Goal: Task Accomplishment & Management: Use online tool/utility

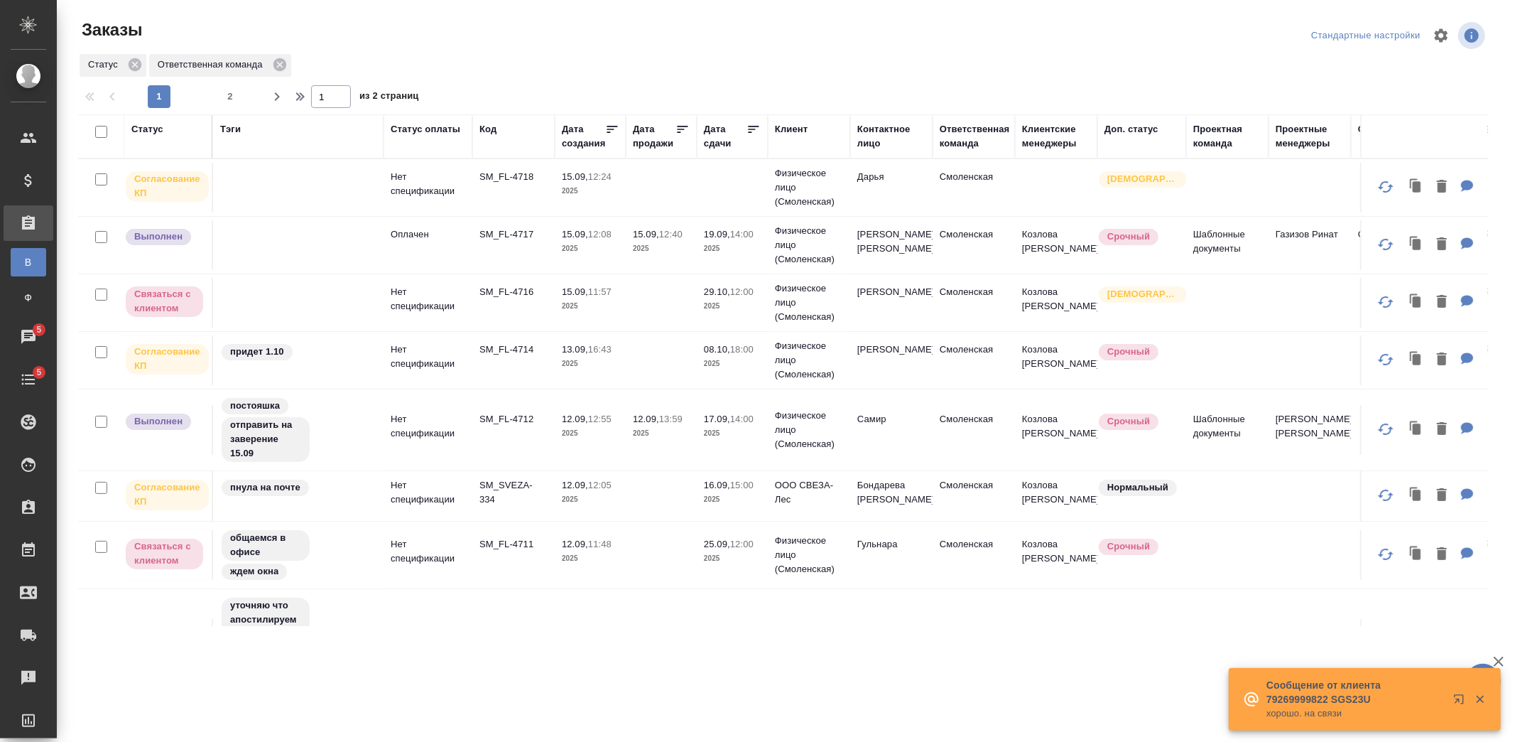
click at [848, 291] on td "Физическое лицо (Смоленская)" at bounding box center [809, 302] width 82 height 57
click at [848, 292] on td "Физическое лицо (Смоленская)" at bounding box center [809, 302] width 82 height 57
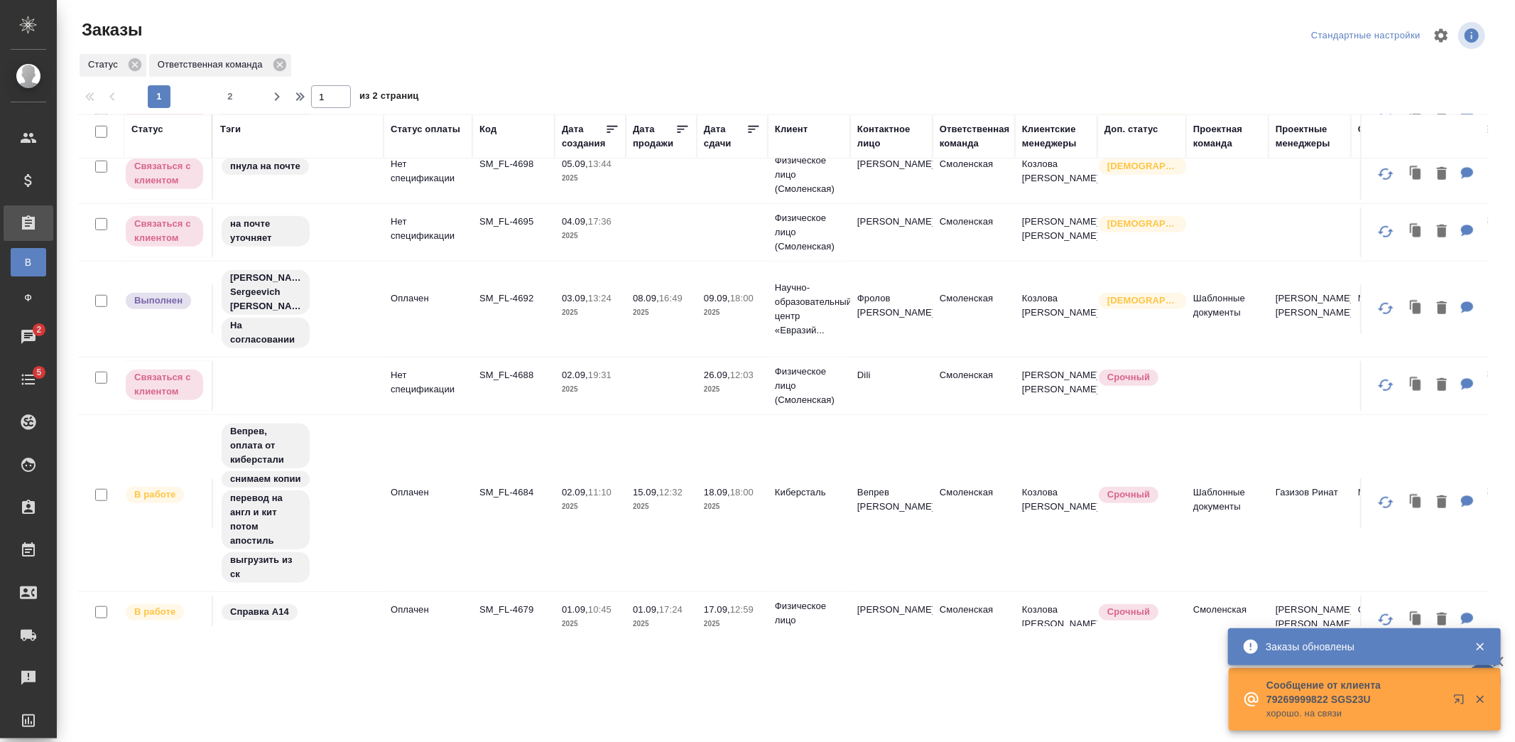
scroll to position [947, 0]
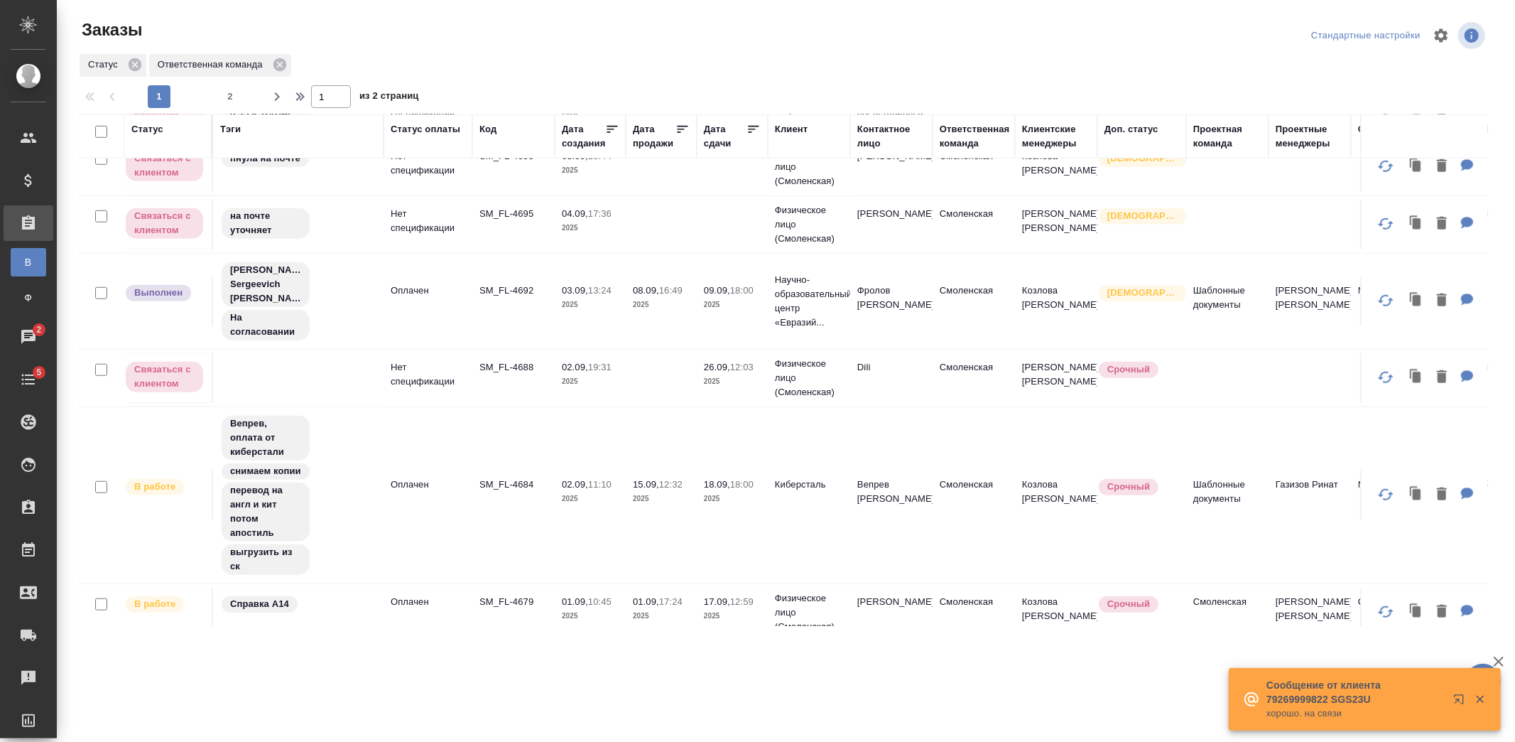
click at [649, 217] on td at bounding box center [661, 225] width 71 height 50
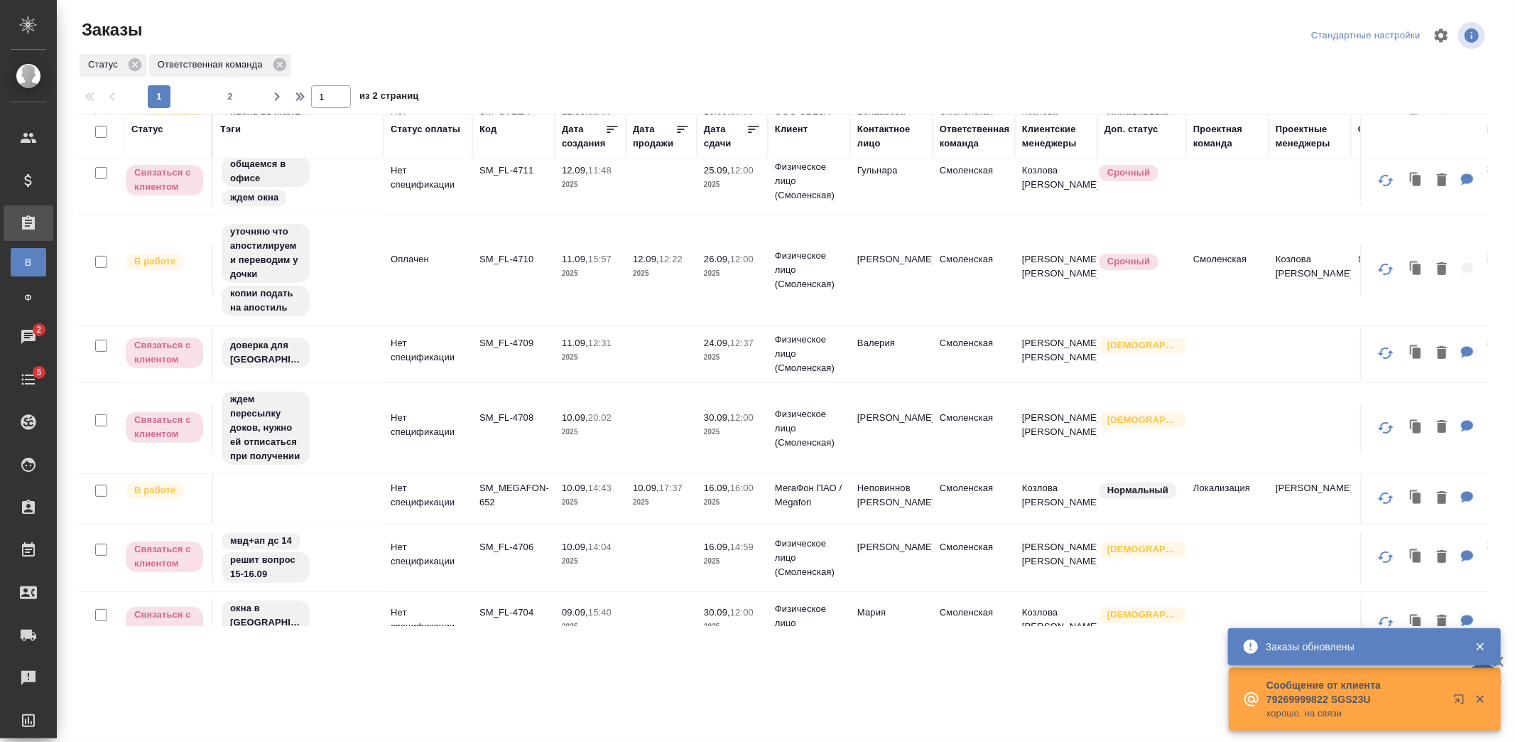
scroll to position [315, 0]
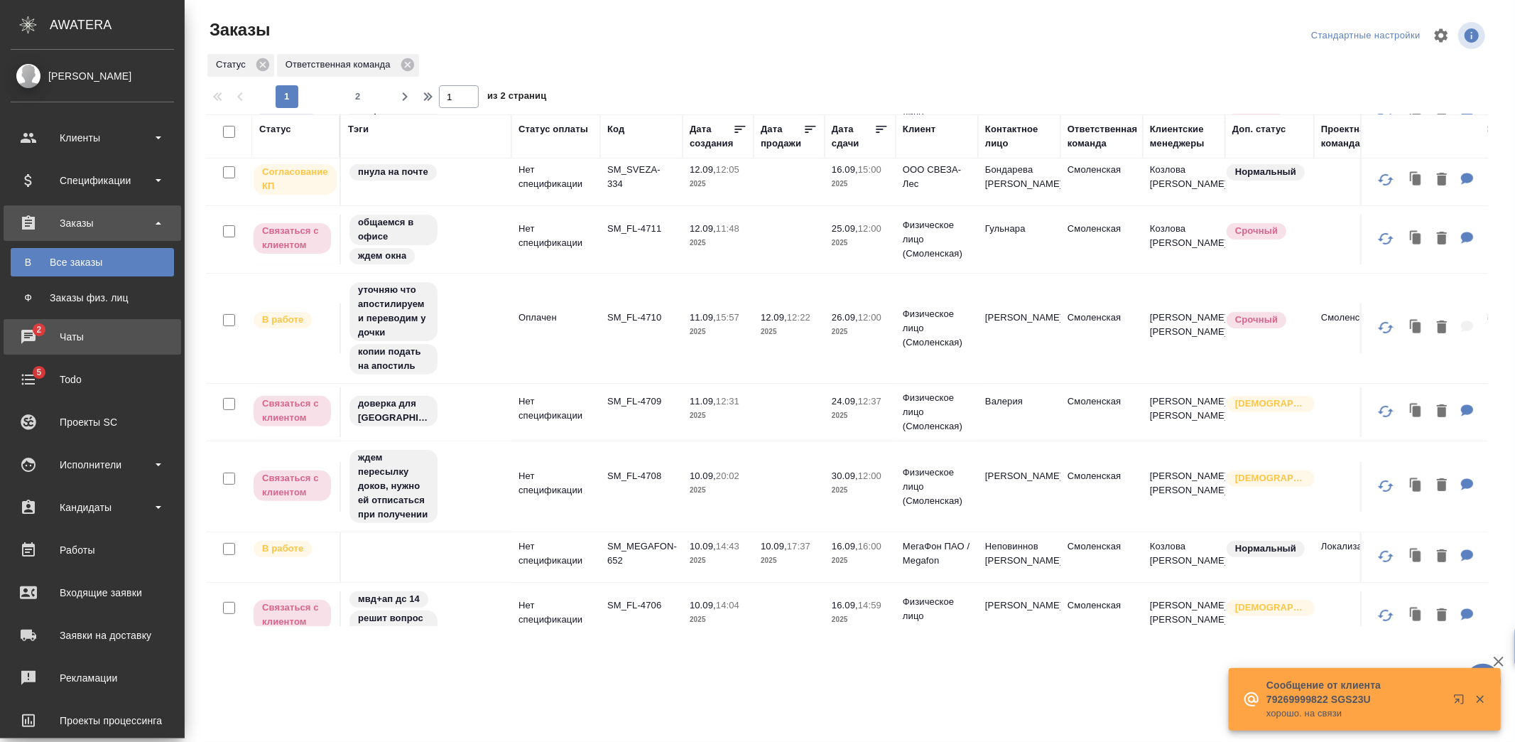
click at [26, 322] on link "2 Чаты" at bounding box center [93, 337] width 178 height 36
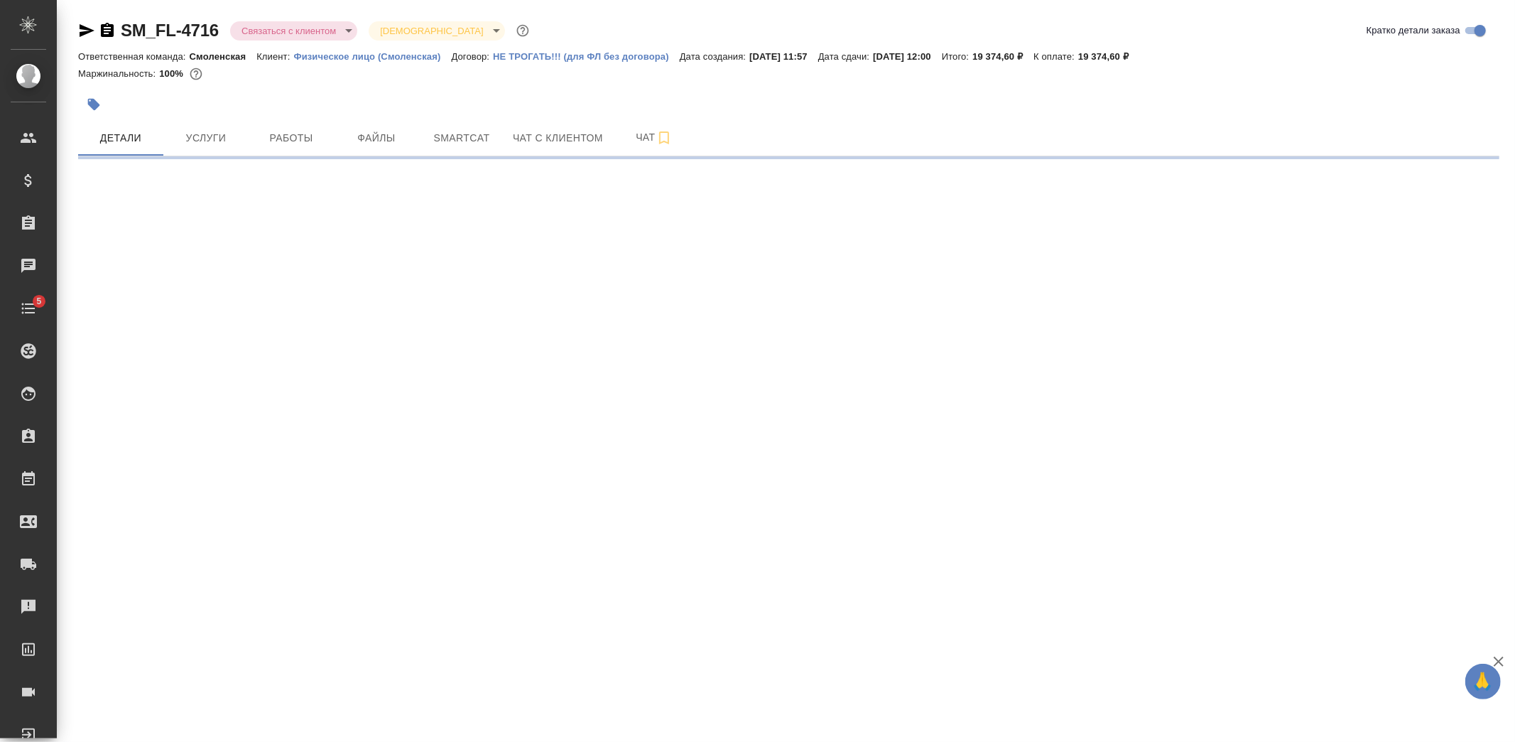
select select "RU"
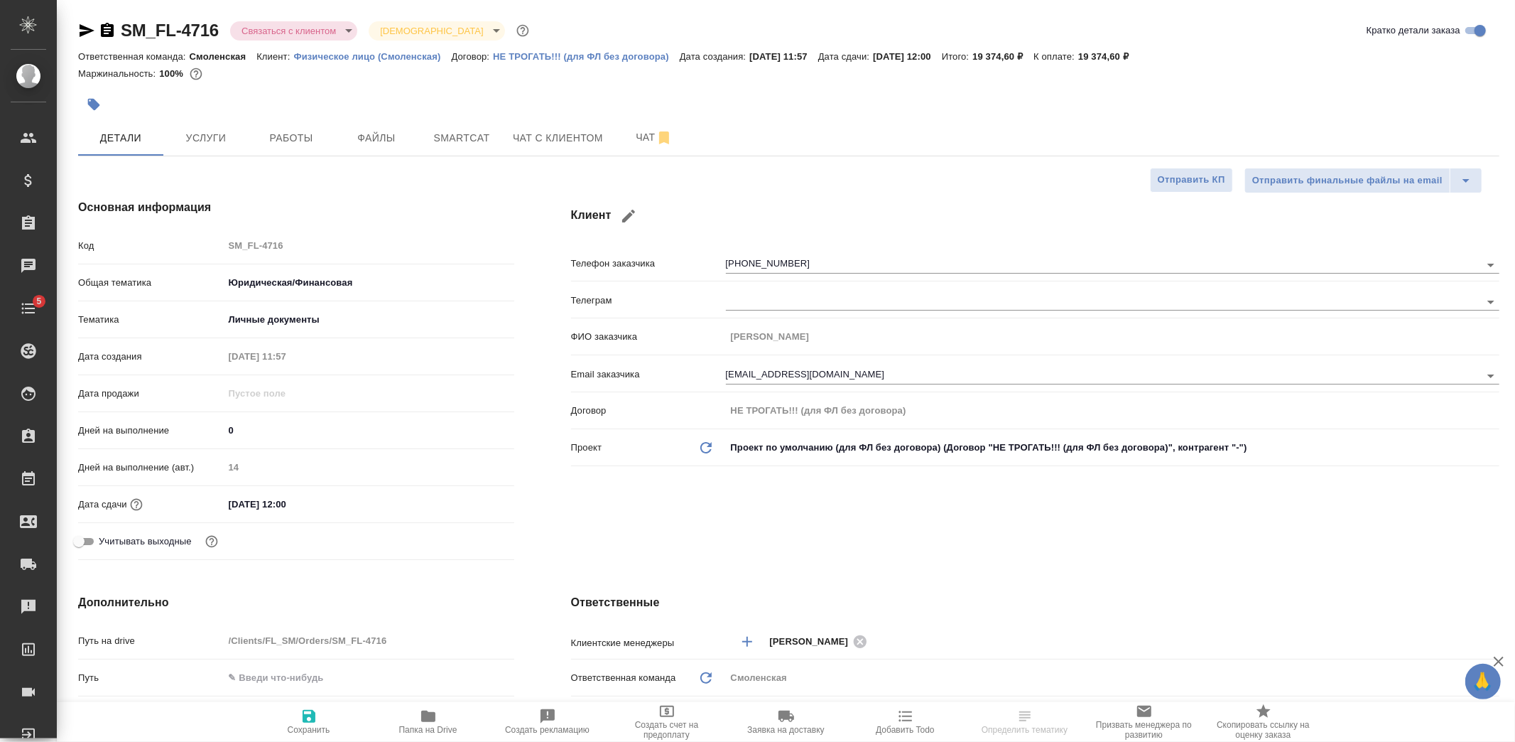
type textarea "x"
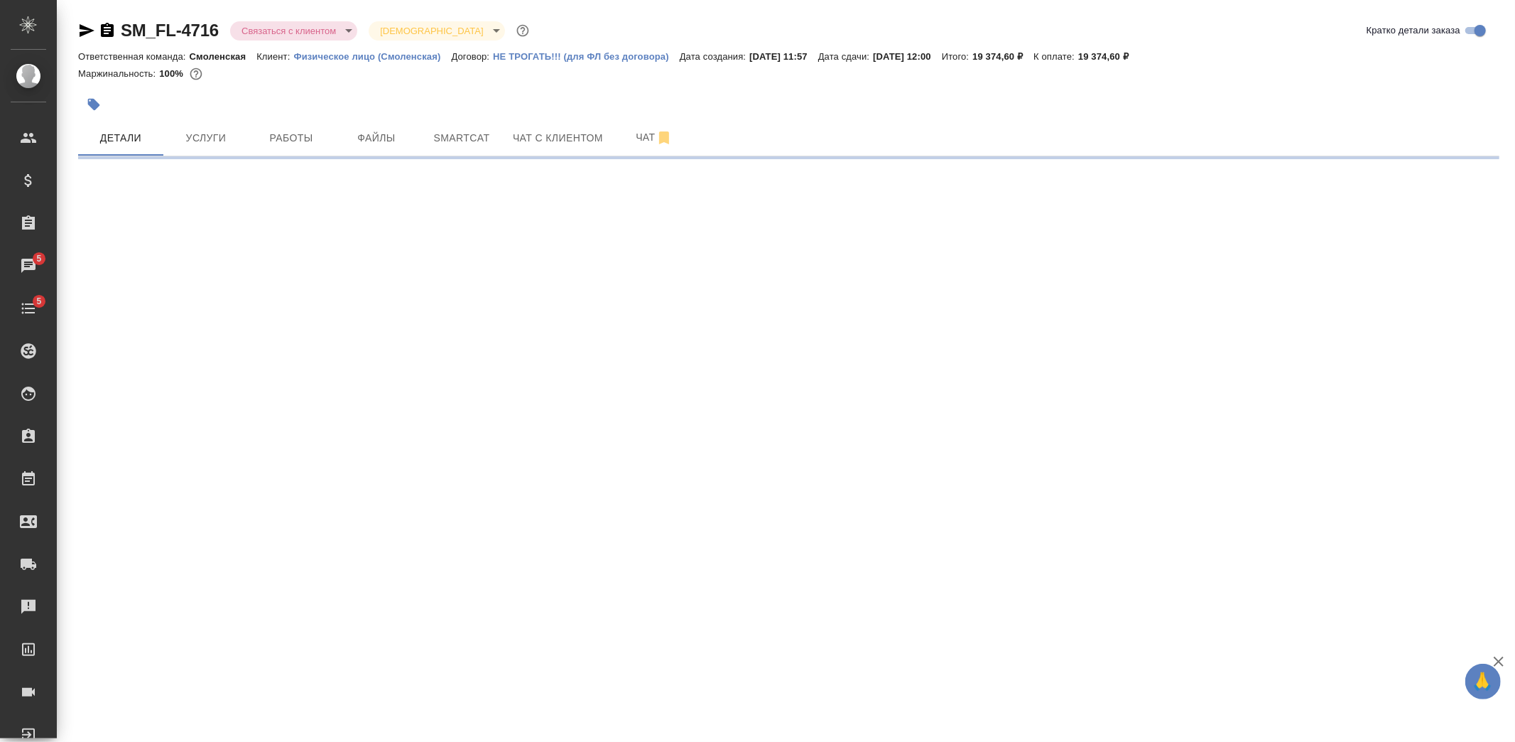
select select "RU"
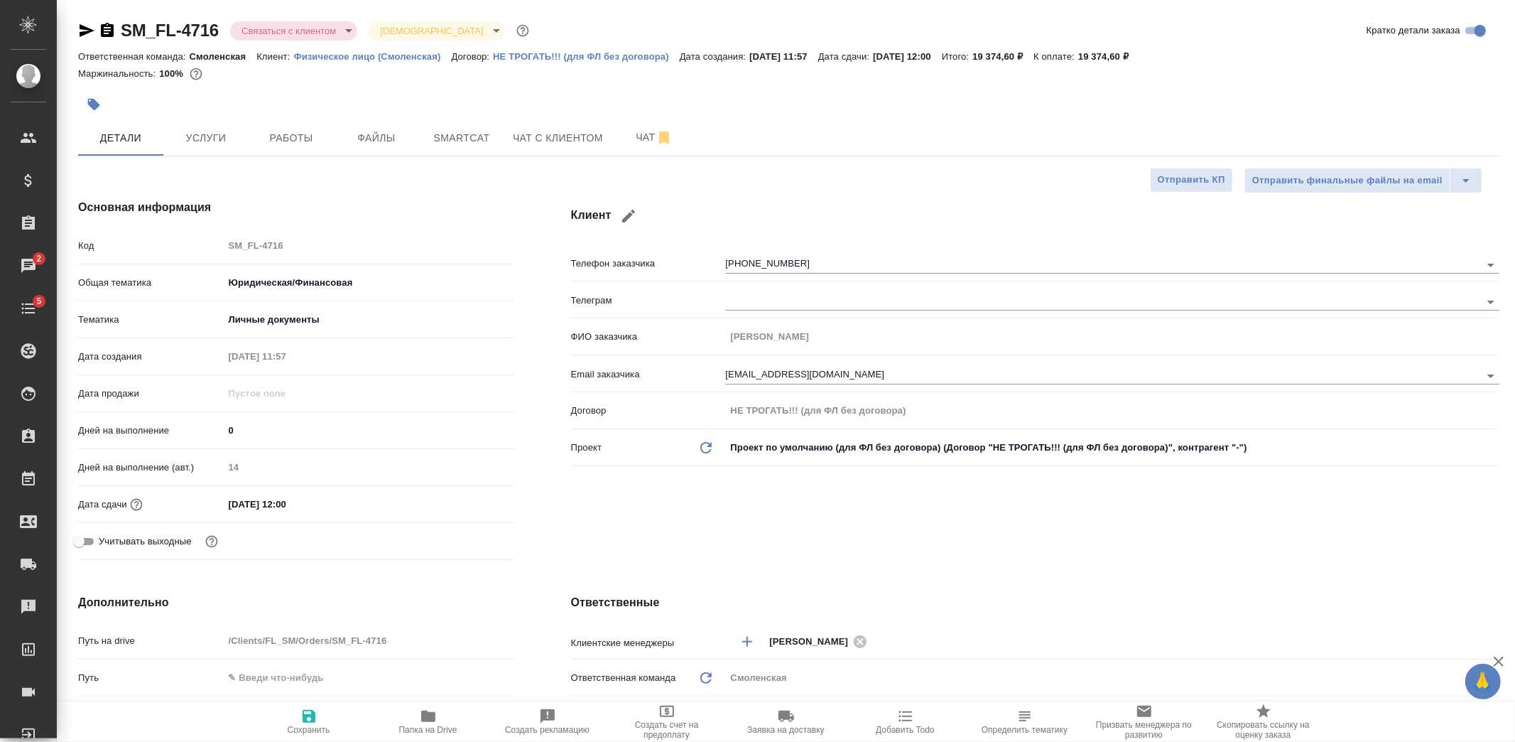
type textarea "x"
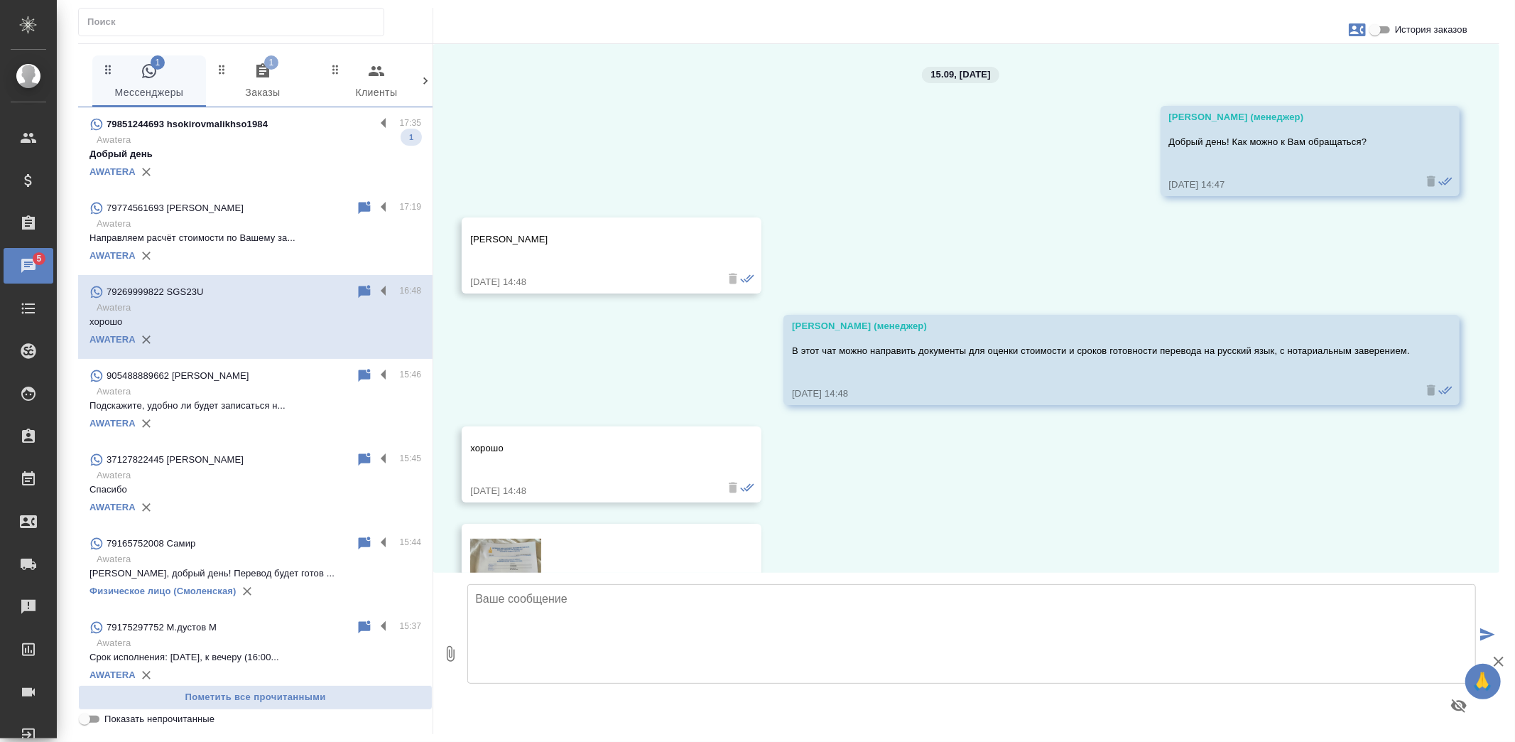
scroll to position [3193, 0]
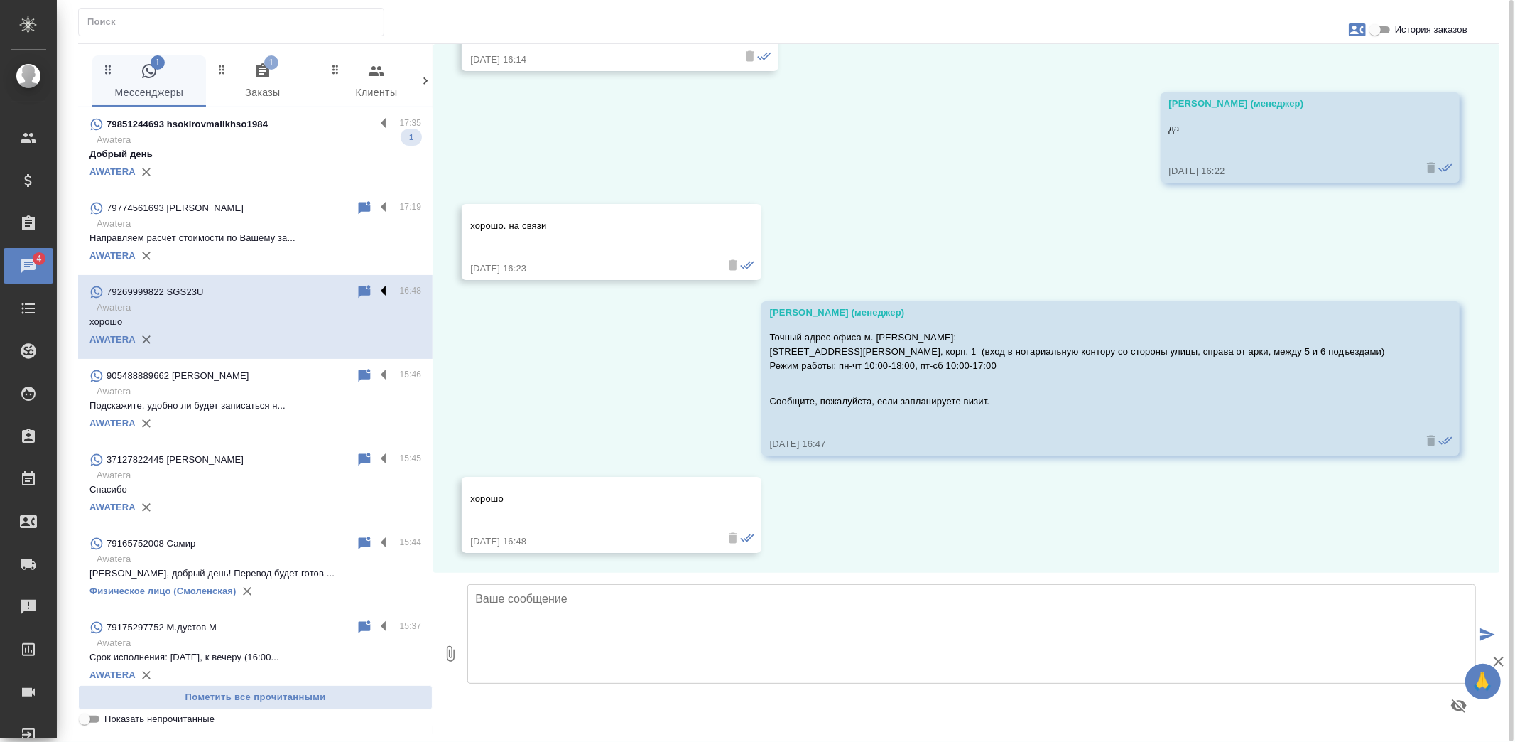
click at [377, 292] on label at bounding box center [387, 291] width 24 height 16
click at [0, 0] on input "checkbox" at bounding box center [0, 0] width 0 height 0
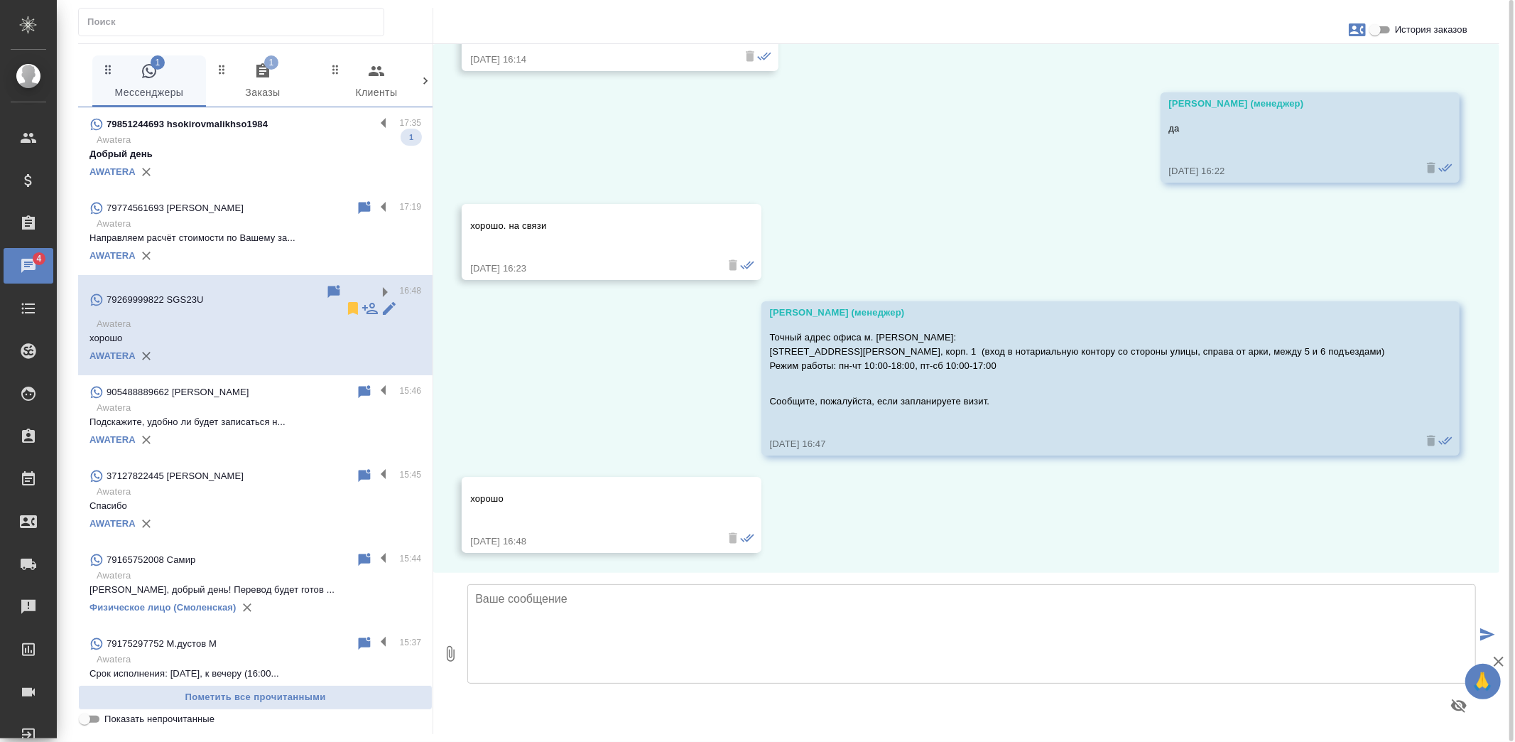
click at [348, 302] on icon at bounding box center [353, 308] width 10 height 13
click at [304, 141] on p "Awatera" at bounding box center [259, 140] width 325 height 14
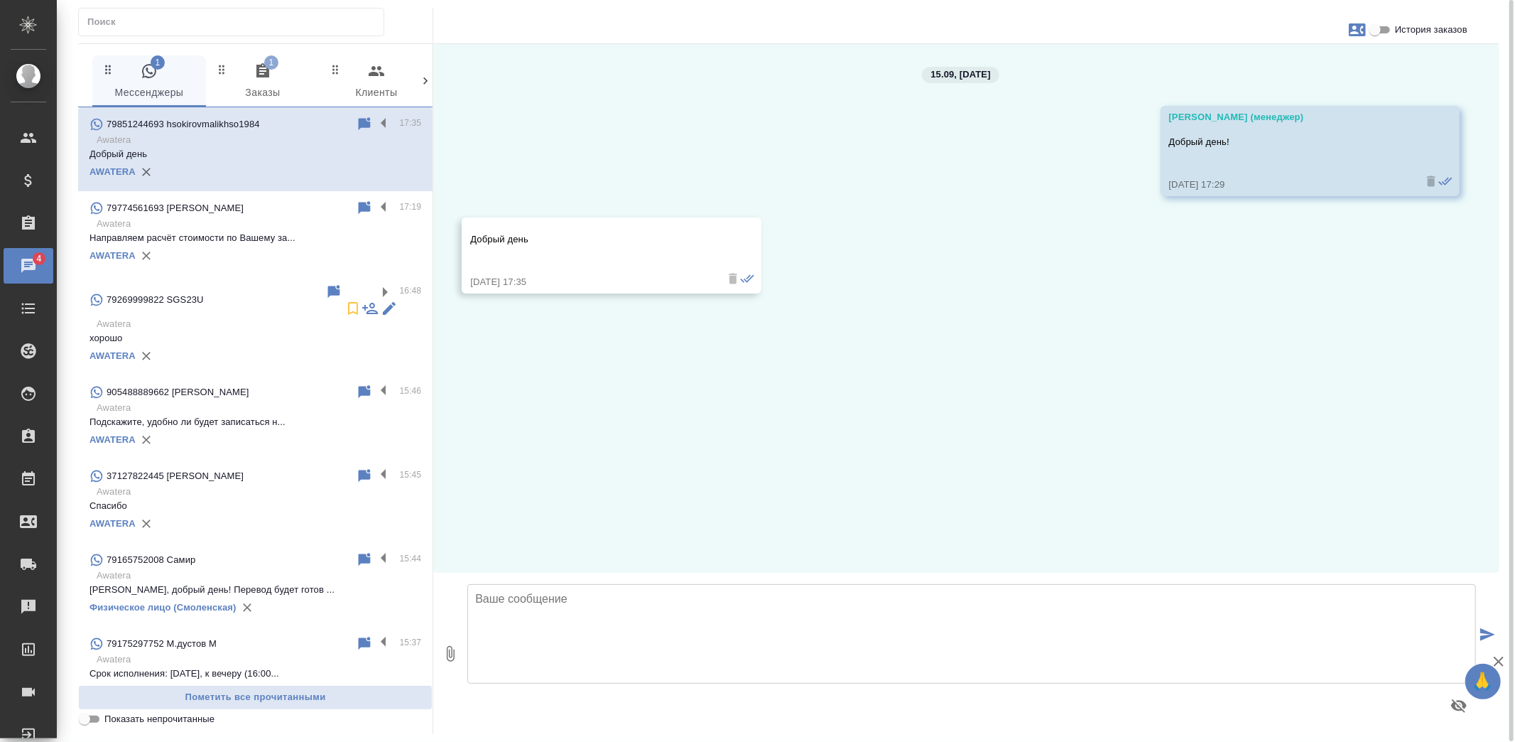
scroll to position [0, 0]
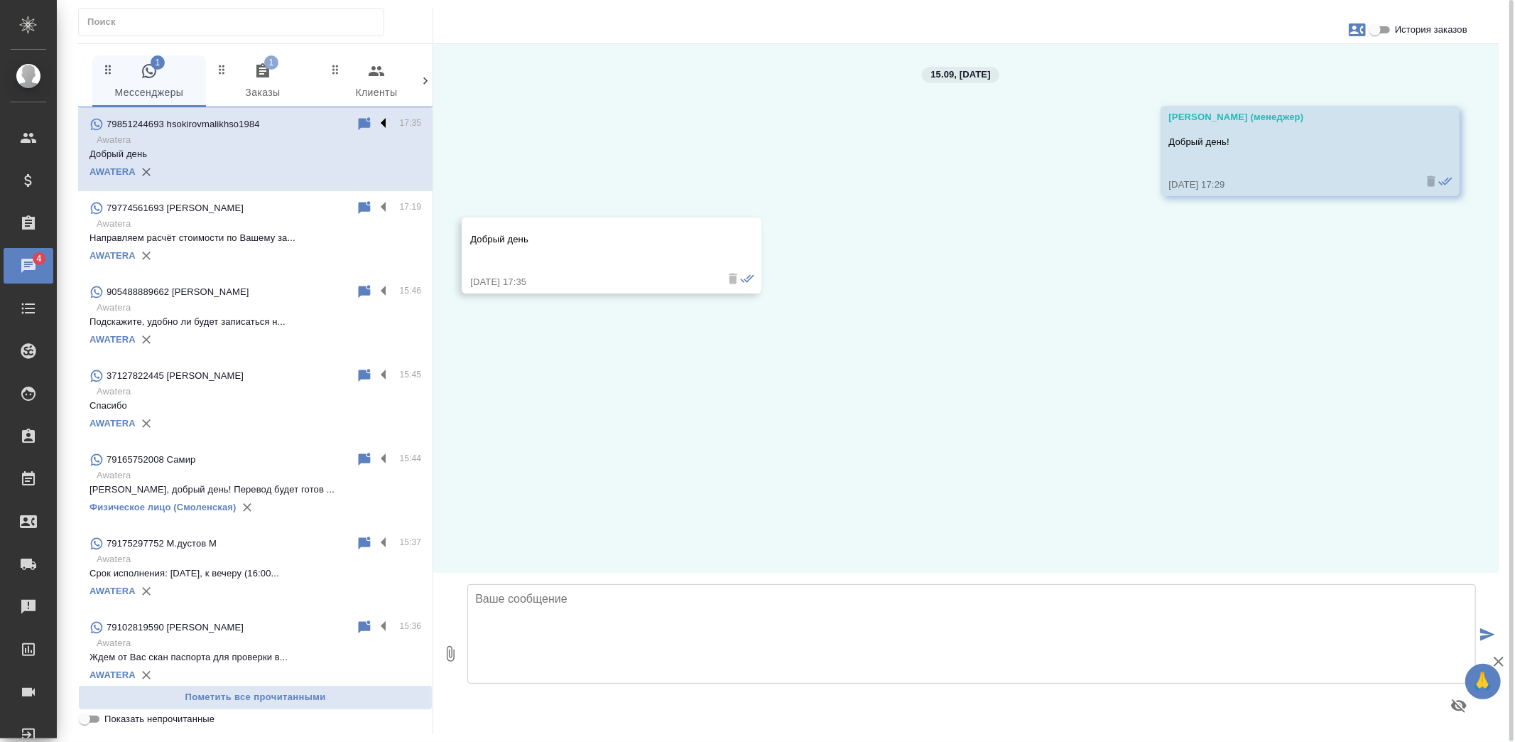
click at [375, 119] on label at bounding box center [387, 124] width 24 height 16
click at [0, 0] on input "checkbox" at bounding box center [0, 0] width 0 height 0
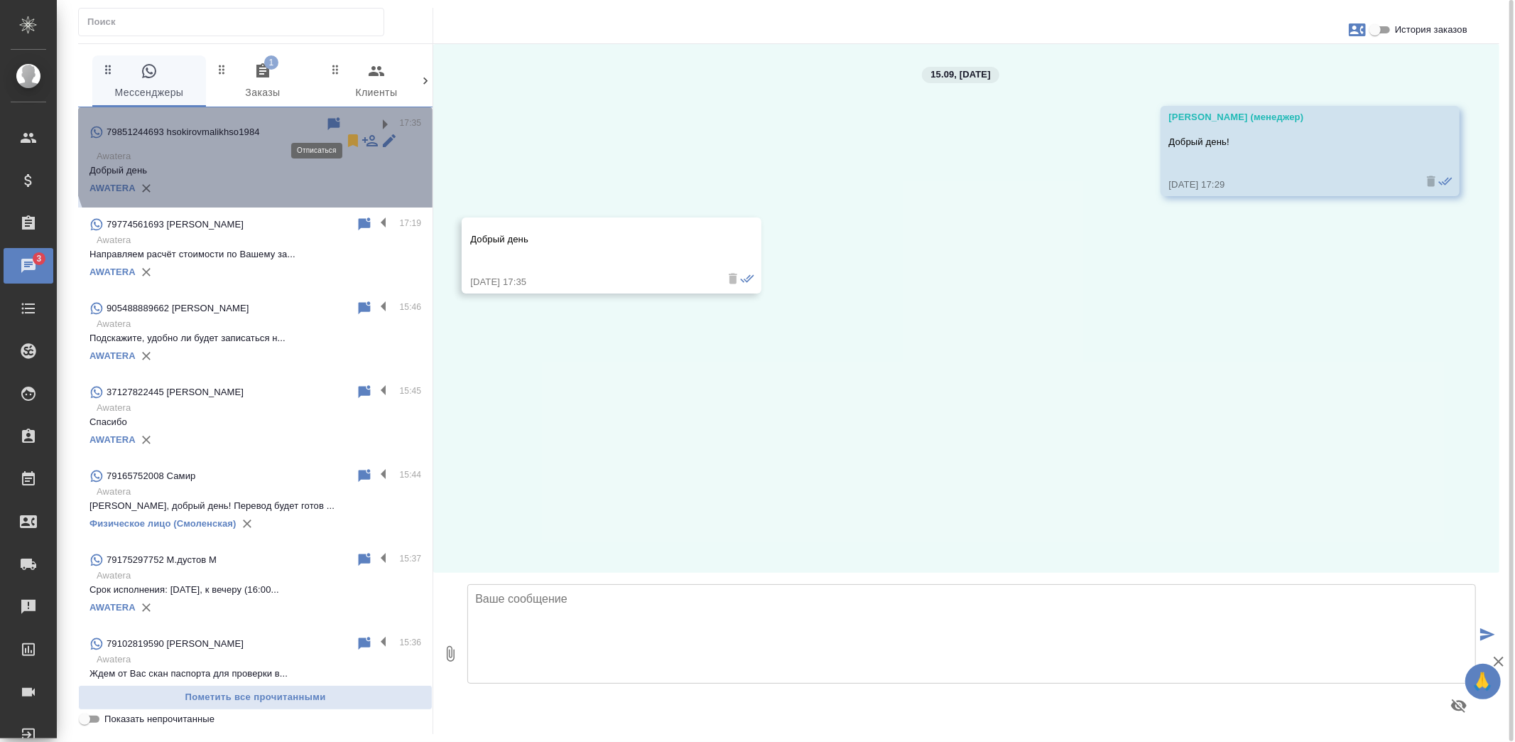
click at [348, 134] on icon at bounding box center [353, 140] width 10 height 13
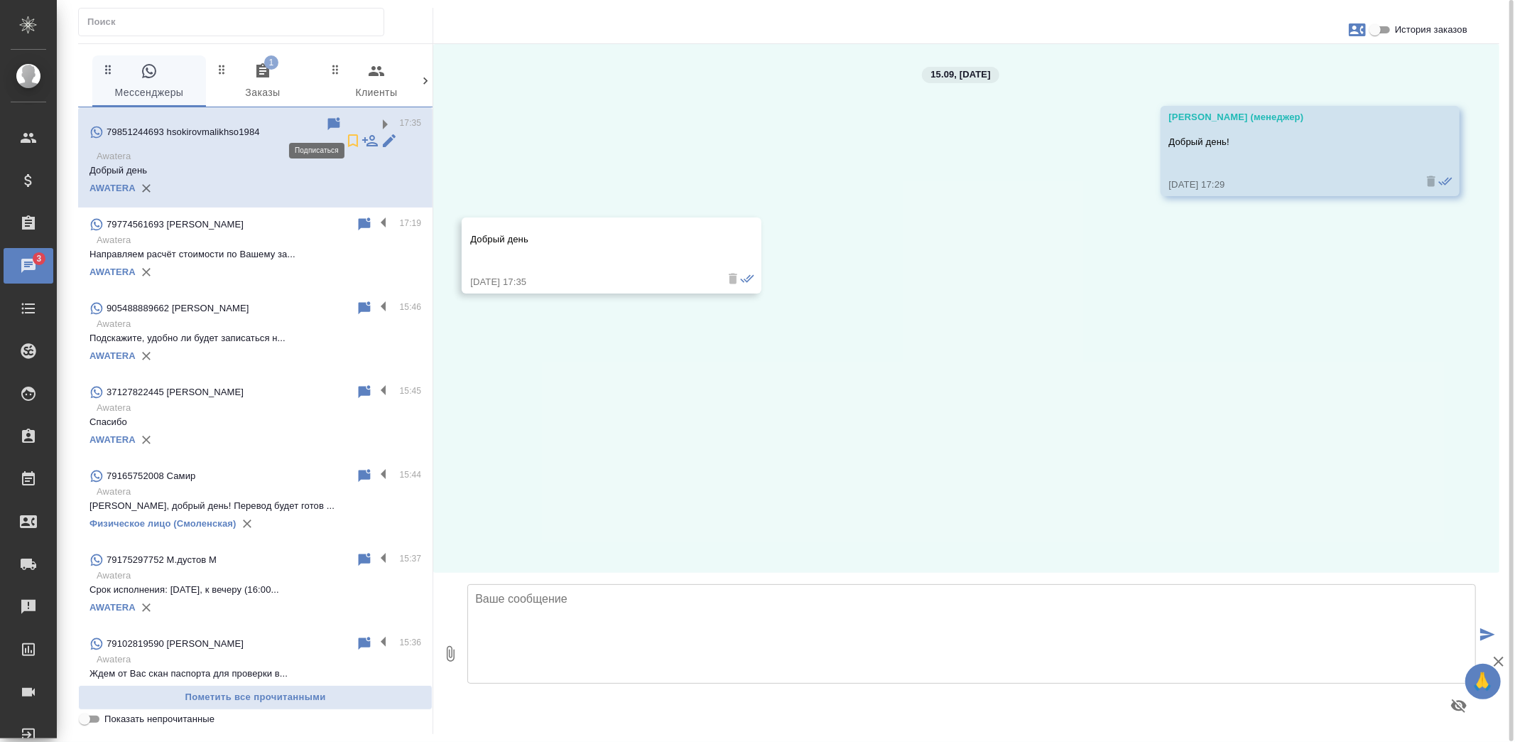
click at [281, 76] on span "1 Заказы" at bounding box center [263, 82] width 97 height 39
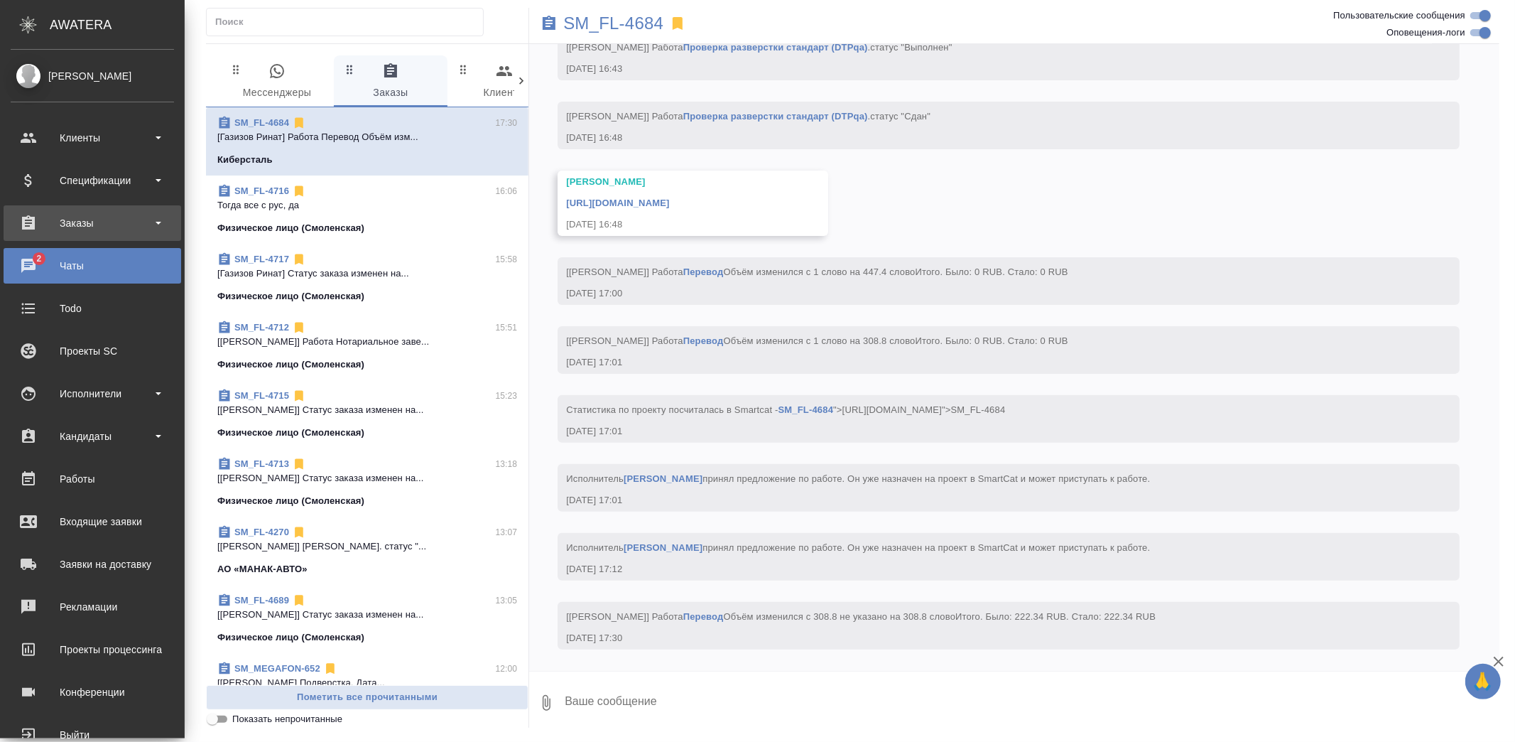
scroll to position [9421, 0]
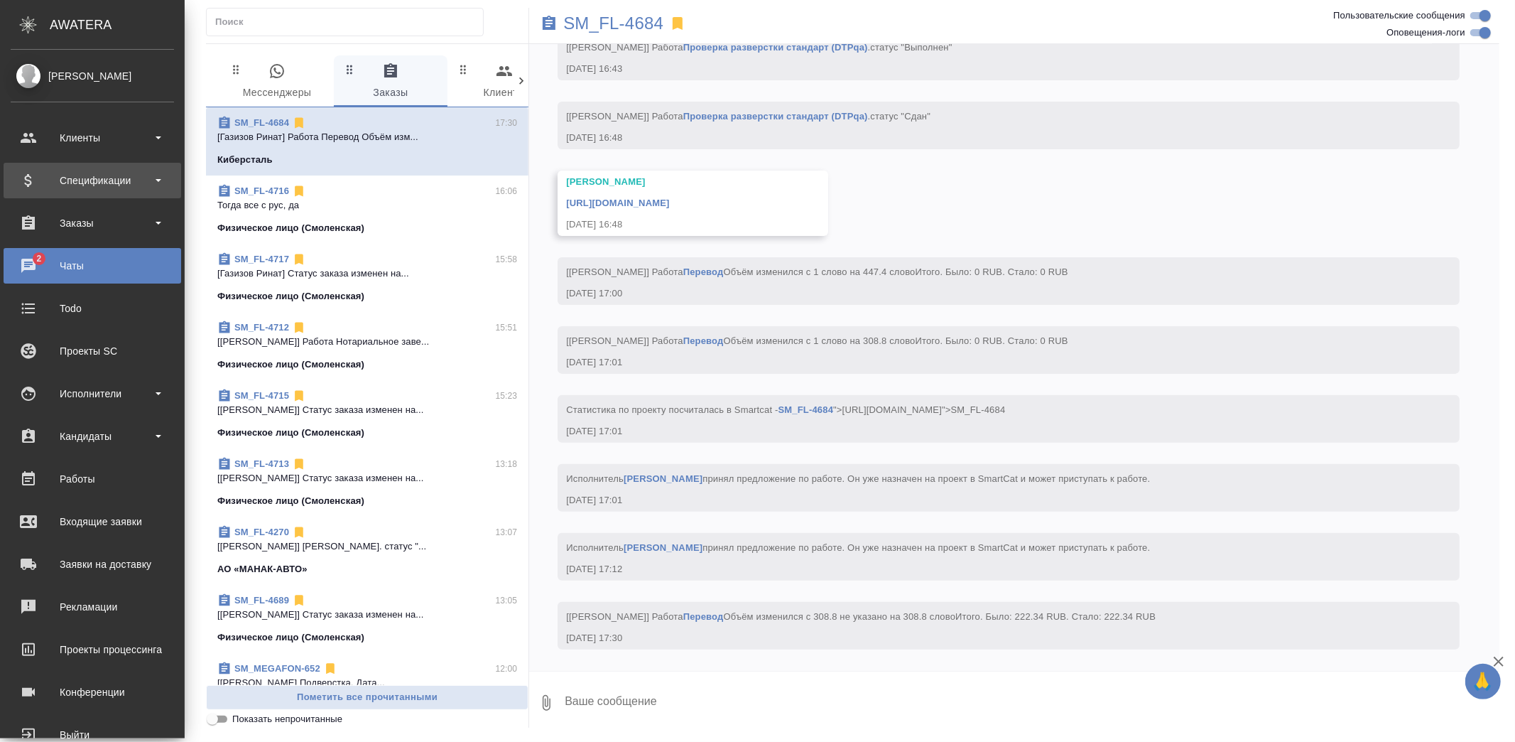
click at [66, 183] on div "Спецификации" at bounding box center [92, 180] width 163 height 21
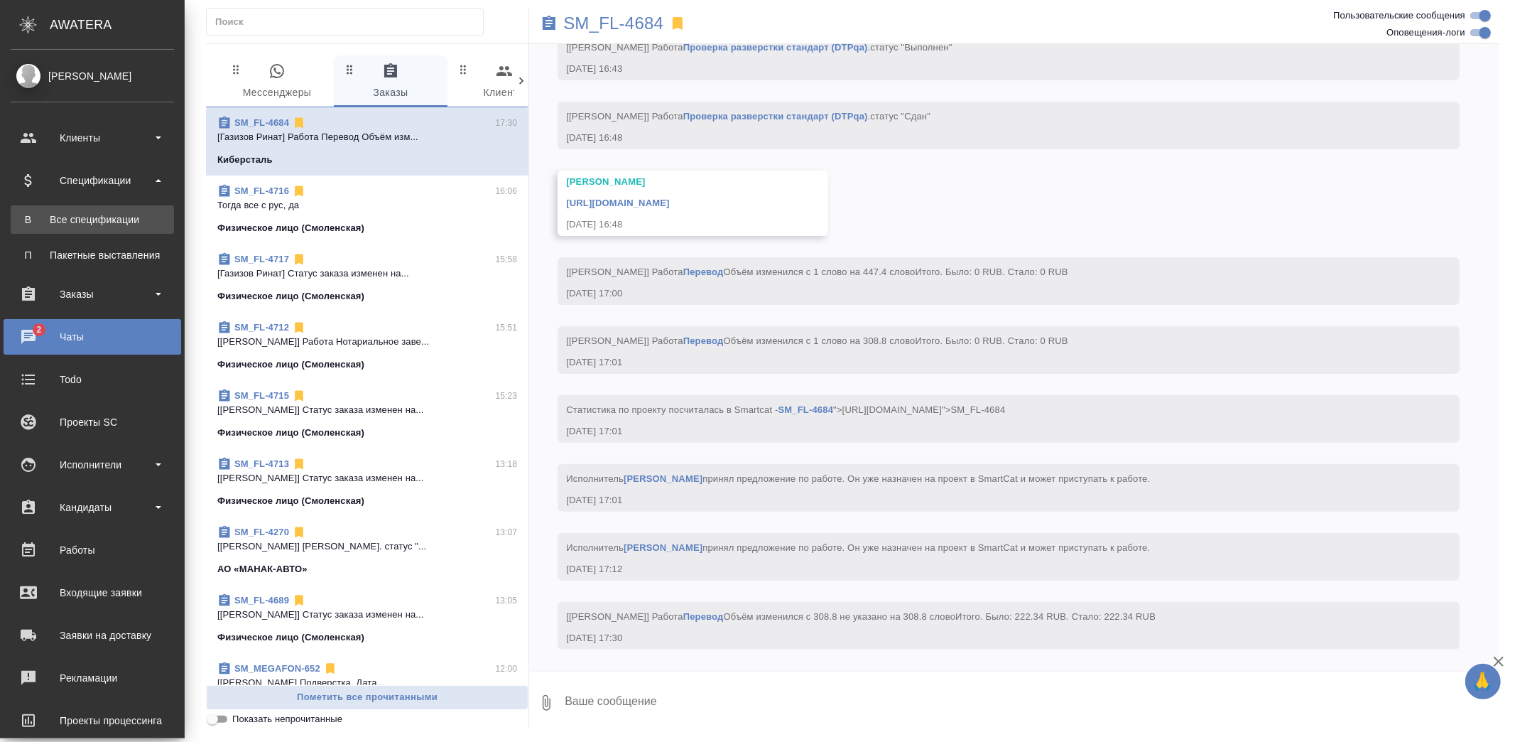
click at [66, 211] on link "В Все спецификации" at bounding box center [92, 219] width 163 height 28
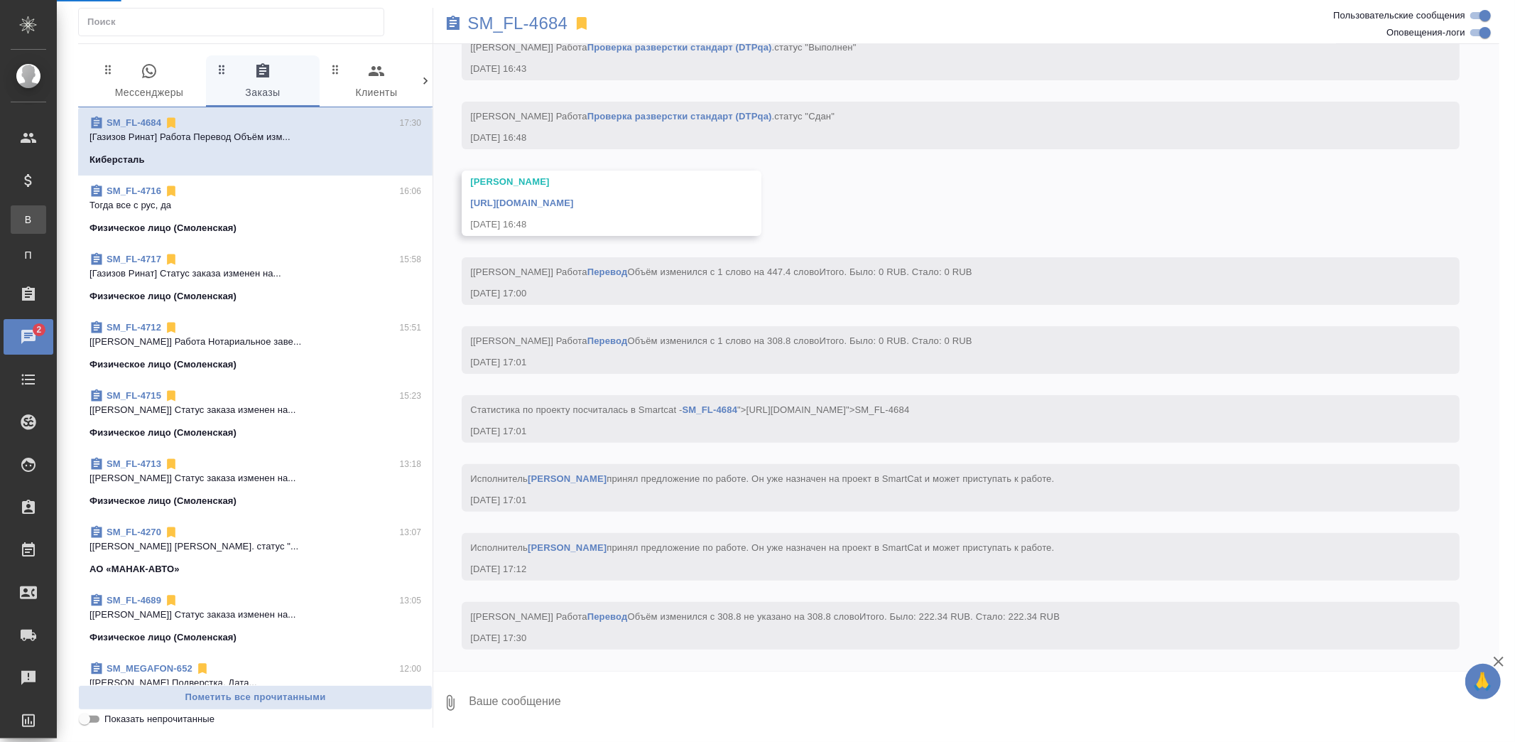
scroll to position [9392, 0]
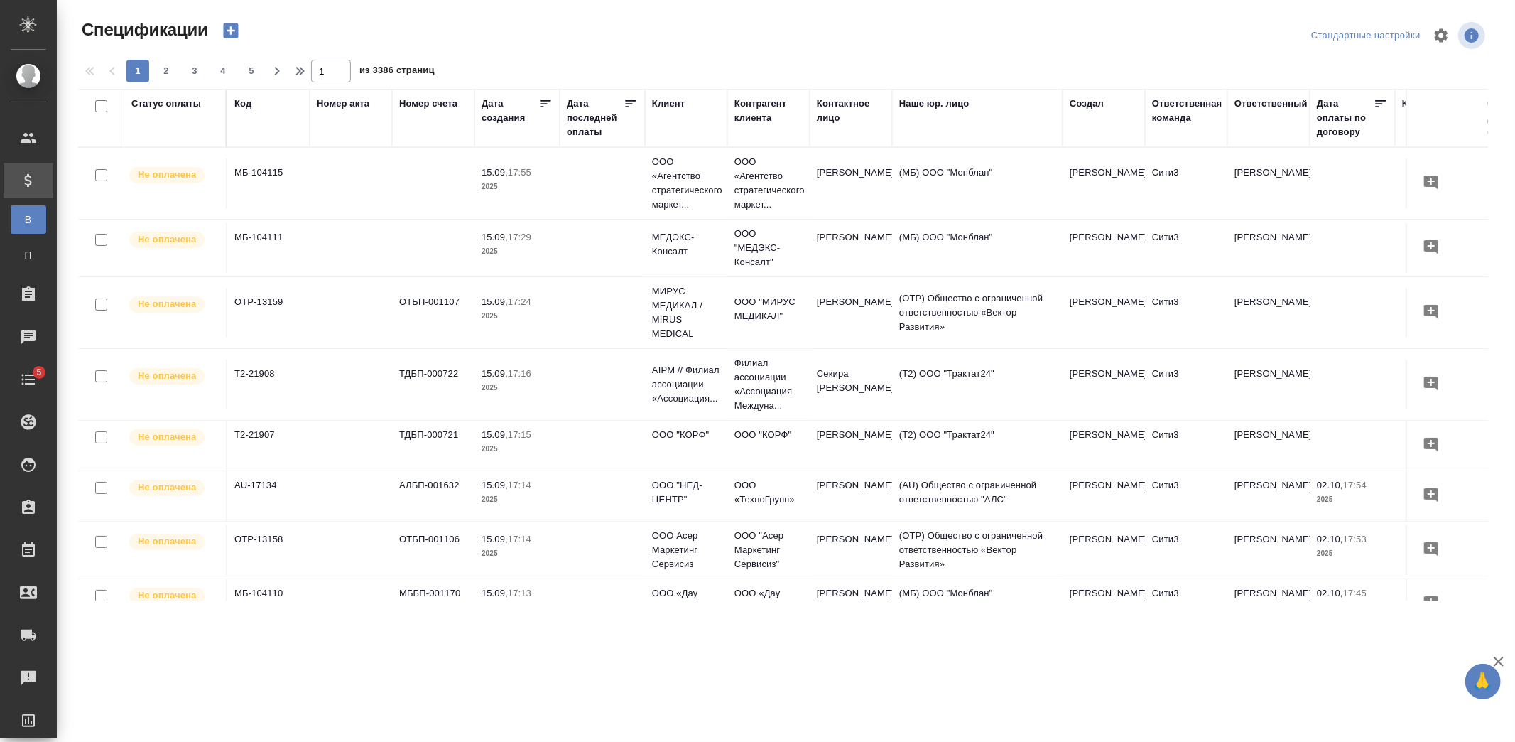
click at [238, 31] on icon "button" at bounding box center [231, 31] width 20 height 20
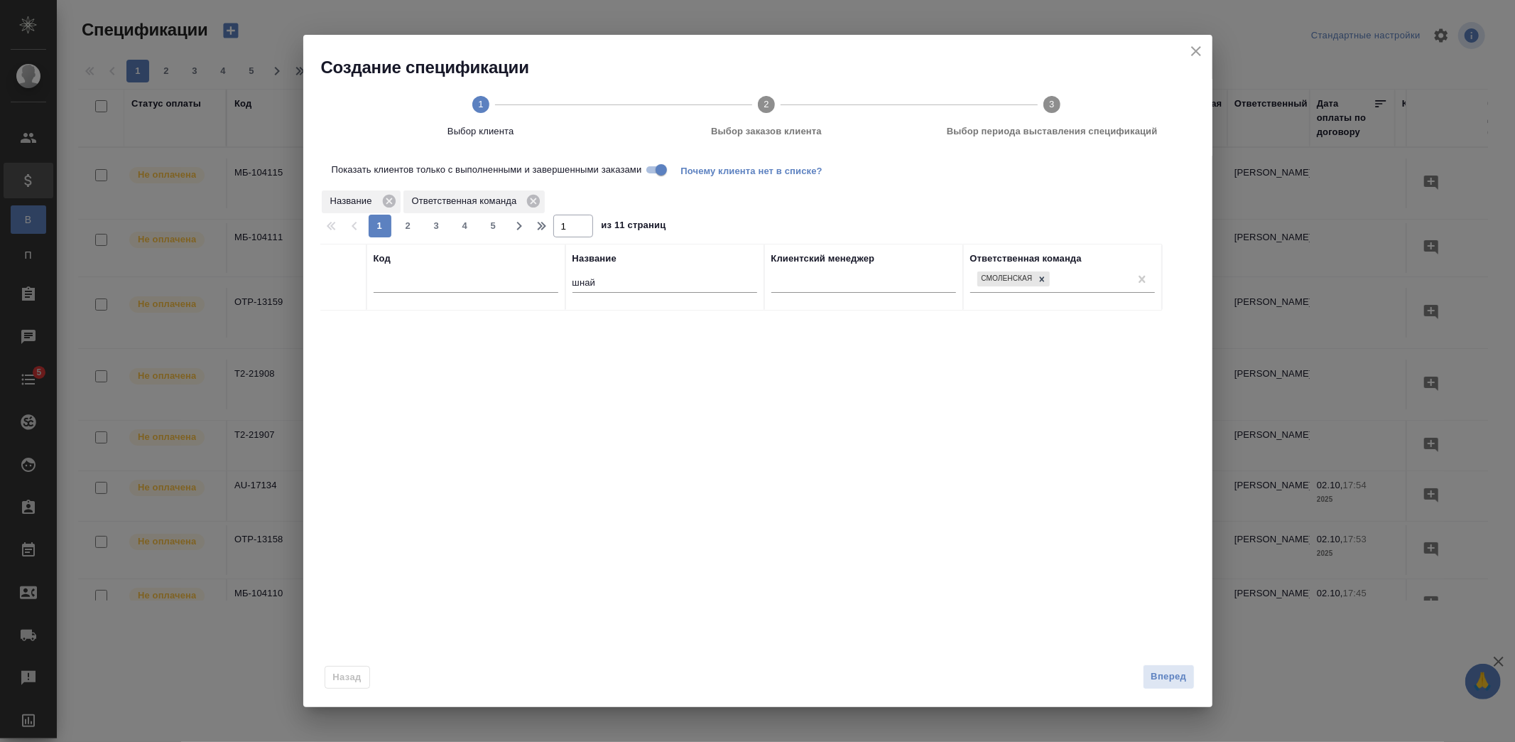
click at [598, 281] on input "шнай" at bounding box center [665, 284] width 185 height 18
drag, startPoint x: 598, startPoint y: 281, endPoint x: 570, endPoint y: 282, distance: 27.7
click at [570, 282] on th "Название шнай" at bounding box center [664, 277] width 199 height 67
type input "финам"
click at [342, 327] on input "checkbox" at bounding box center [343, 328] width 12 height 12
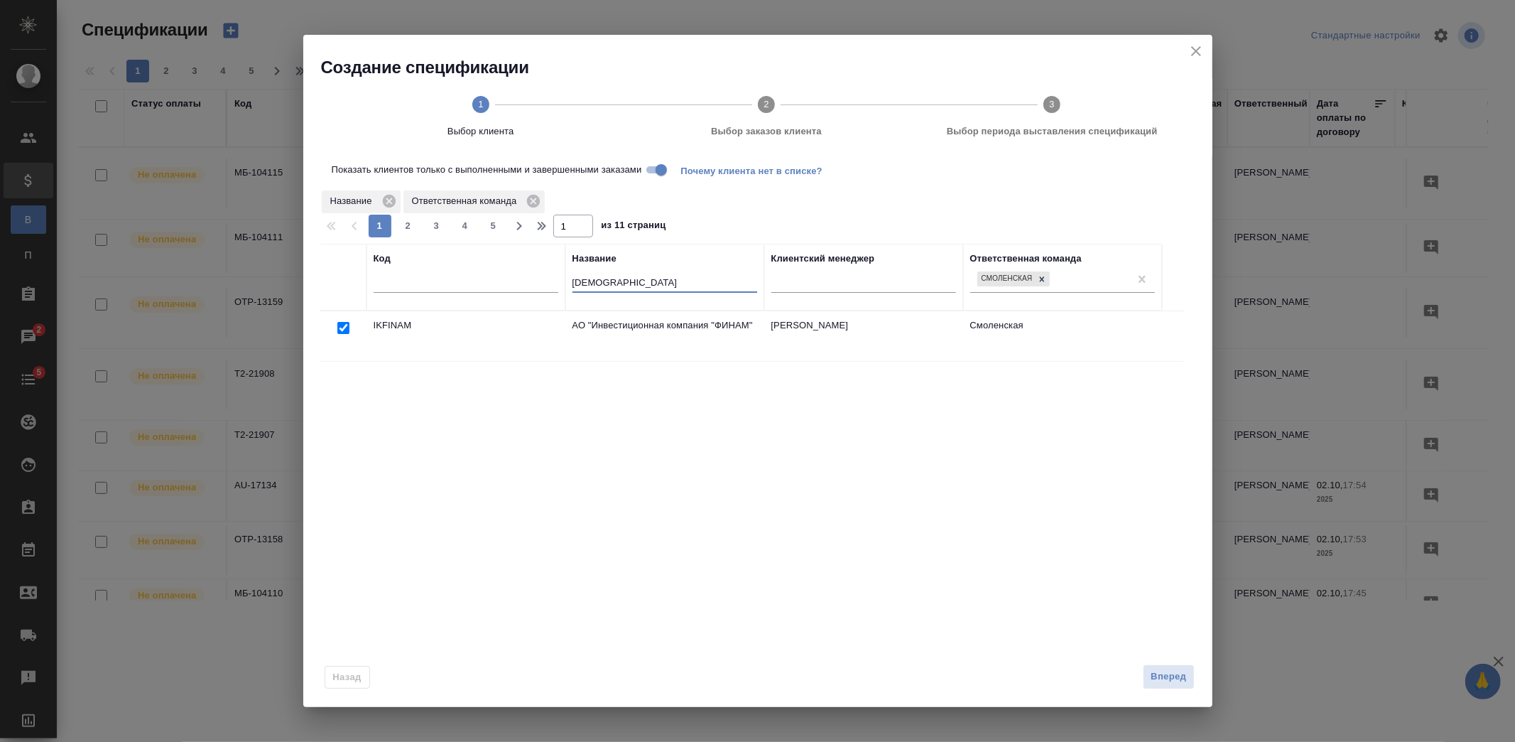
checkbox input "true"
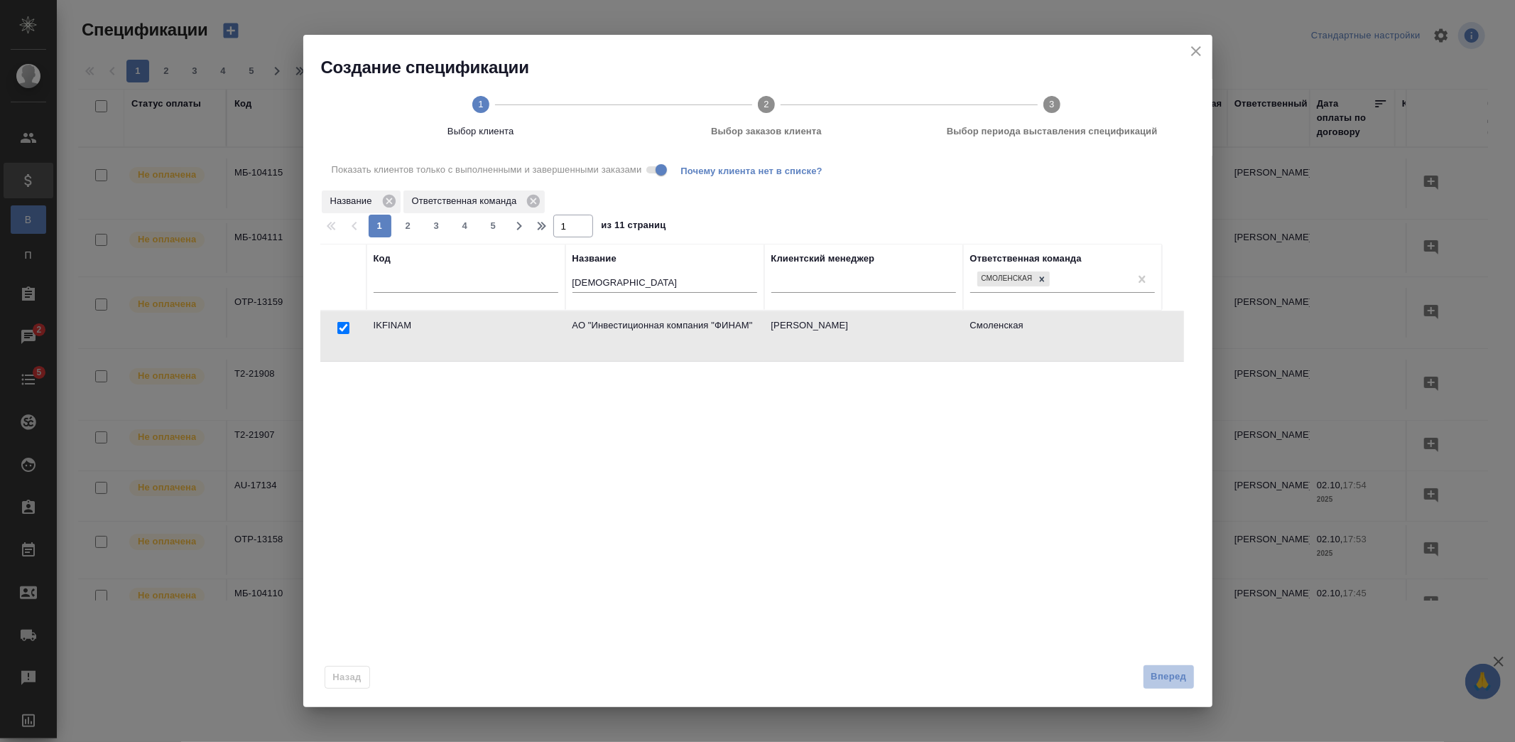
click at [1152, 678] on span "Вперед" at bounding box center [1169, 676] width 36 height 16
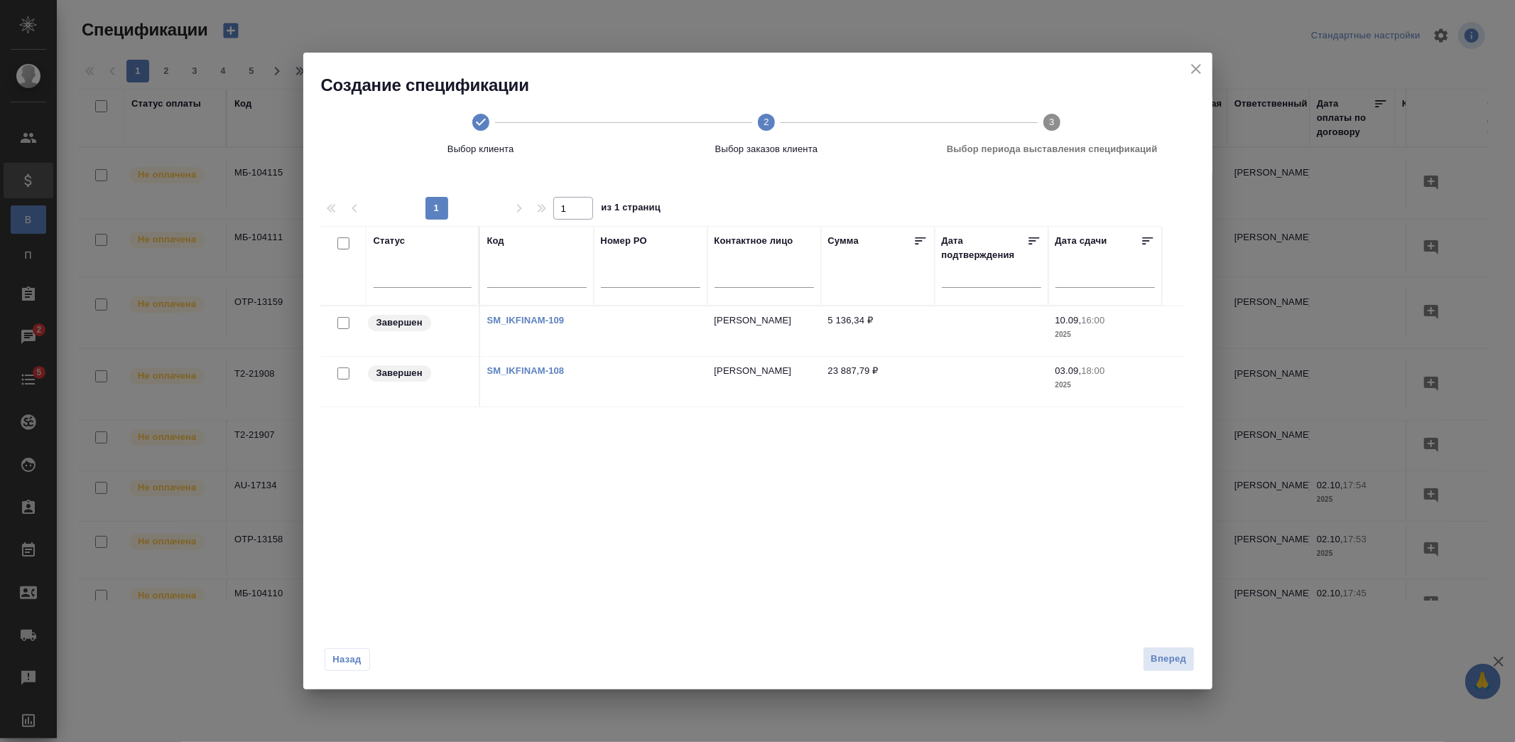
click at [339, 318] on input "checkbox" at bounding box center [343, 323] width 12 height 12
checkbox input "true"
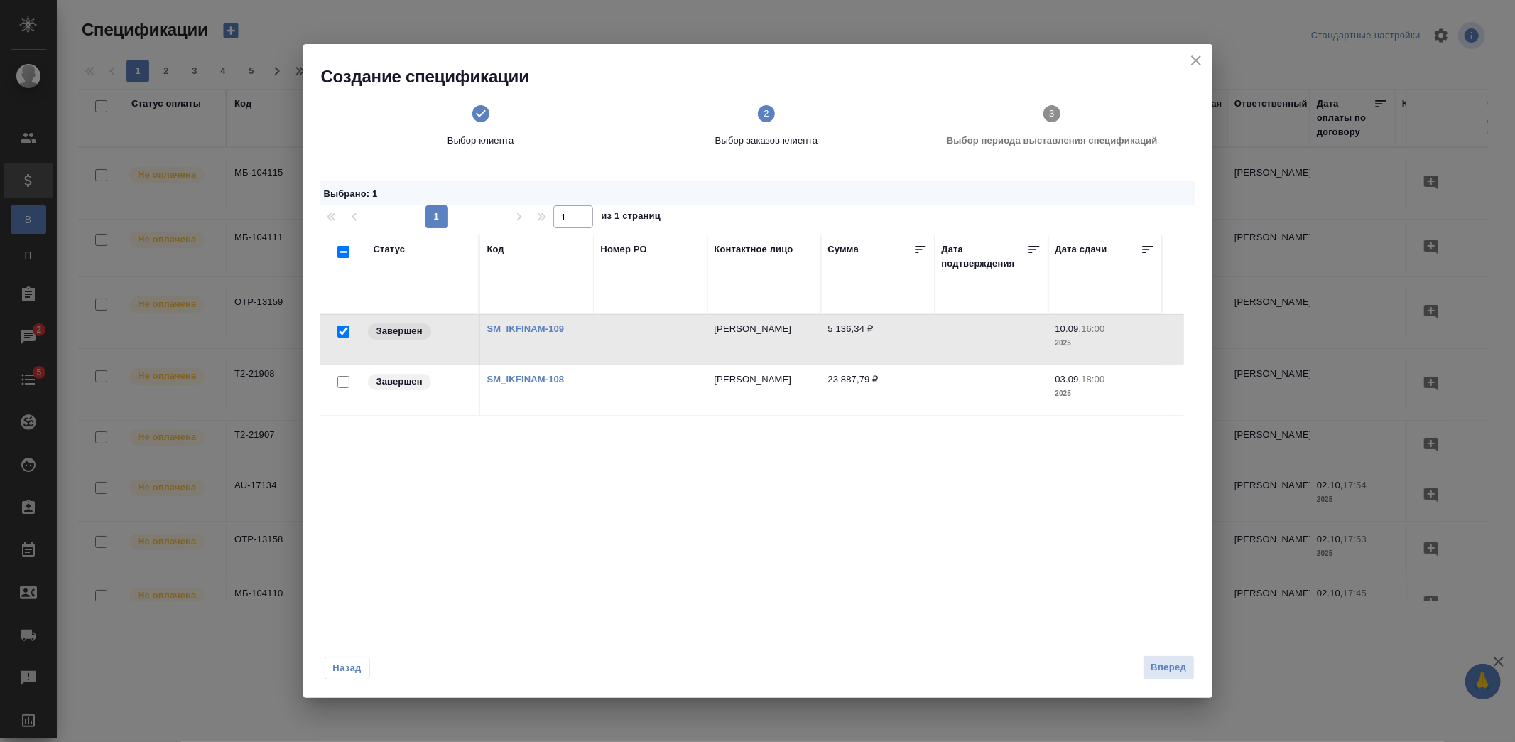
click at [340, 379] on input "checkbox" at bounding box center [343, 382] width 12 height 12
checkbox input "true"
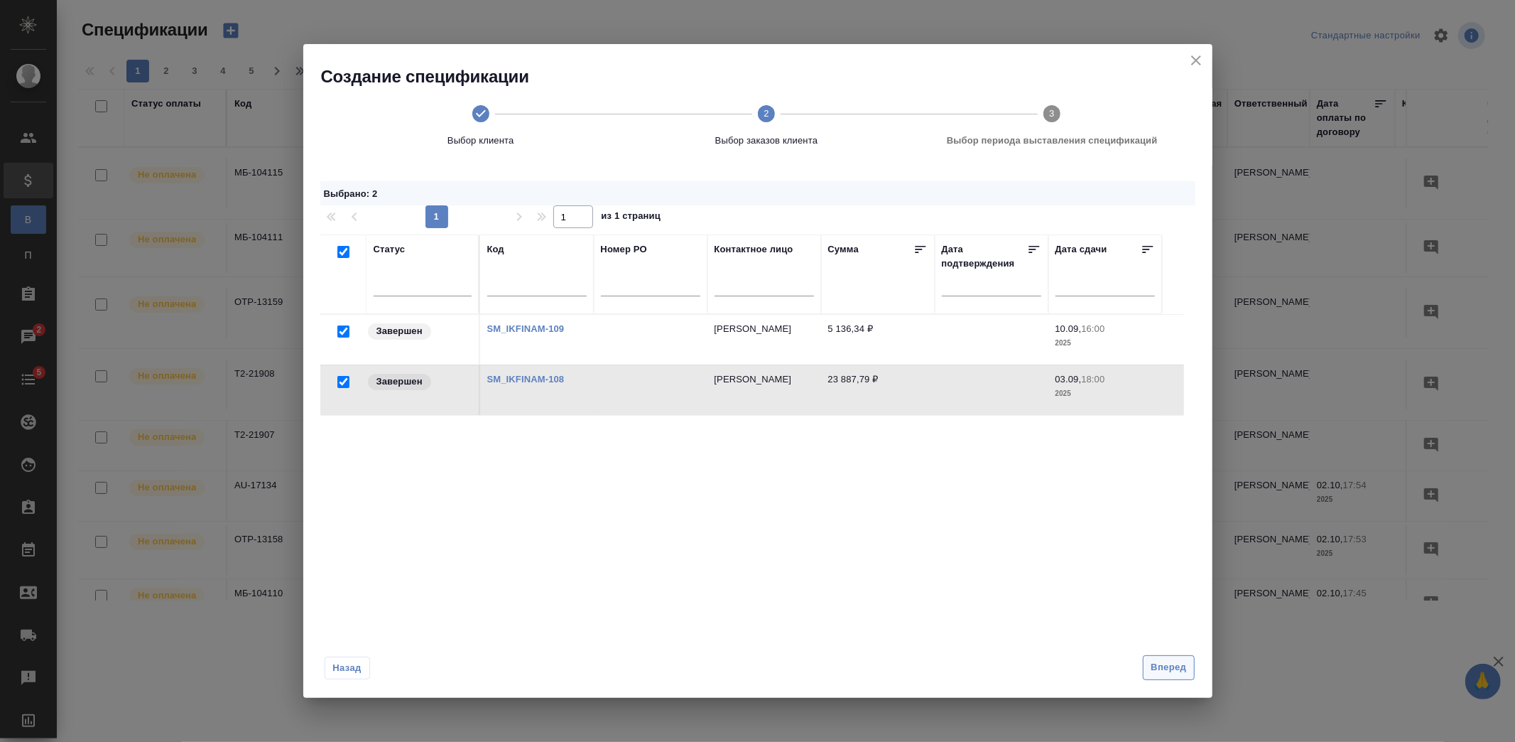
click at [1171, 665] on span "Вперед" at bounding box center [1169, 667] width 36 height 16
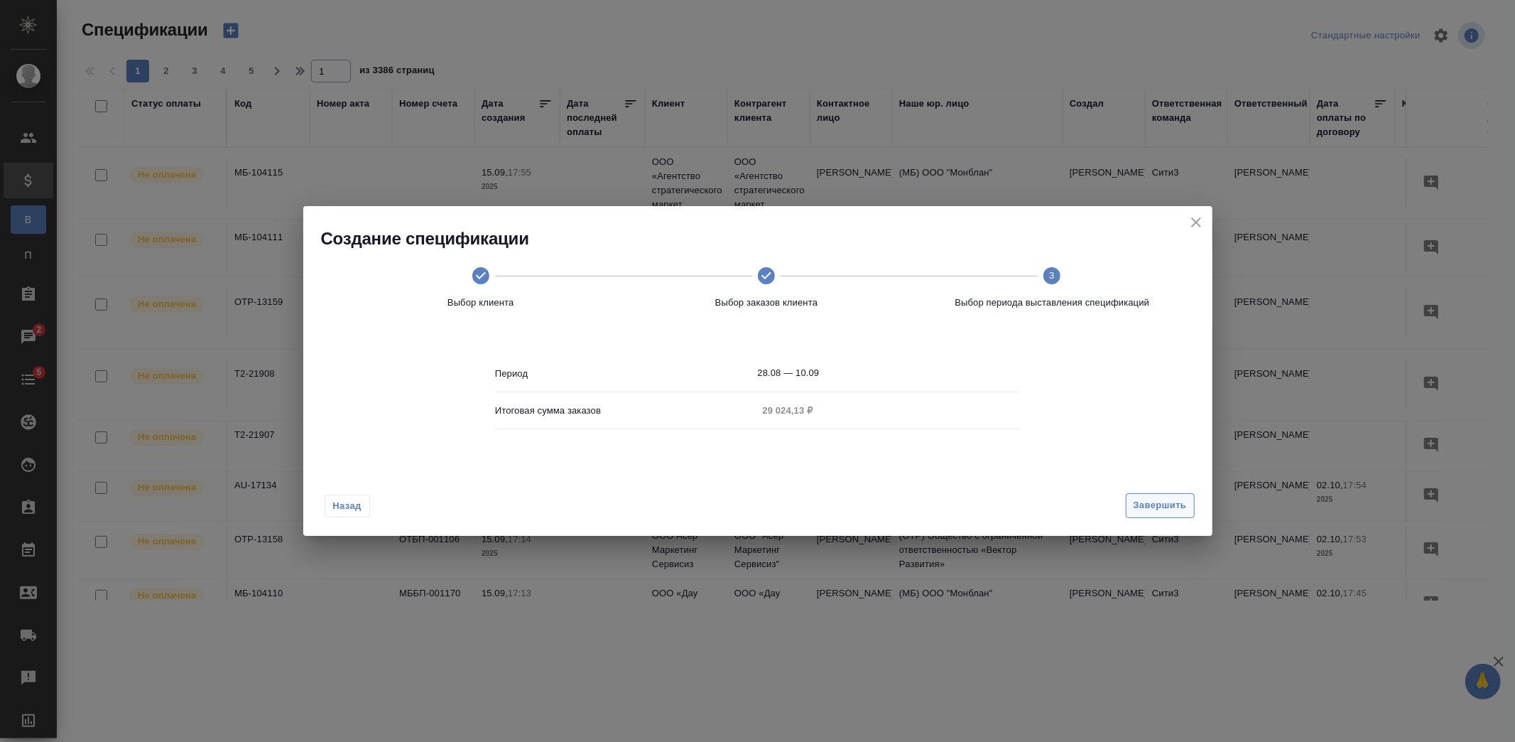
click at [1174, 499] on span "Завершить" at bounding box center [1160, 505] width 53 height 16
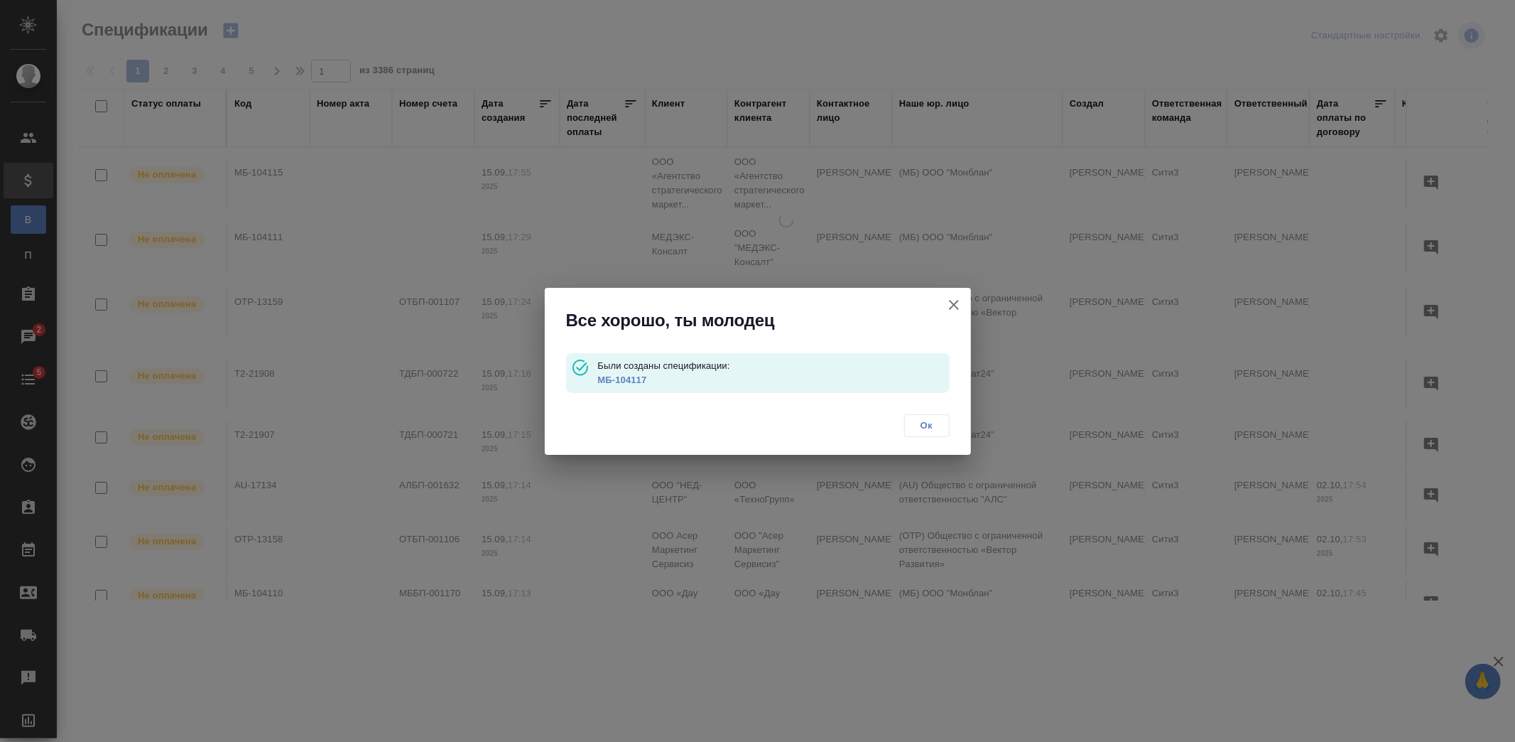
click at [932, 426] on span "Ок" at bounding box center [927, 425] width 30 height 14
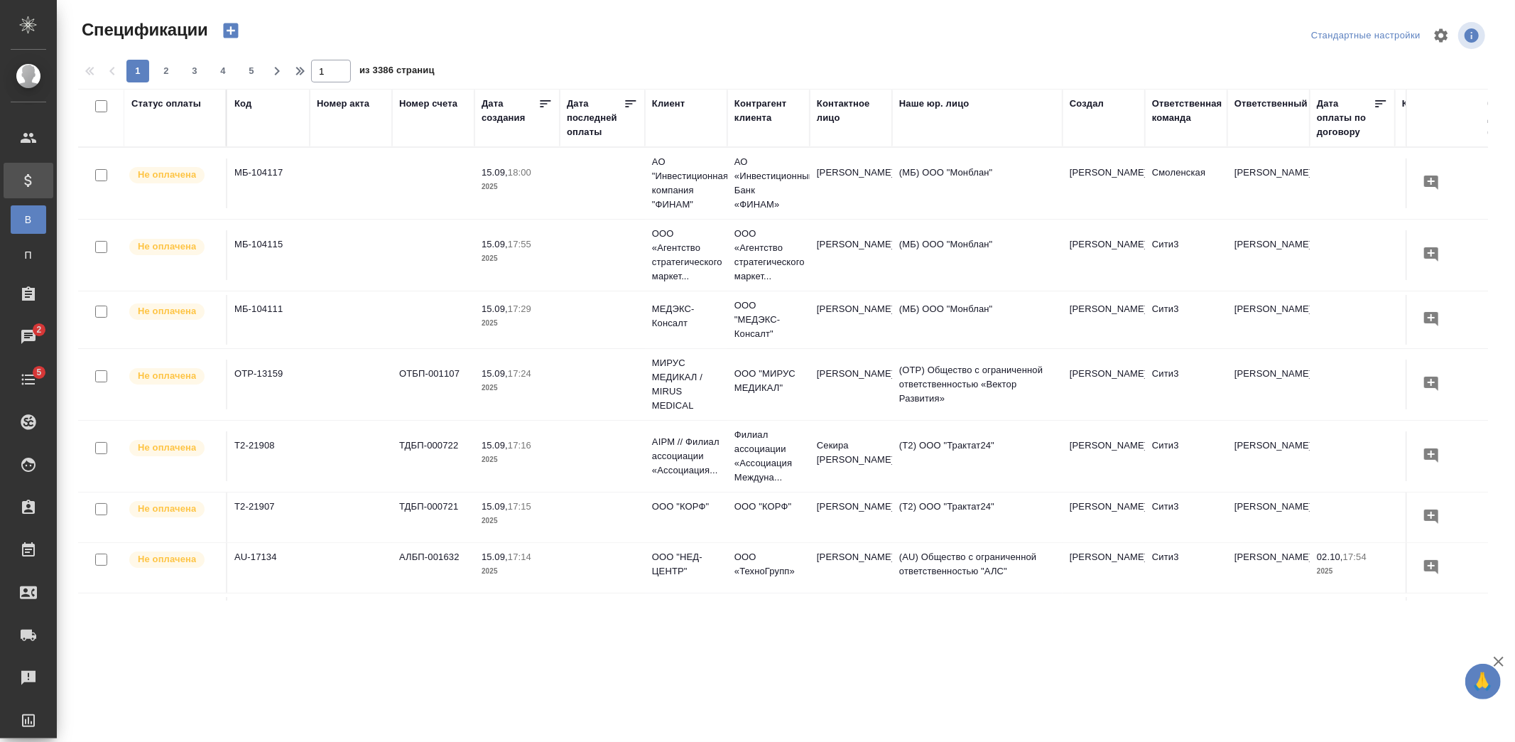
click at [850, 186] on td "Мерзляков Алексей" at bounding box center [851, 183] width 82 height 50
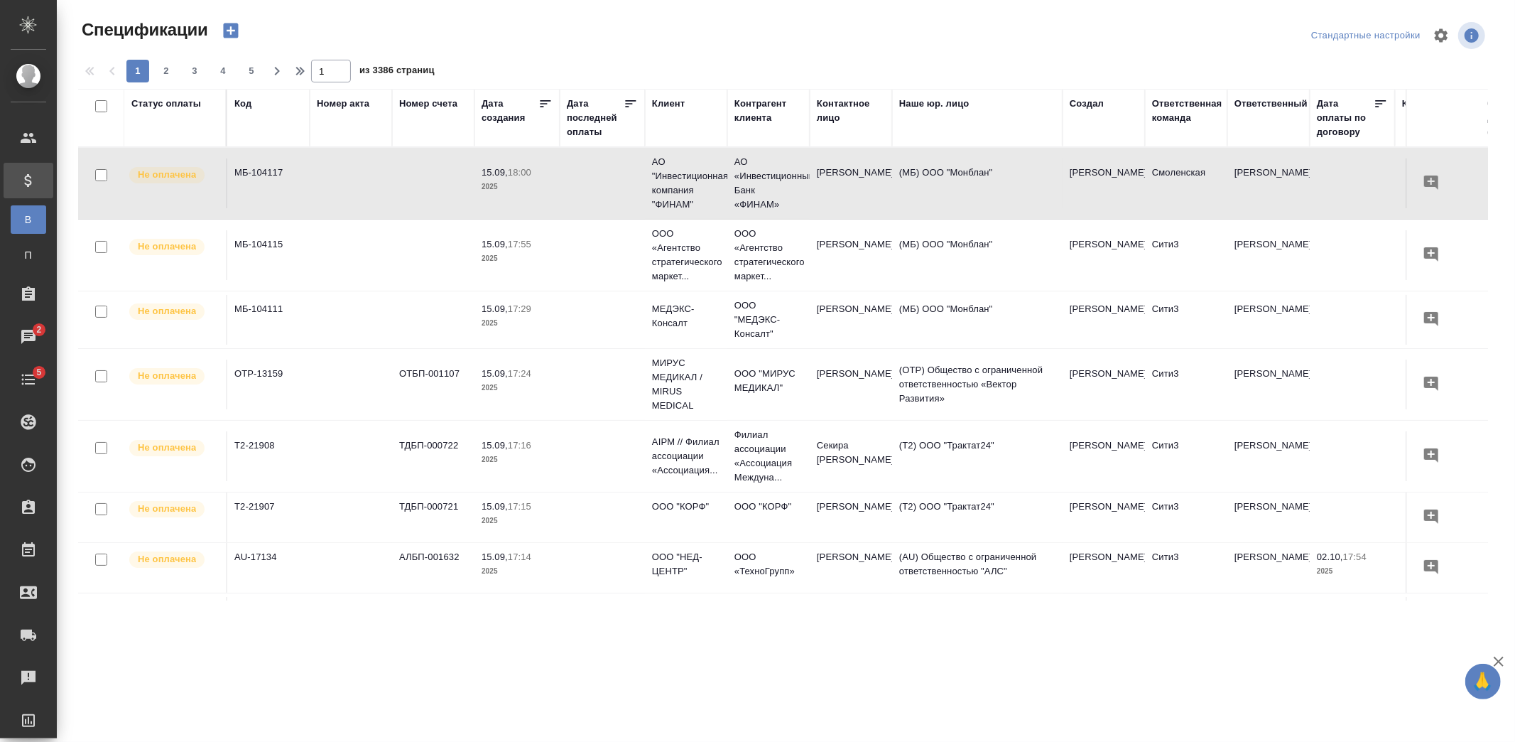
click at [246, 33] on button "button" at bounding box center [231, 30] width 34 height 24
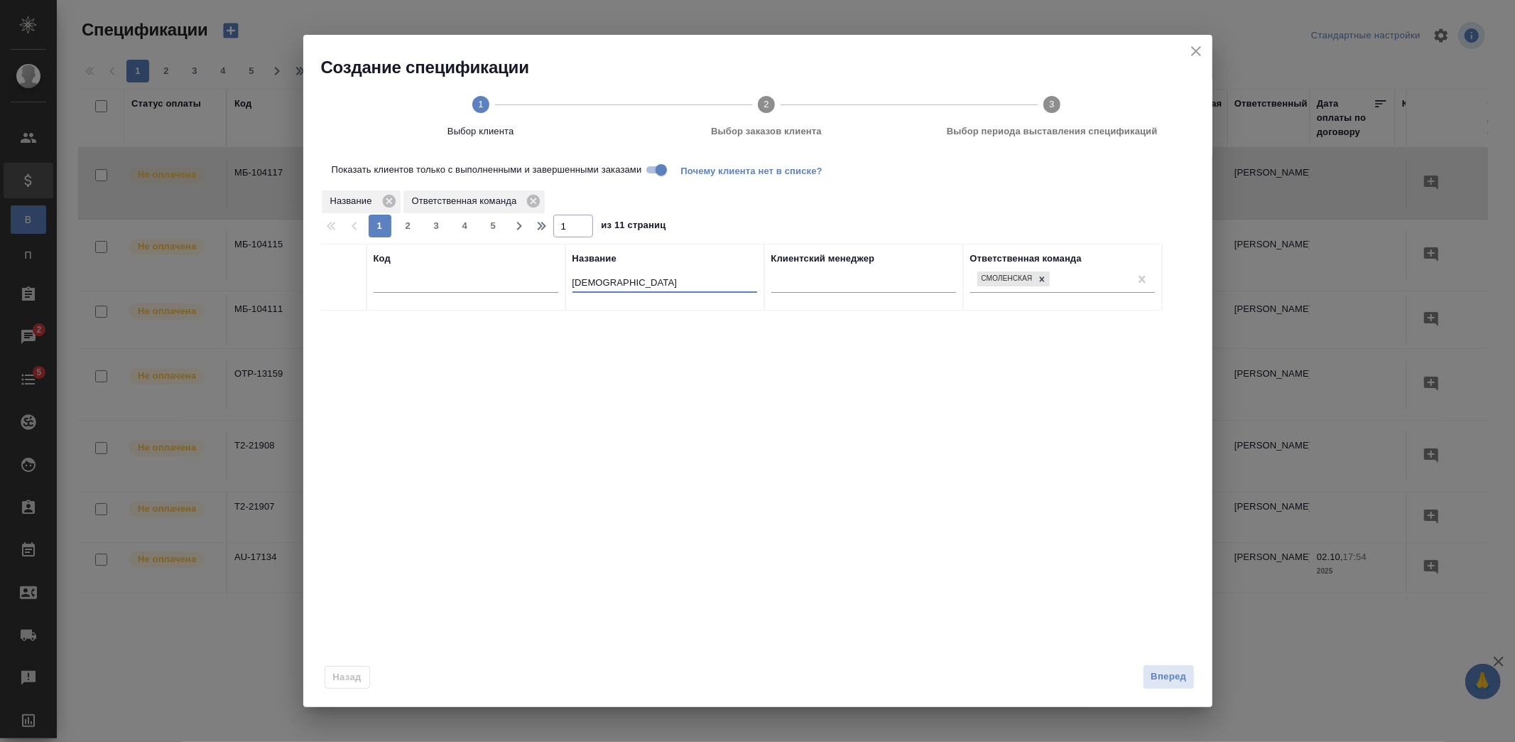
drag, startPoint x: 605, startPoint y: 281, endPoint x: 469, endPoint y: 281, distance: 136.4
click at [469, 281] on tr "Код Название финам Клиентский менеджер Ответственная команда Смоленская" at bounding box center [741, 277] width 842 height 67
type input "виктория"
click at [342, 322] on input "checkbox" at bounding box center [343, 328] width 12 height 12
checkbox input "true"
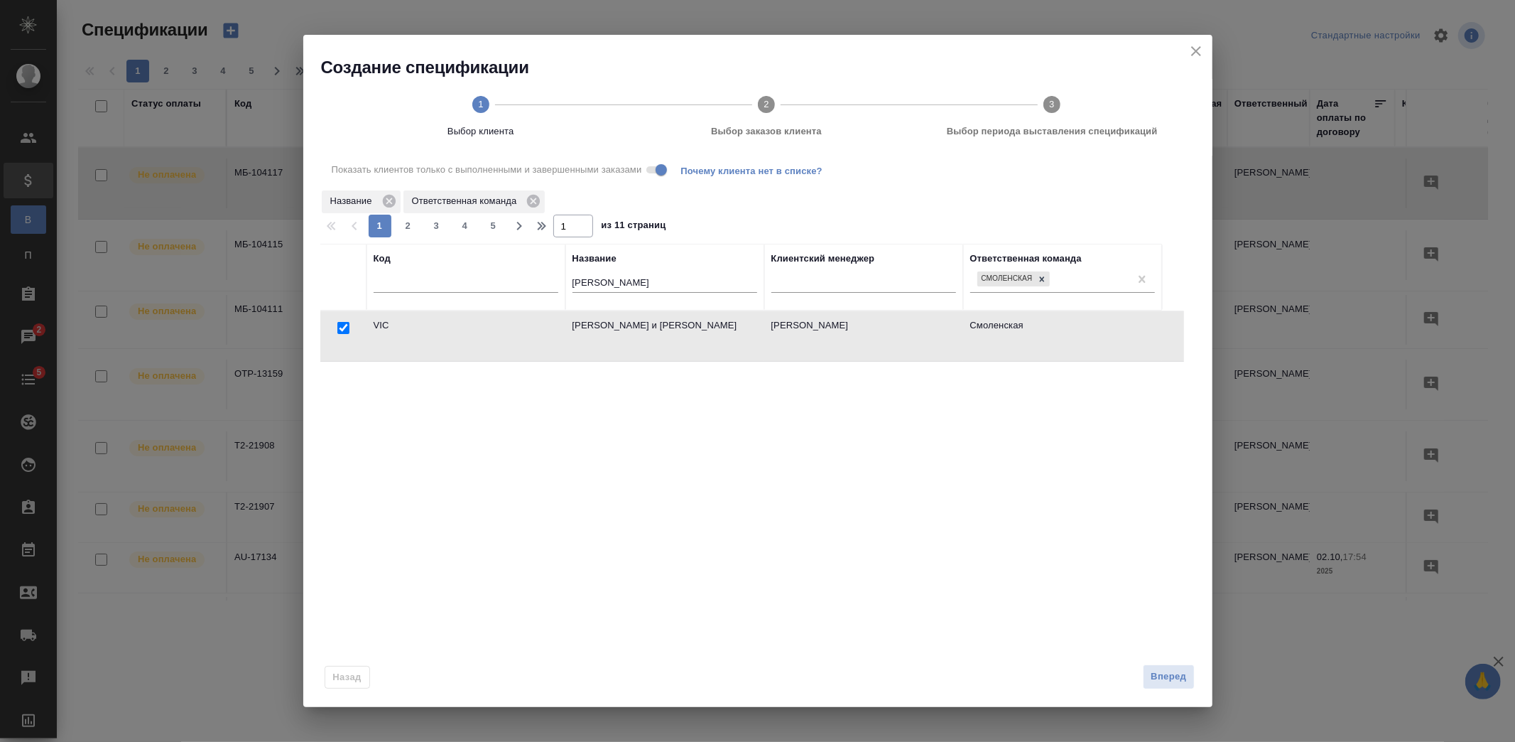
click at [1169, 677] on span "Вперед" at bounding box center [1169, 676] width 36 height 16
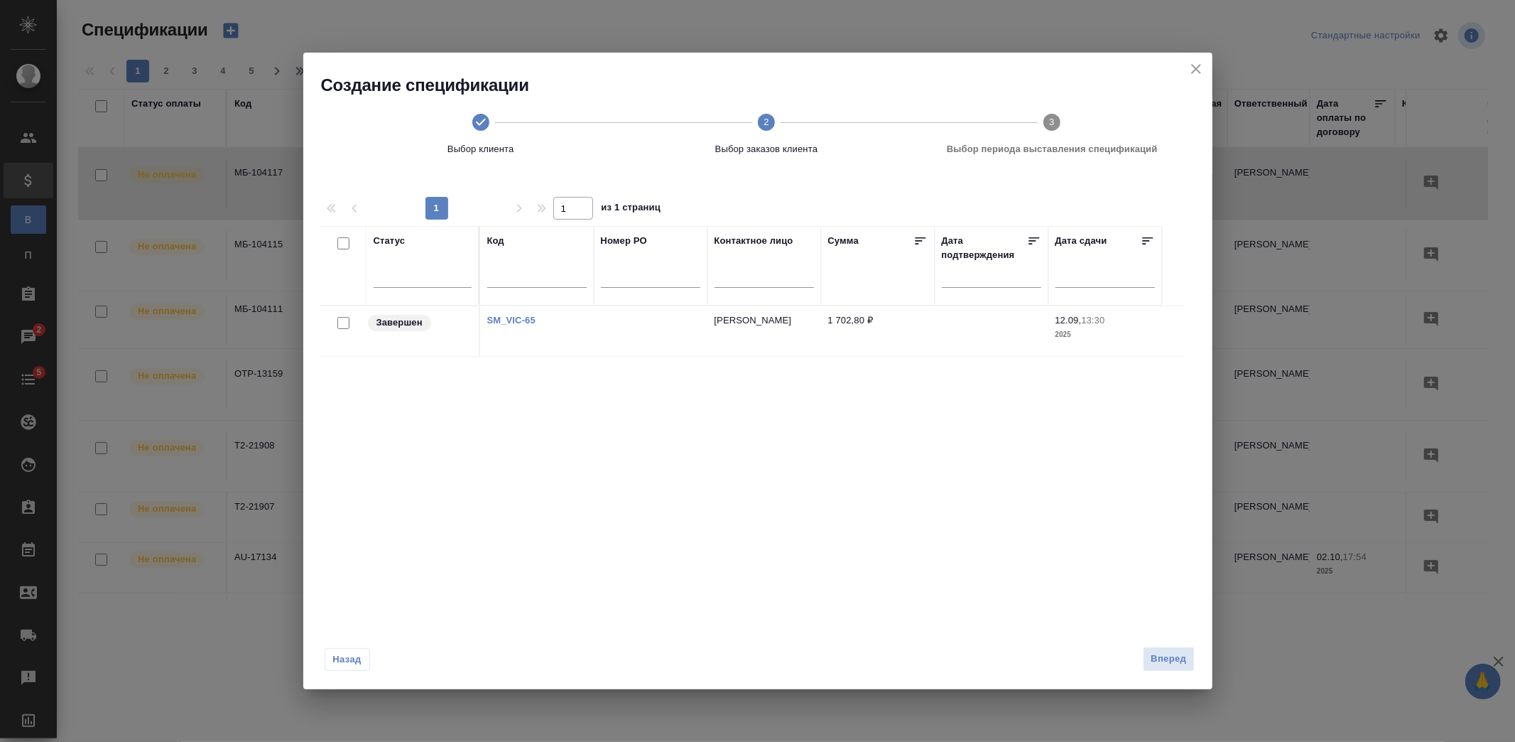
click at [345, 324] on input "checkbox" at bounding box center [343, 323] width 12 height 12
checkbox input "true"
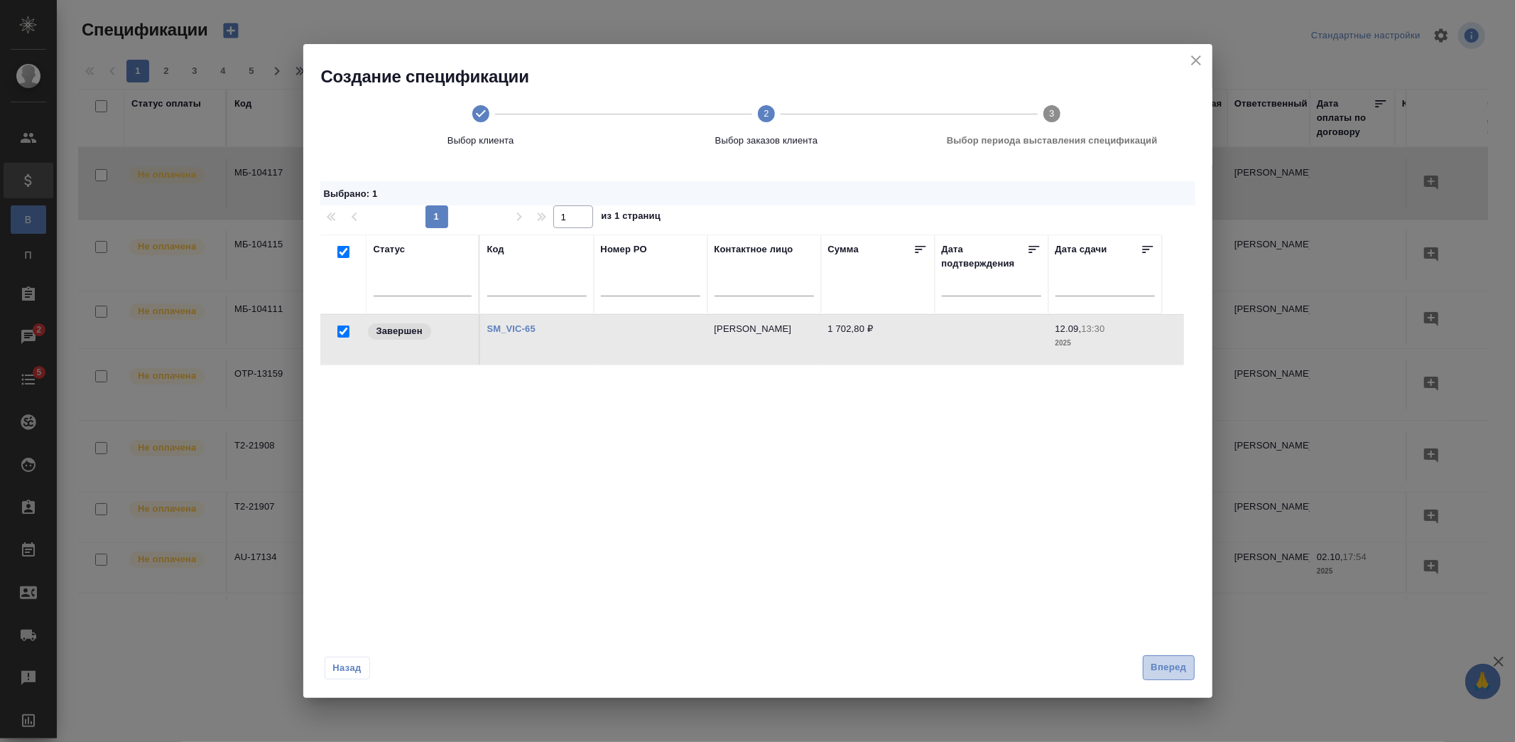
click at [1157, 668] on span "Вперед" at bounding box center [1169, 667] width 36 height 16
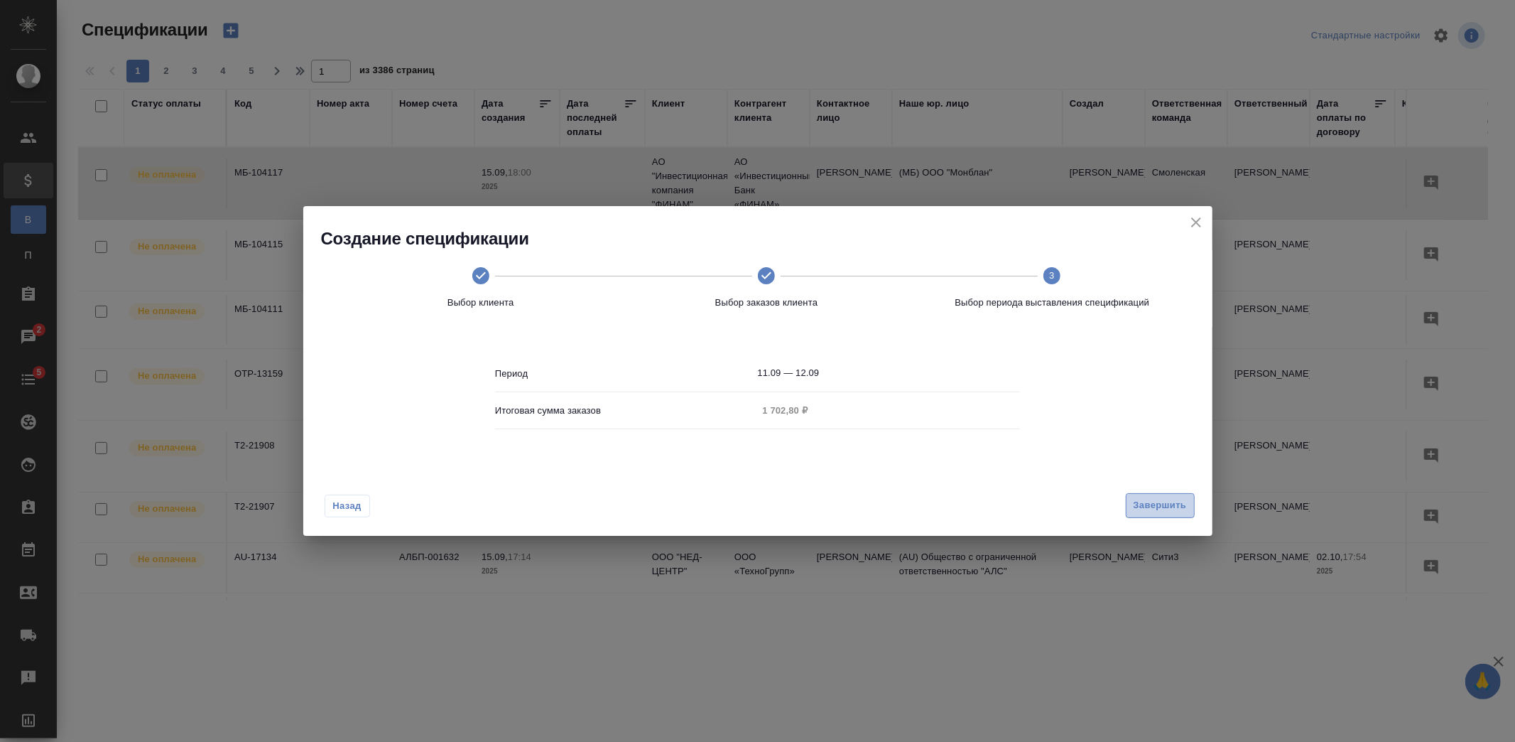
click at [1152, 501] on span "Завершить" at bounding box center [1160, 505] width 53 height 16
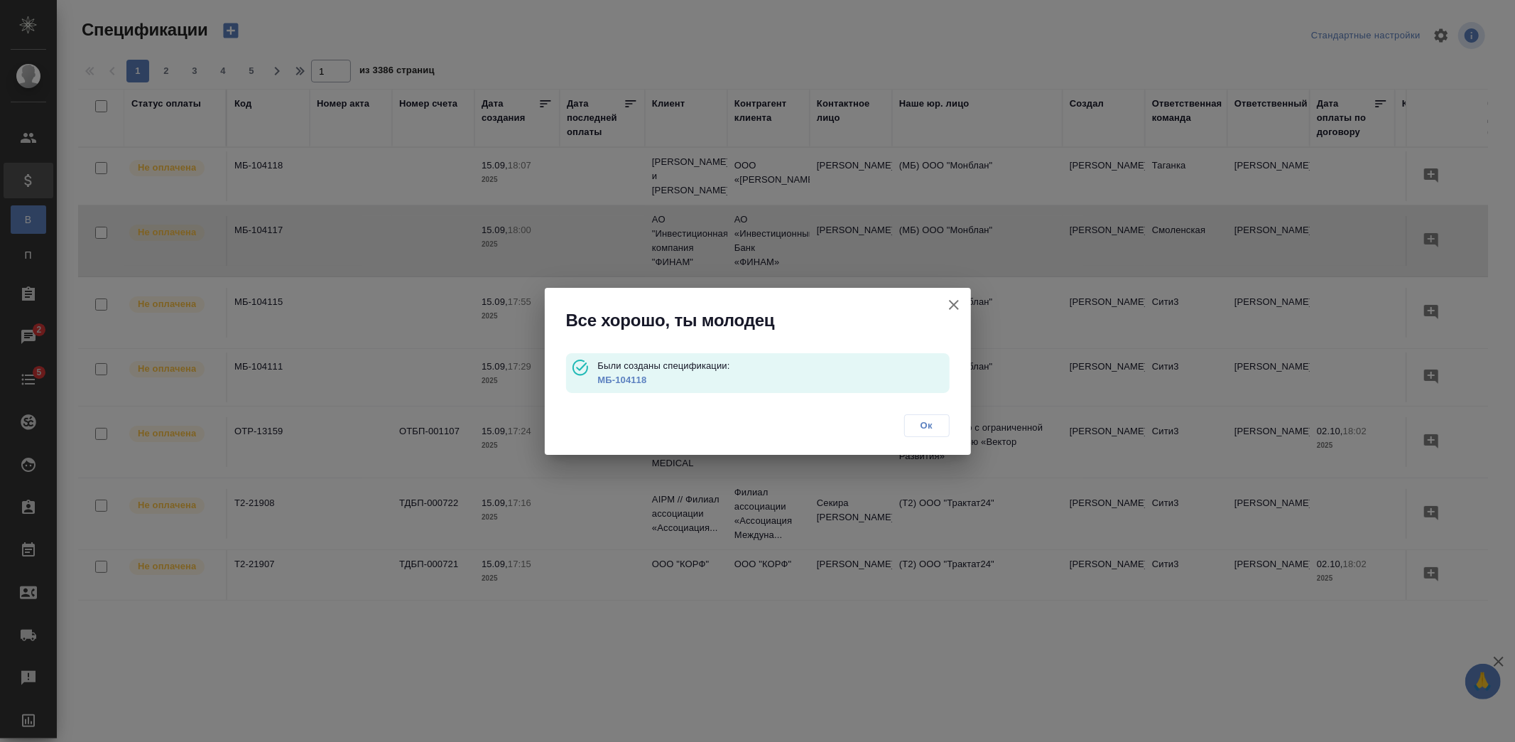
click at [942, 428] on button "Ок" at bounding box center [926, 425] width 45 height 23
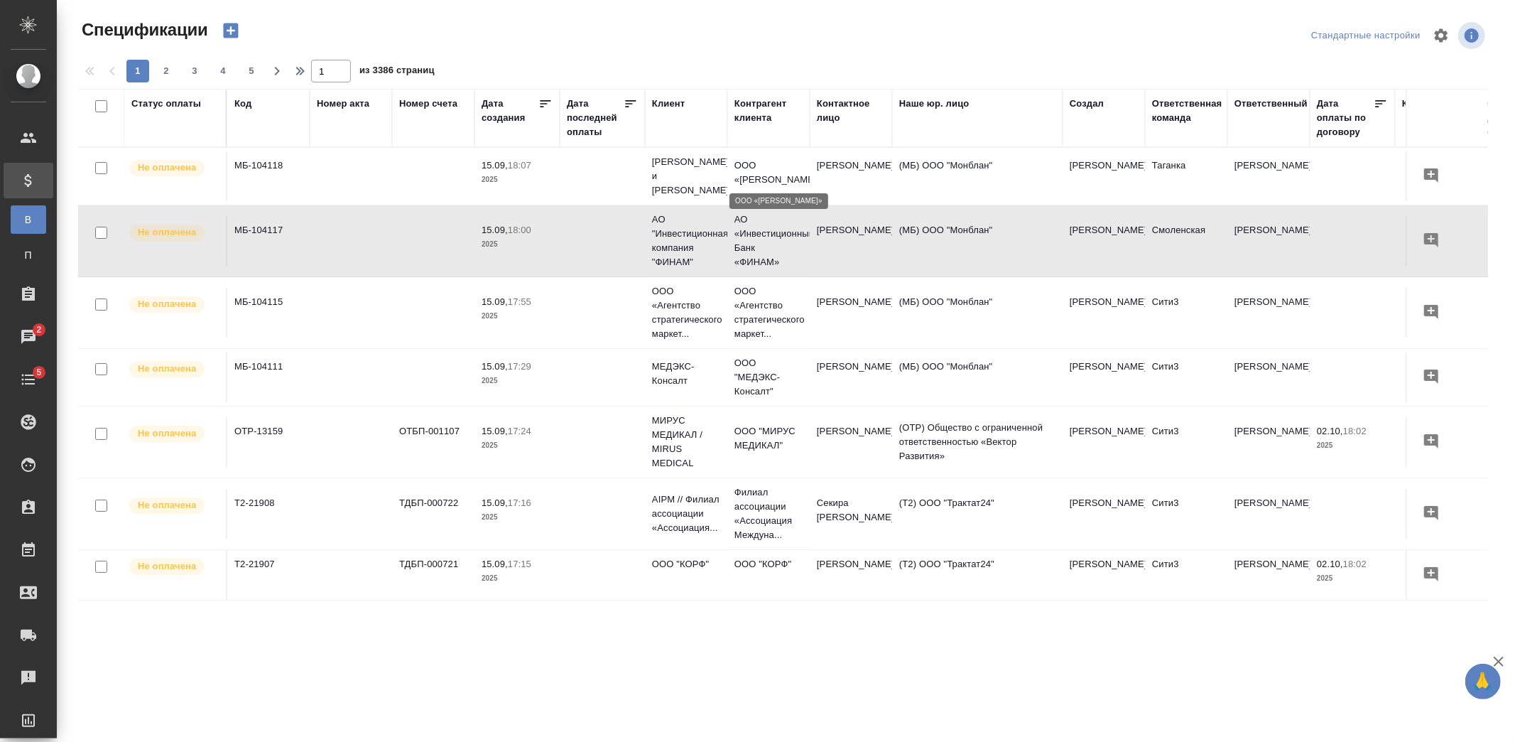
click at [750, 162] on p "ООО «[PERSON_NAME]»" at bounding box center [769, 172] width 68 height 28
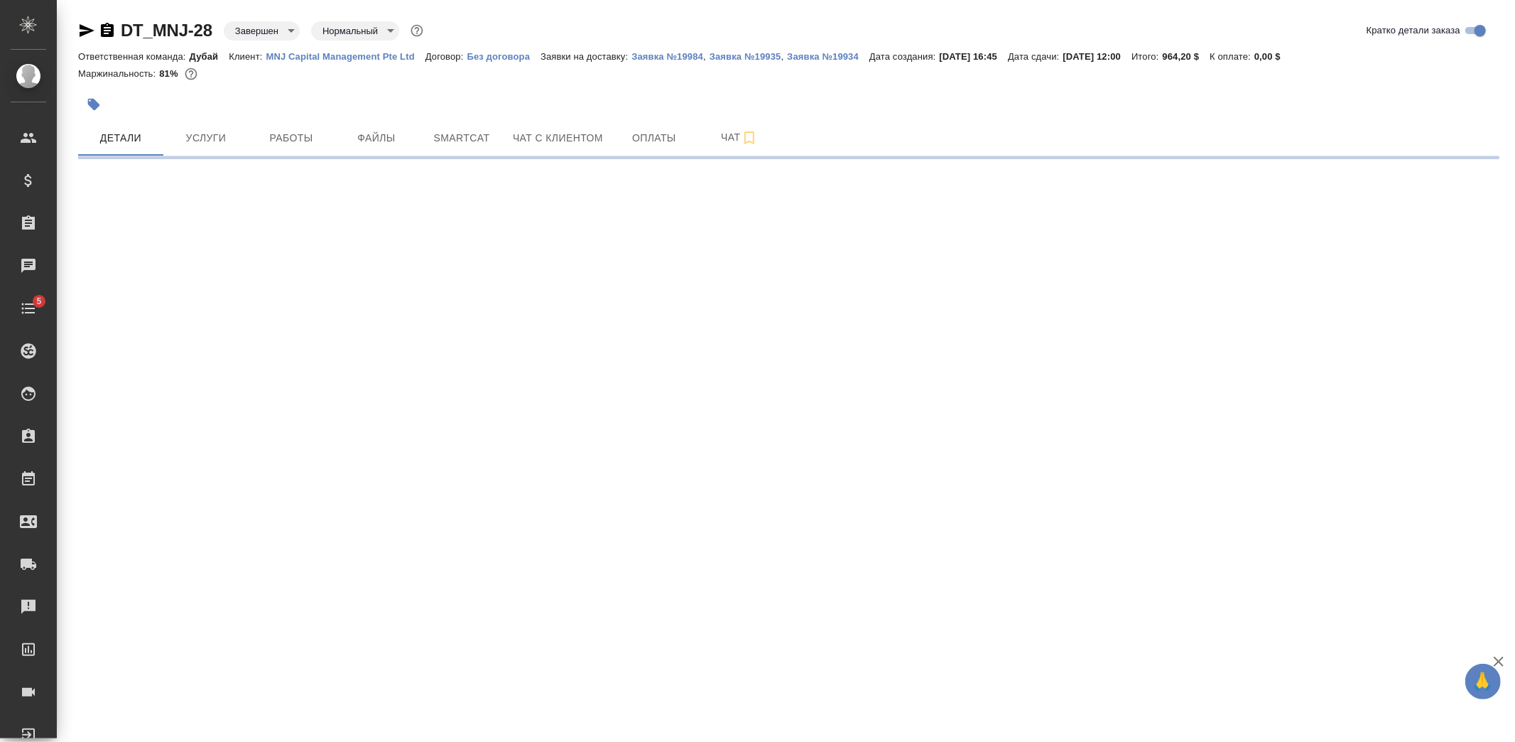
select select "RU"
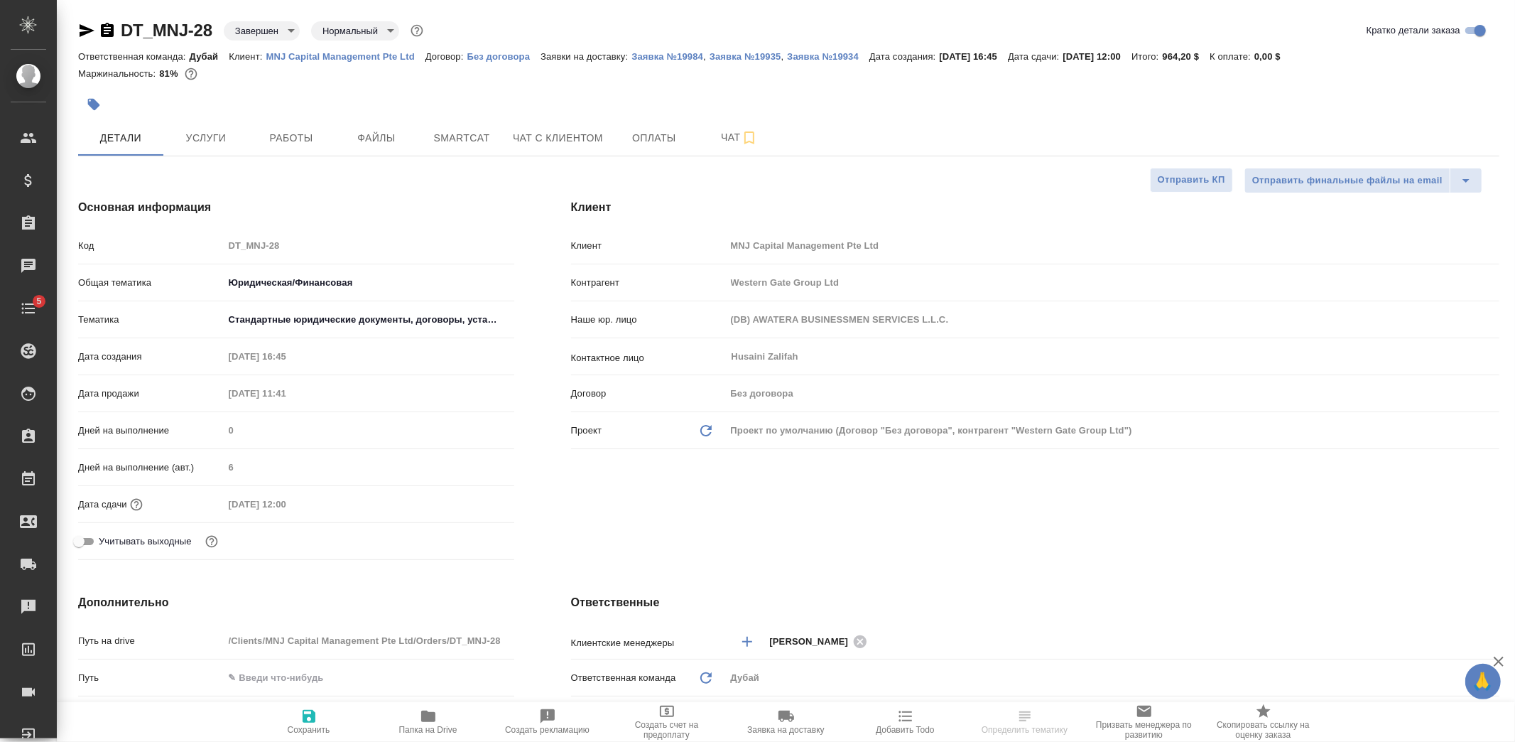
type textarea "x"
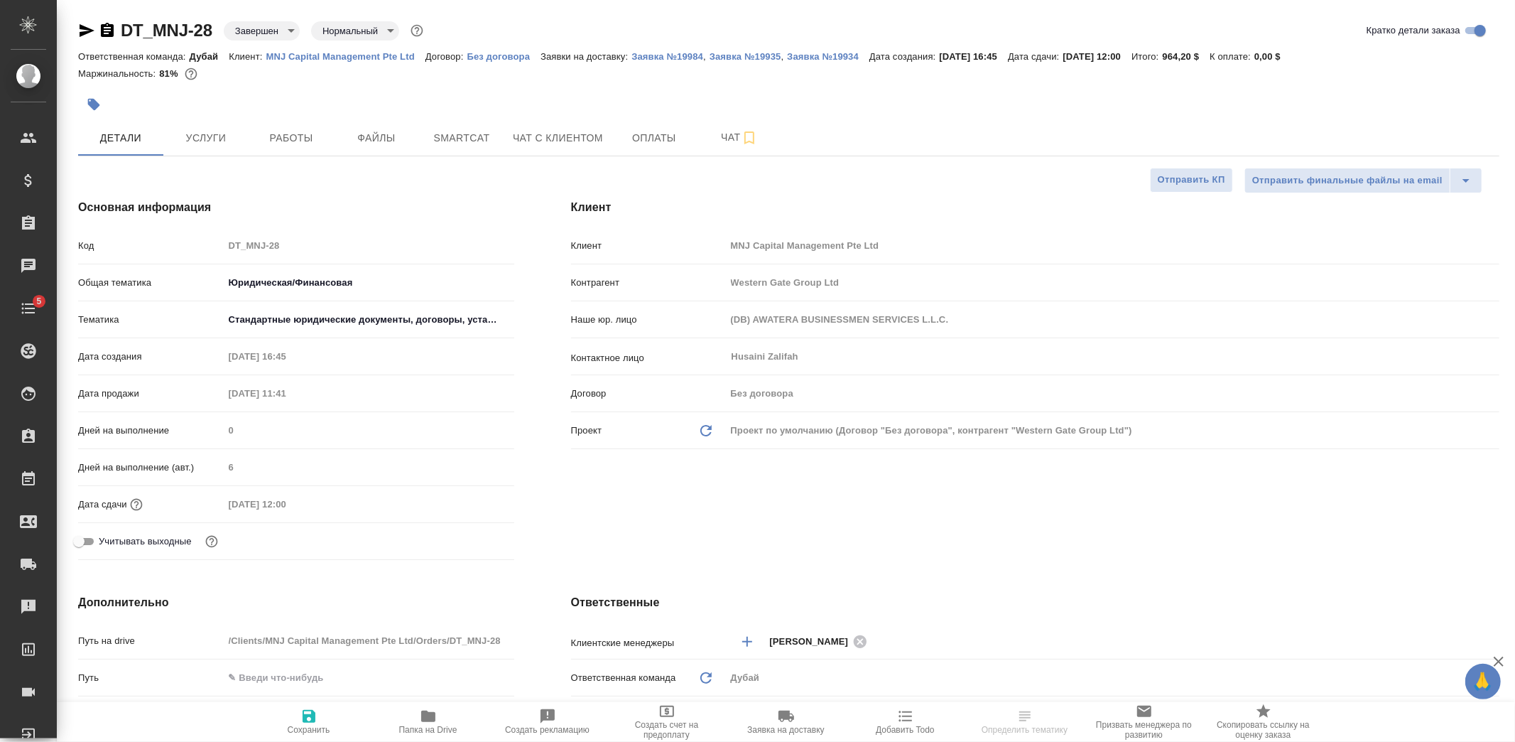
type textarea "x"
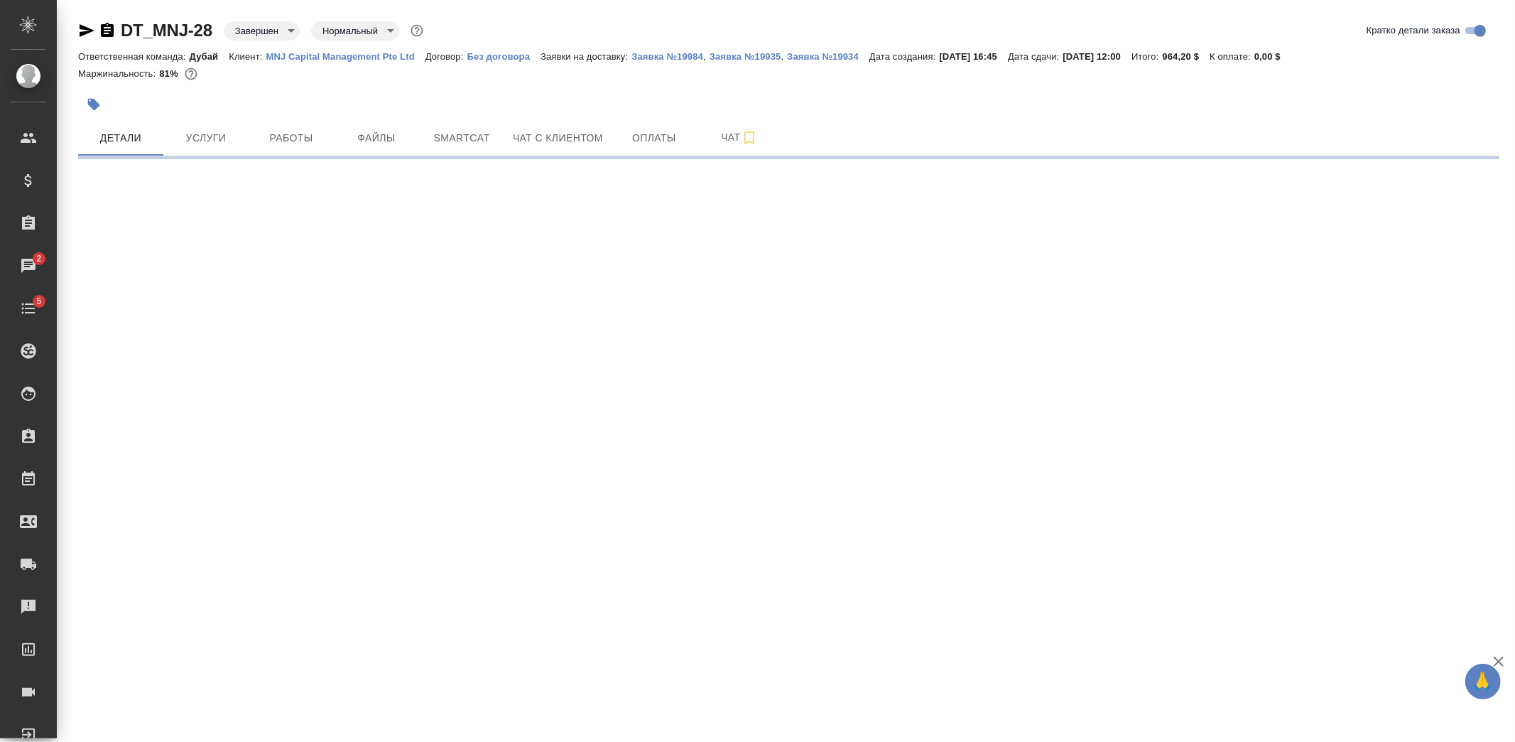
select select "RU"
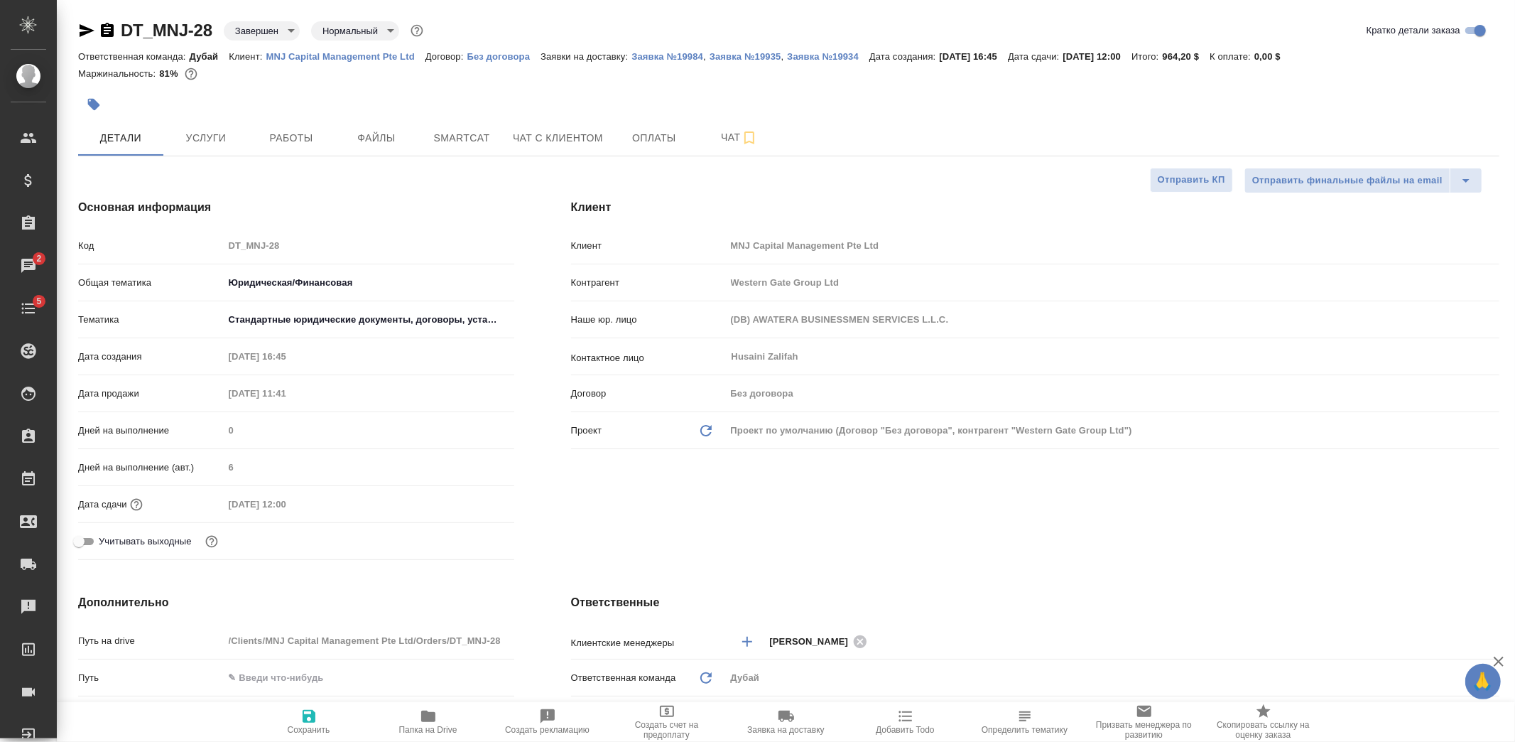
type textarea "x"
click at [438, 712] on span "Папка на Drive" at bounding box center [428, 721] width 102 height 27
type textarea "x"
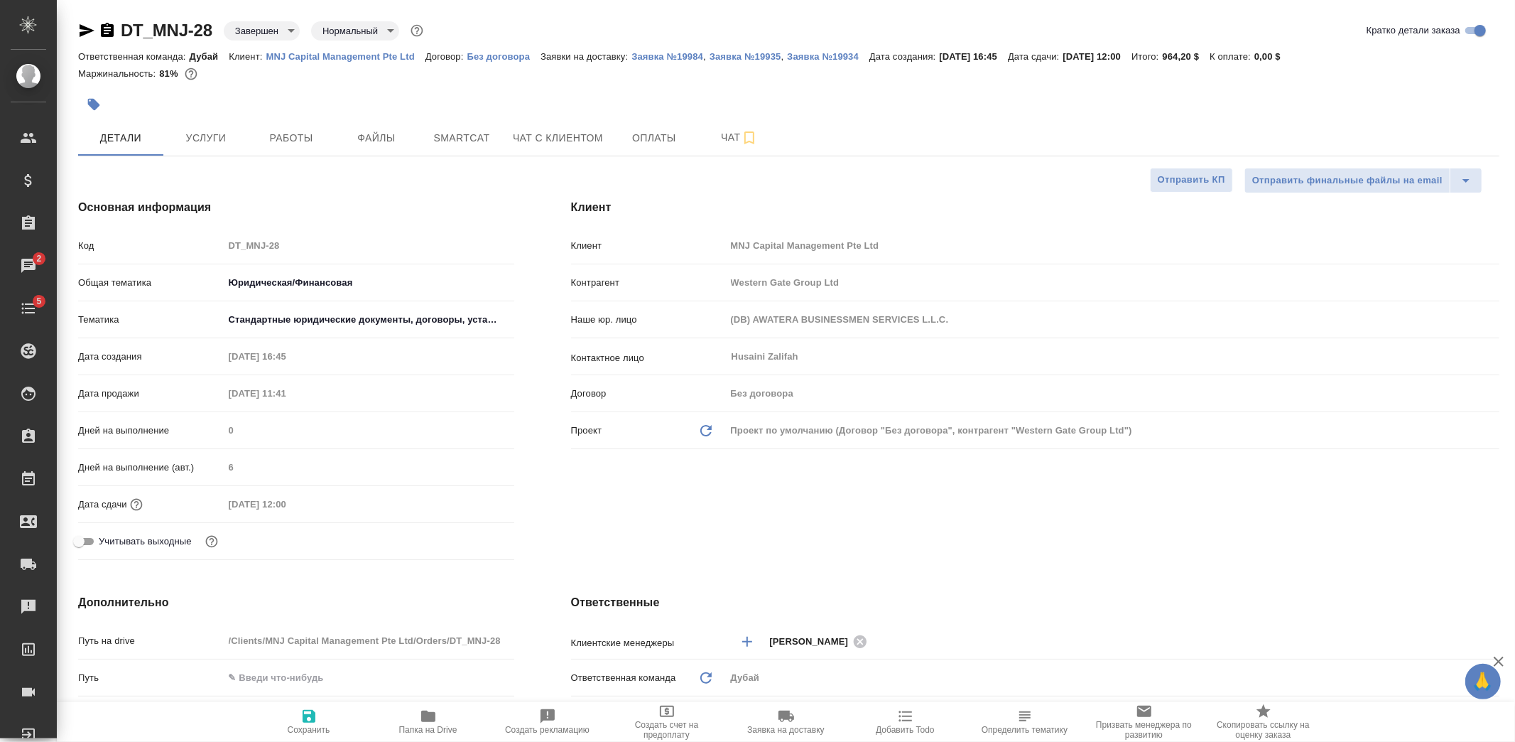
type textarea "x"
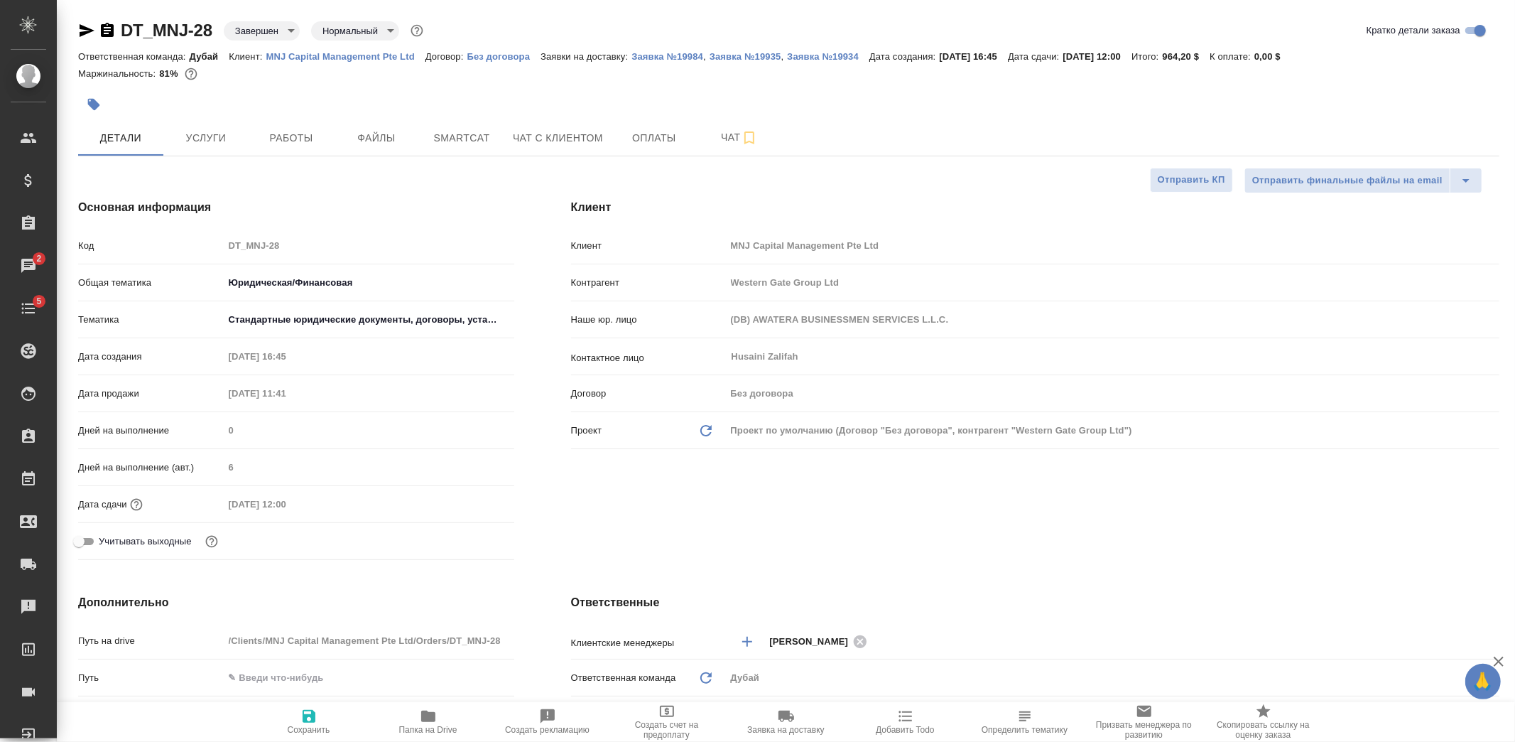
type textarea "x"
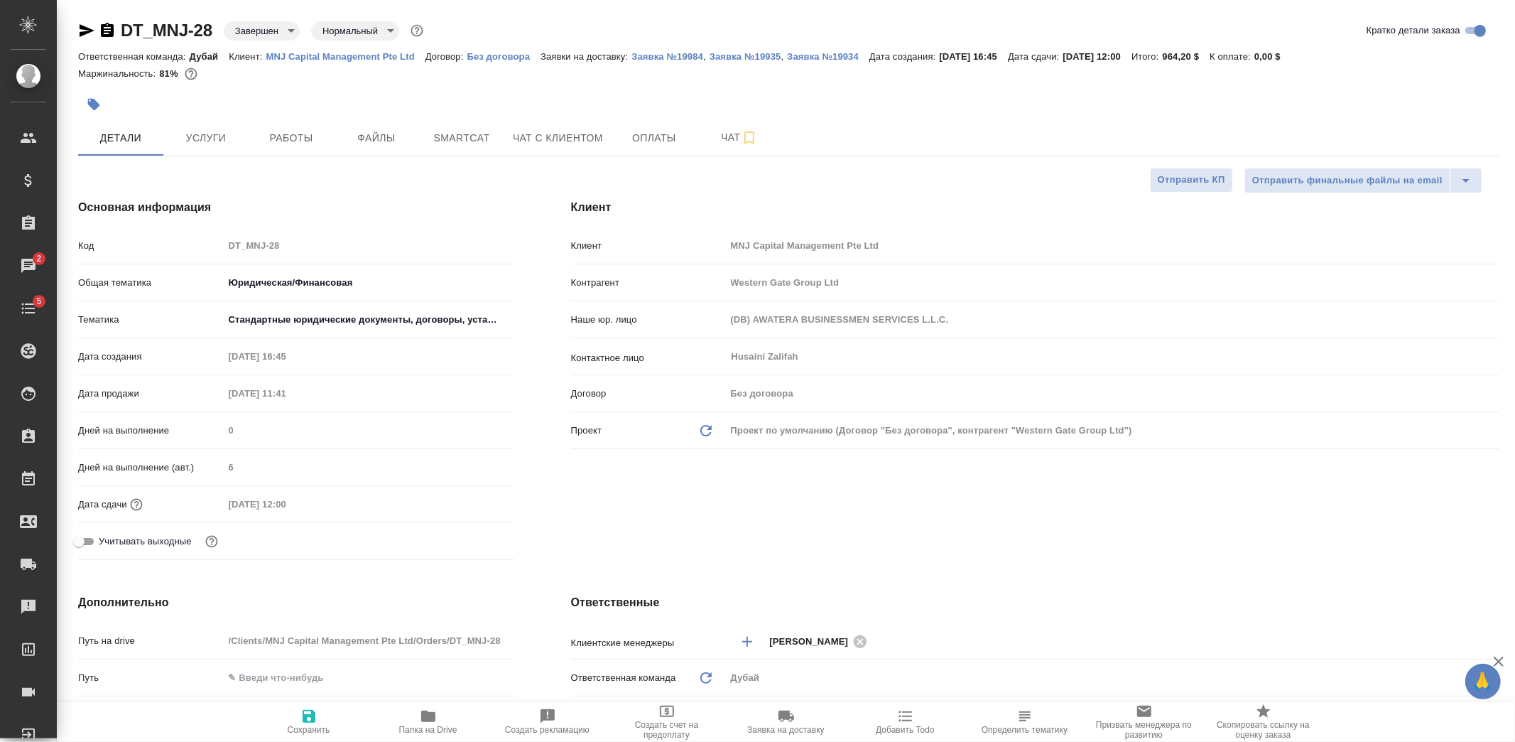
type textarea "x"
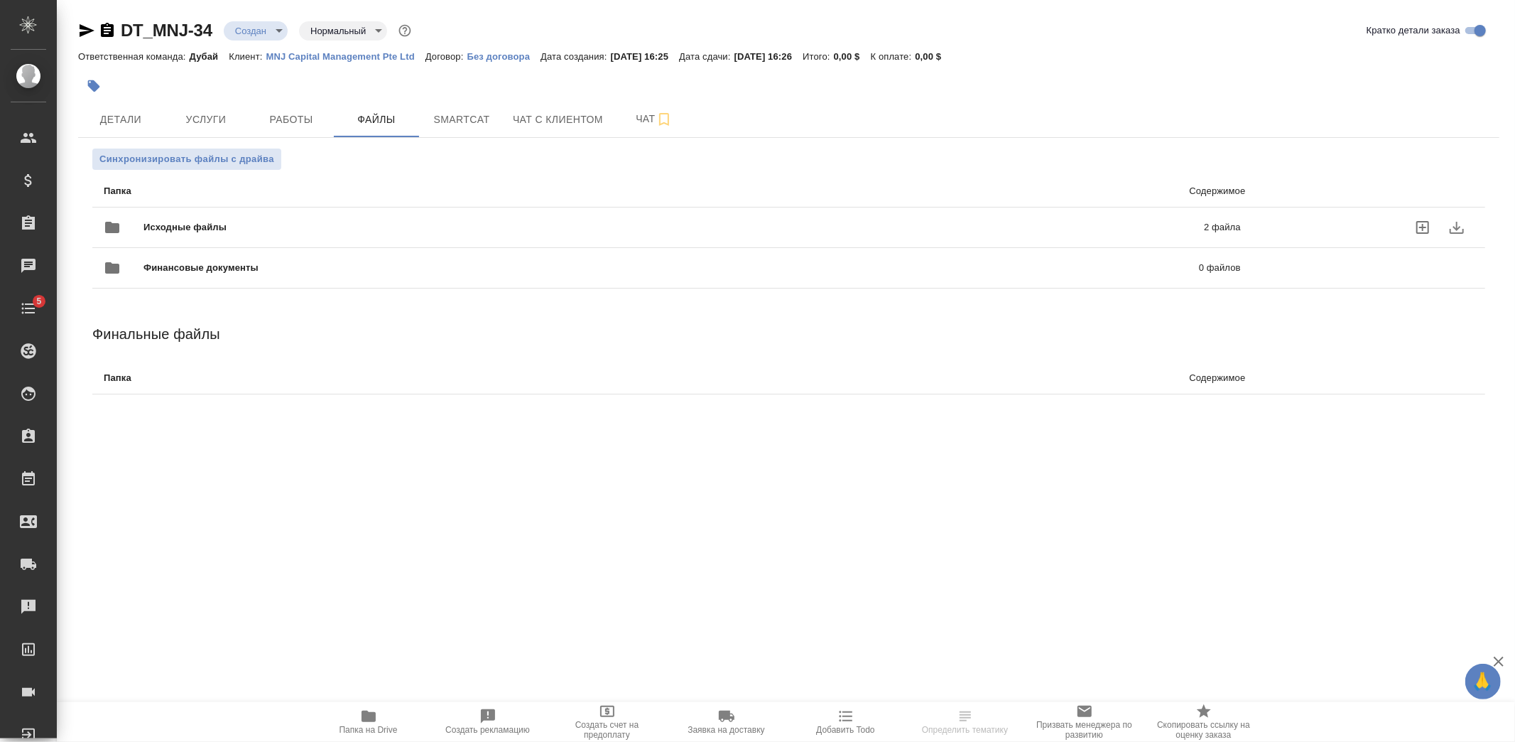
click at [202, 228] on span "Исходные файлы" at bounding box center [430, 227] width 572 height 14
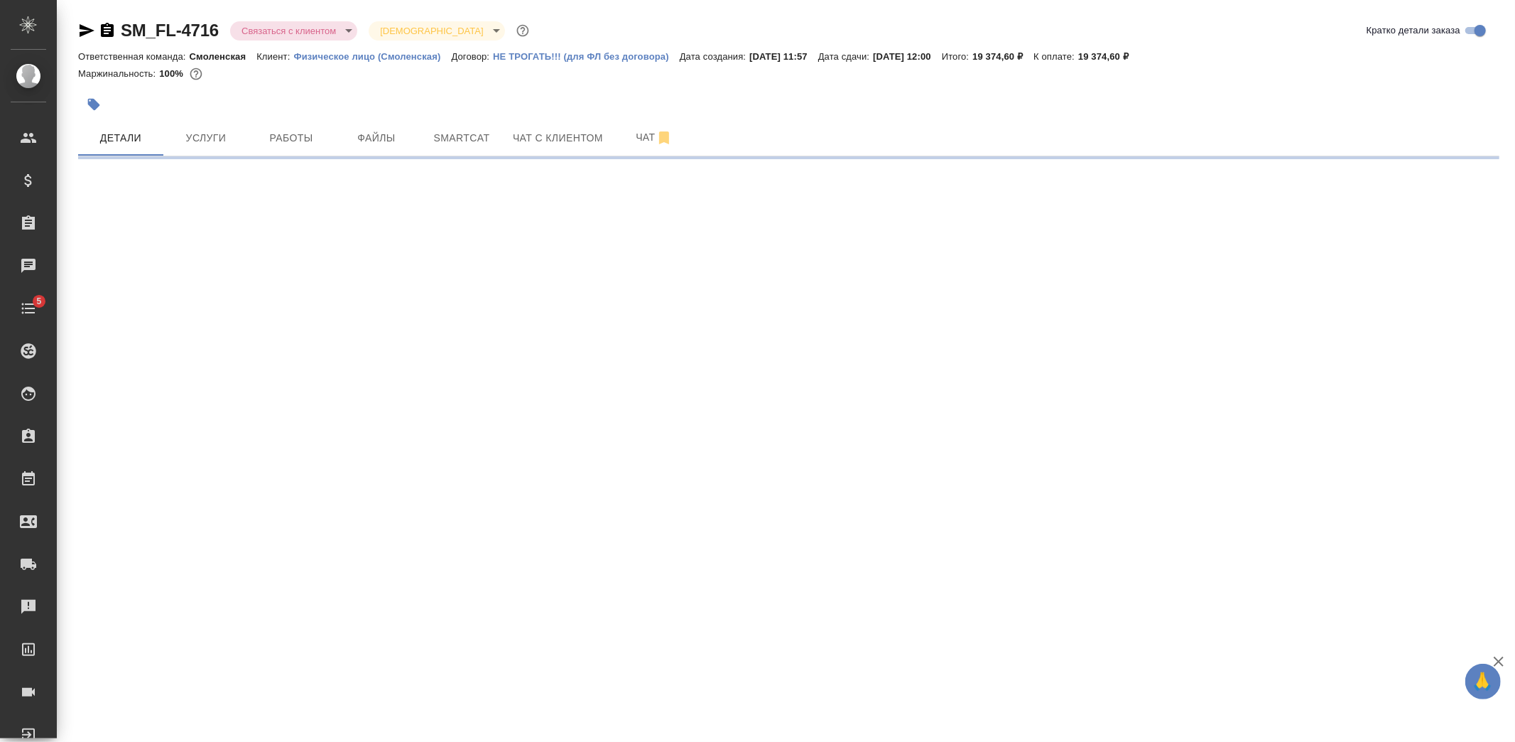
select select "RU"
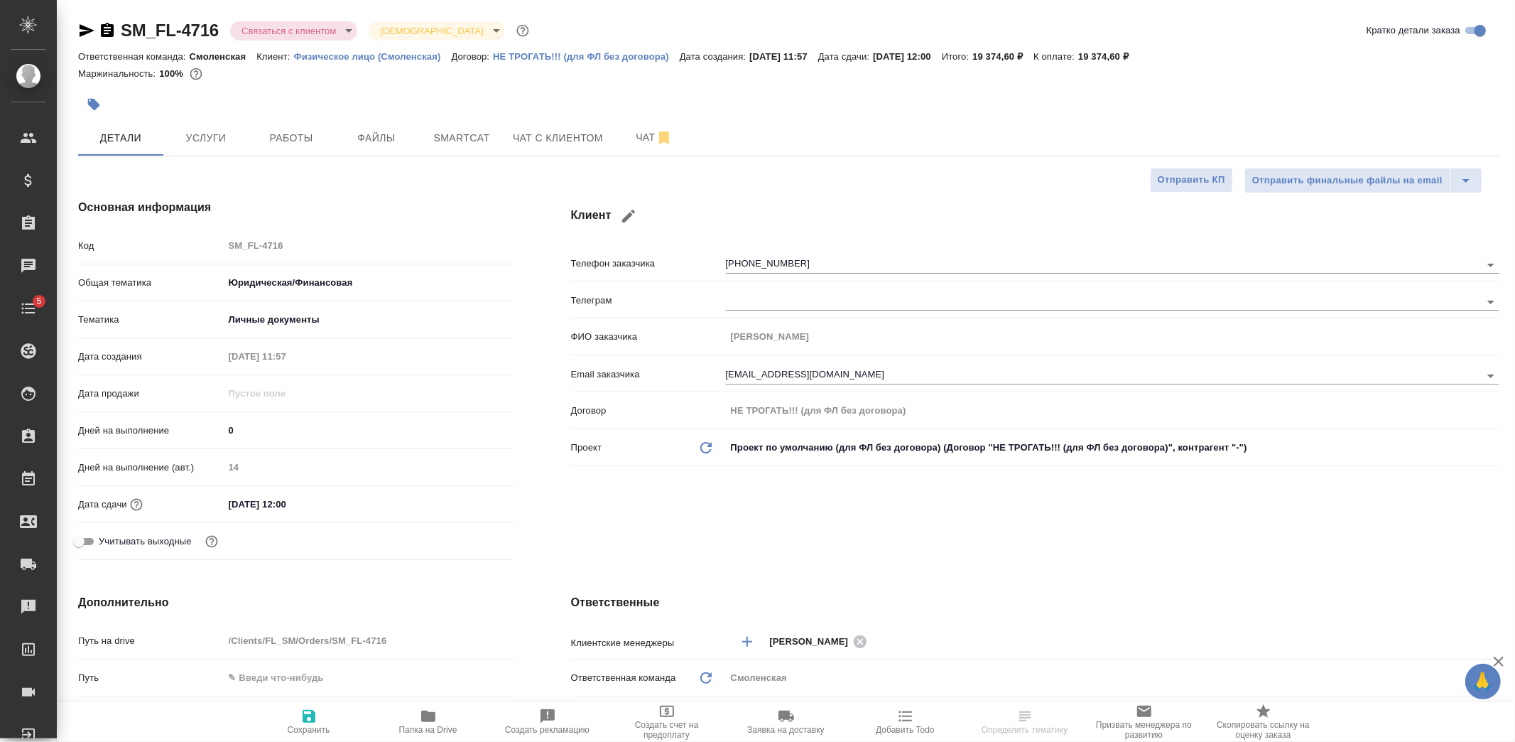
type textarea "x"
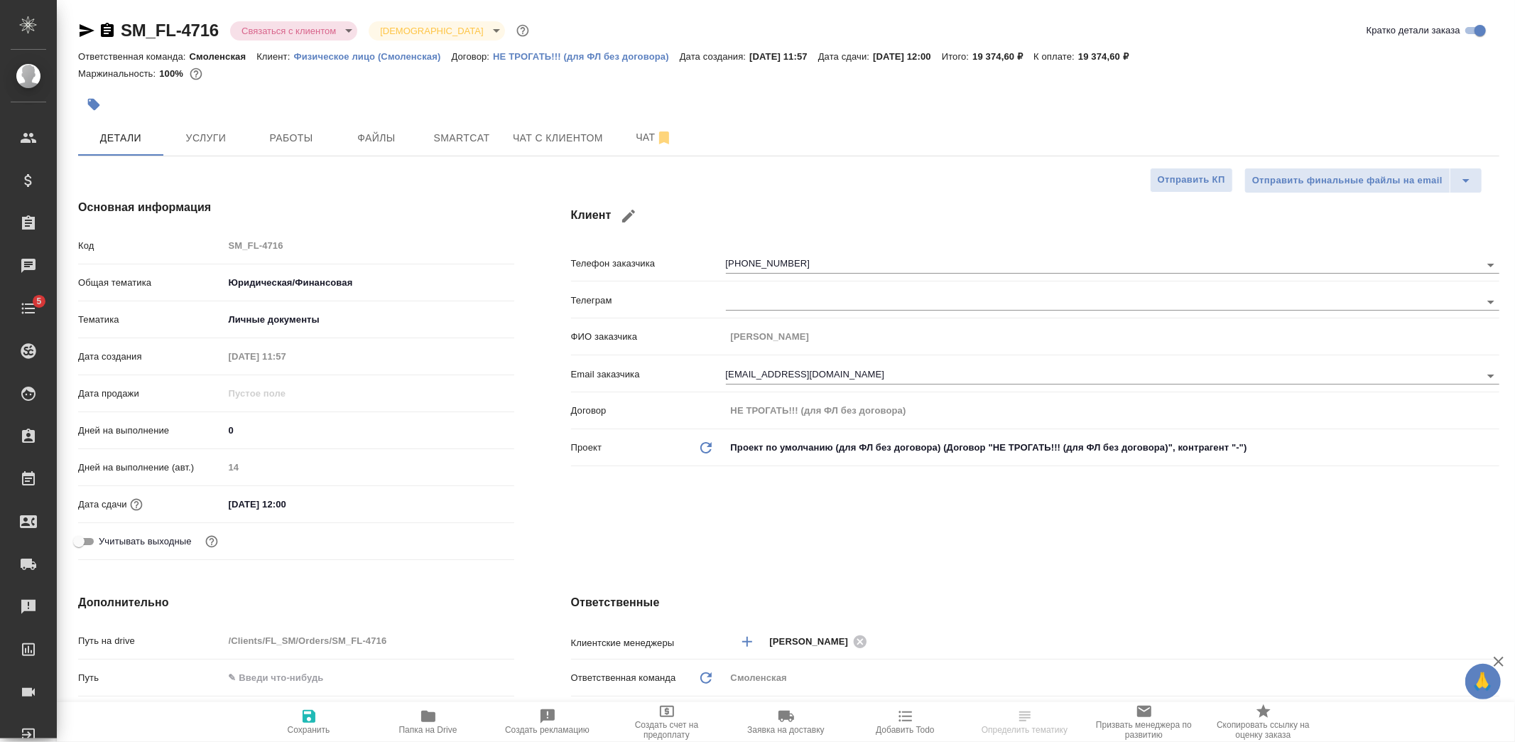
type textarea "x"
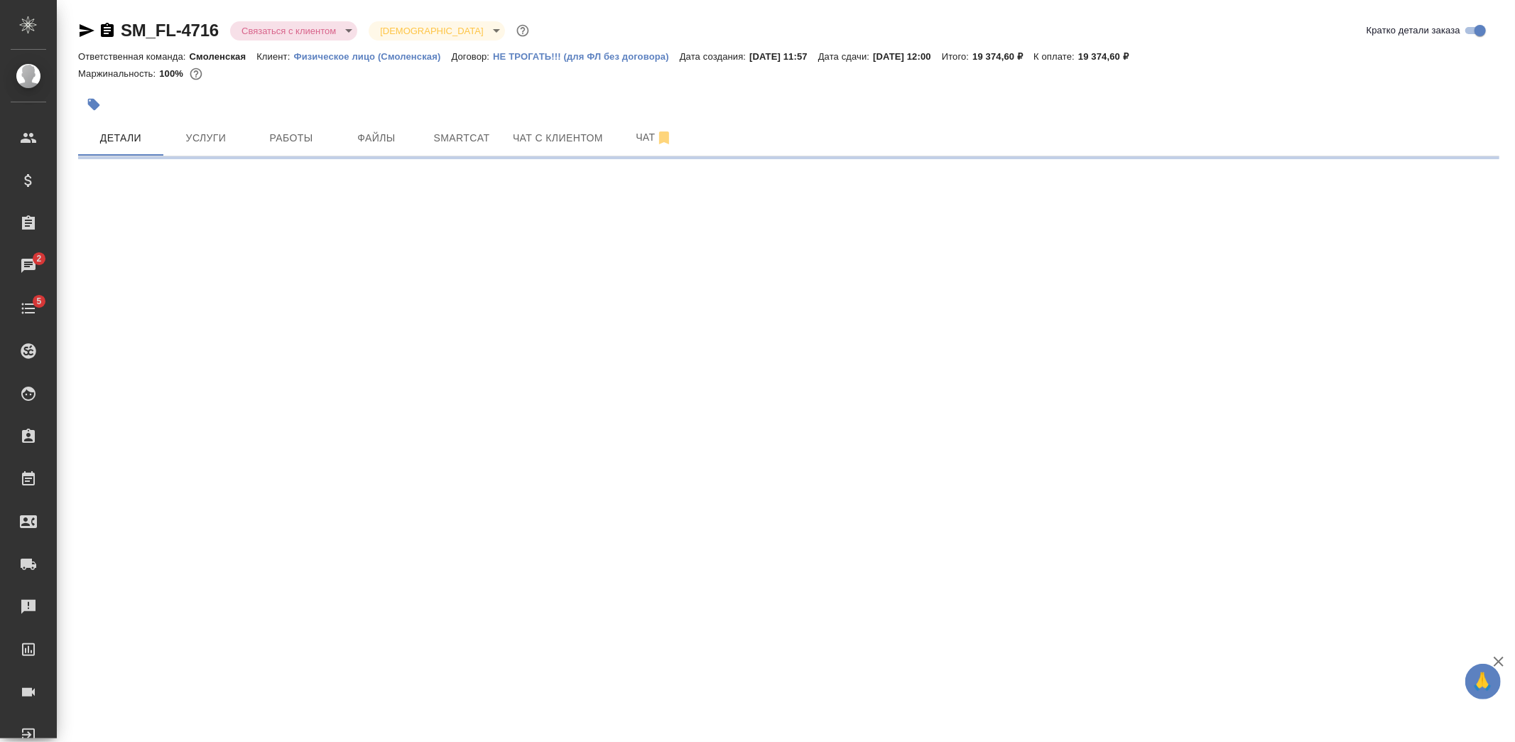
select select "RU"
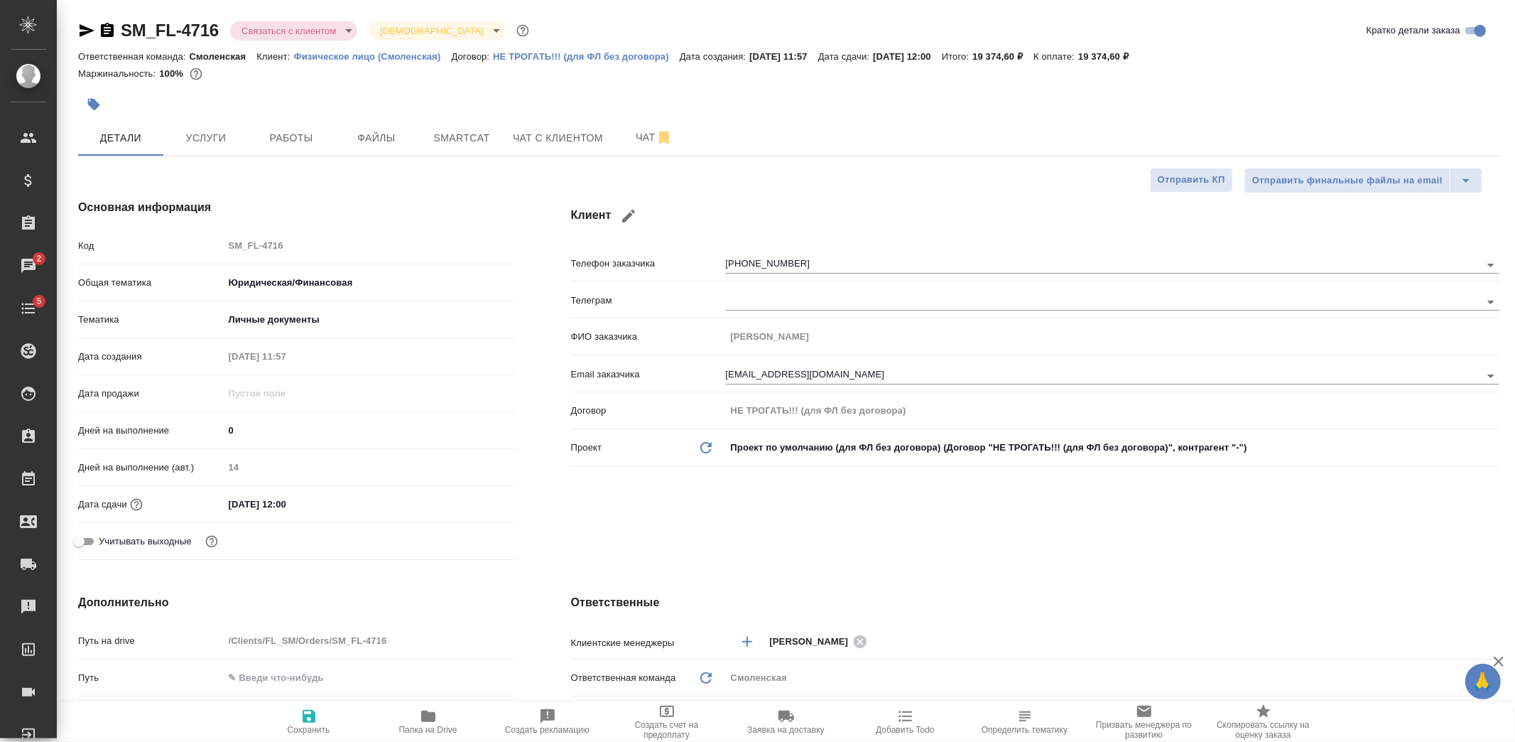
type textarea "x"
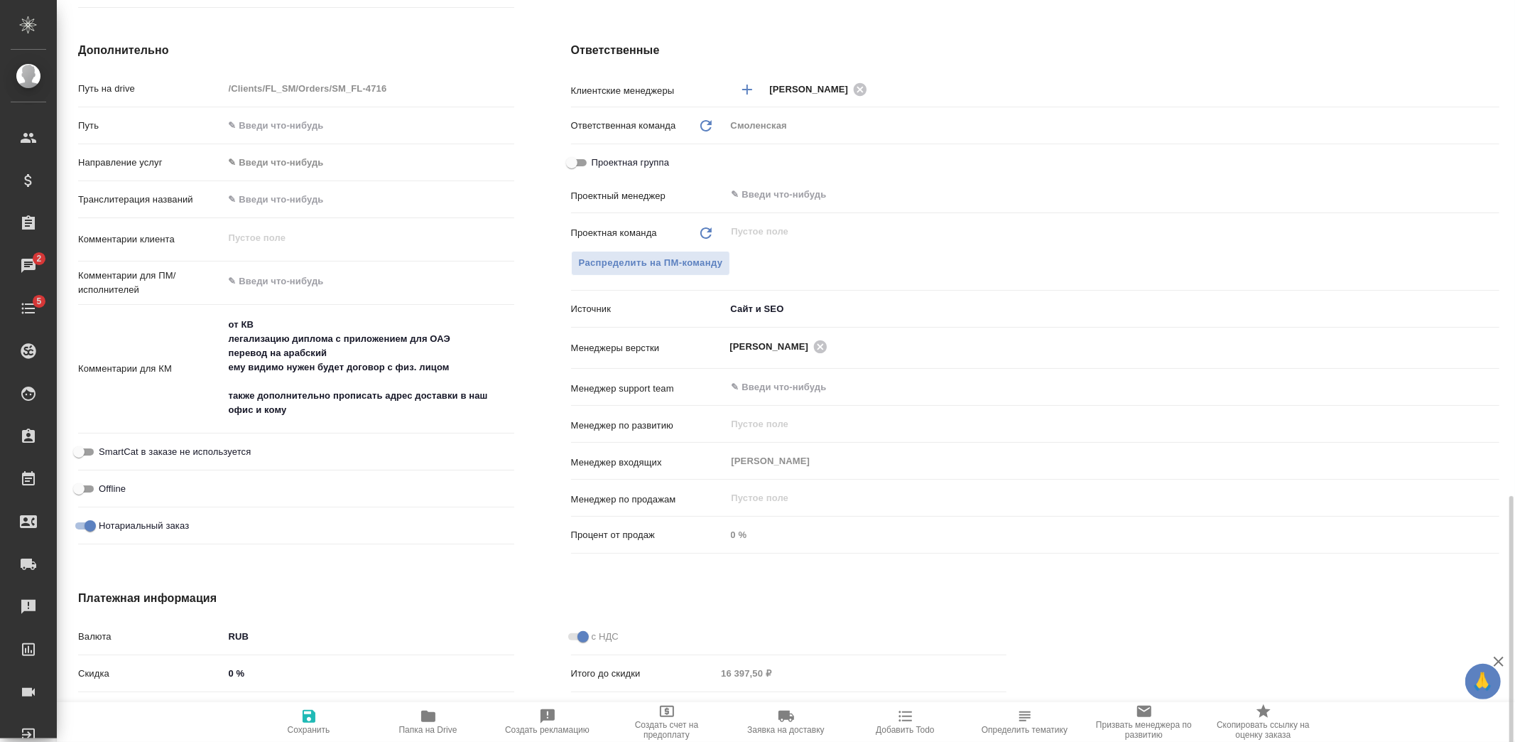
scroll to position [691, 0]
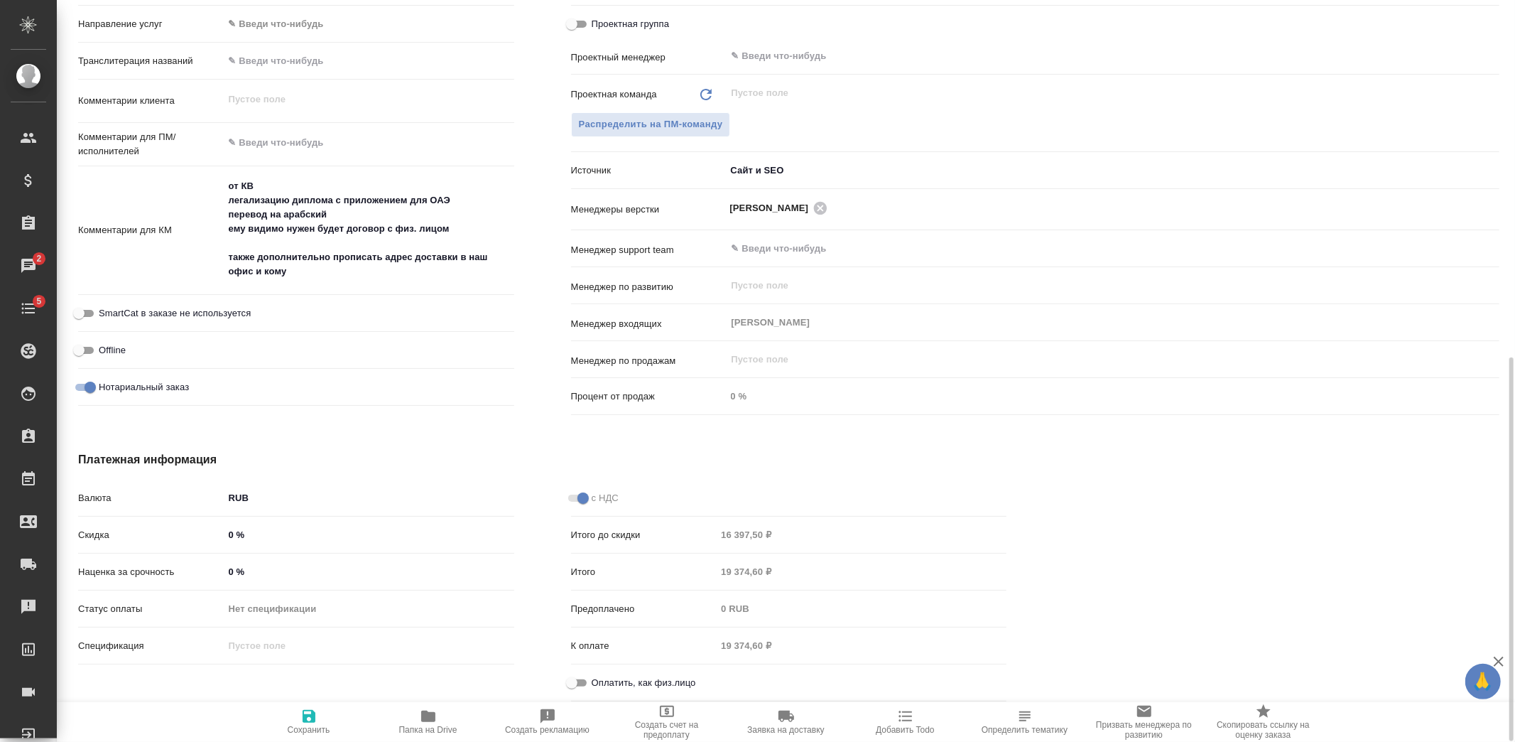
click at [614, 683] on span "Оплатить, как физ.лицо" at bounding box center [644, 683] width 104 height 14
click at [597, 683] on input "Оплатить, как физ.лицо" at bounding box center [571, 682] width 51 height 17
checkbox input "true"
type textarea "x"
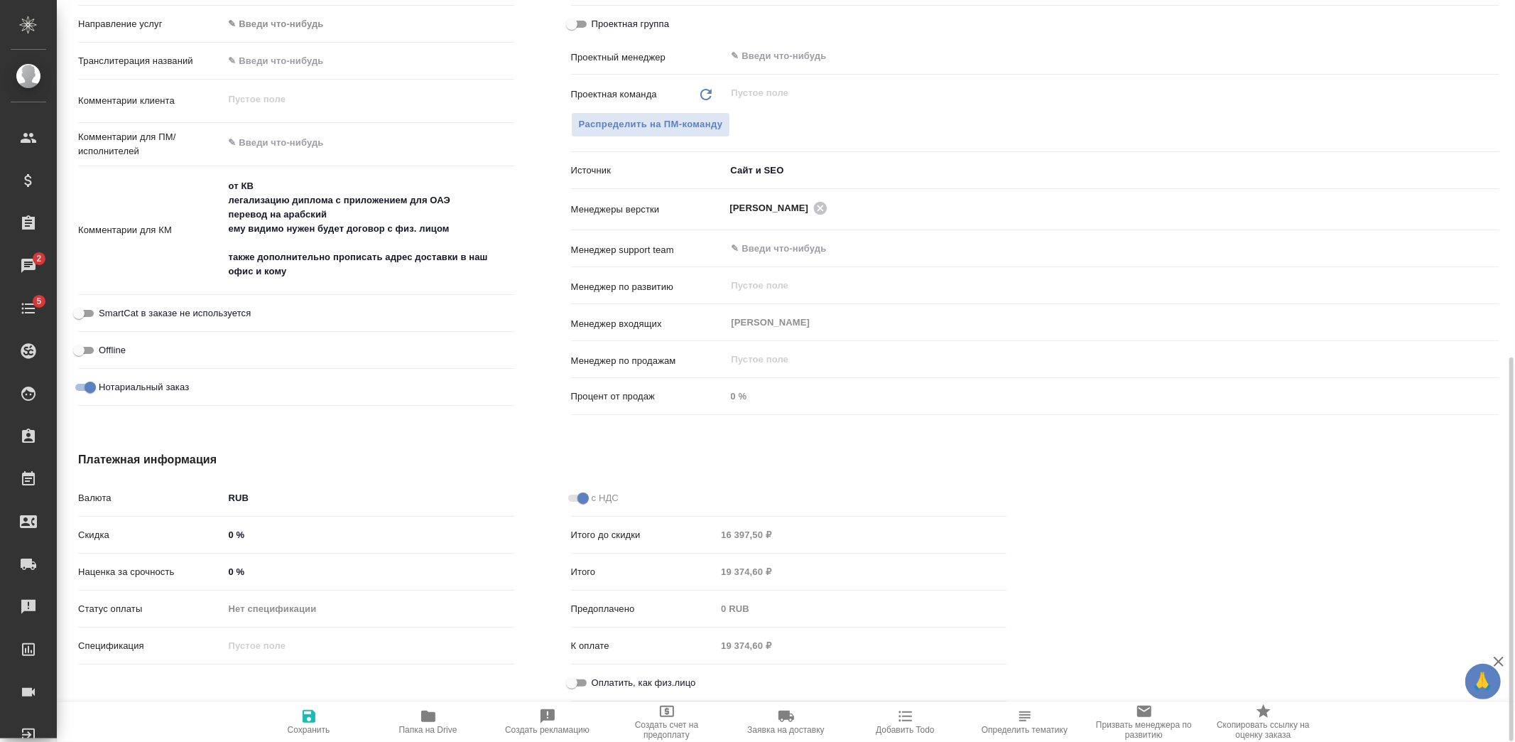
type textarea "x"
click at [305, 720] on icon "button" at bounding box center [309, 716] width 13 height 13
type textarea "x"
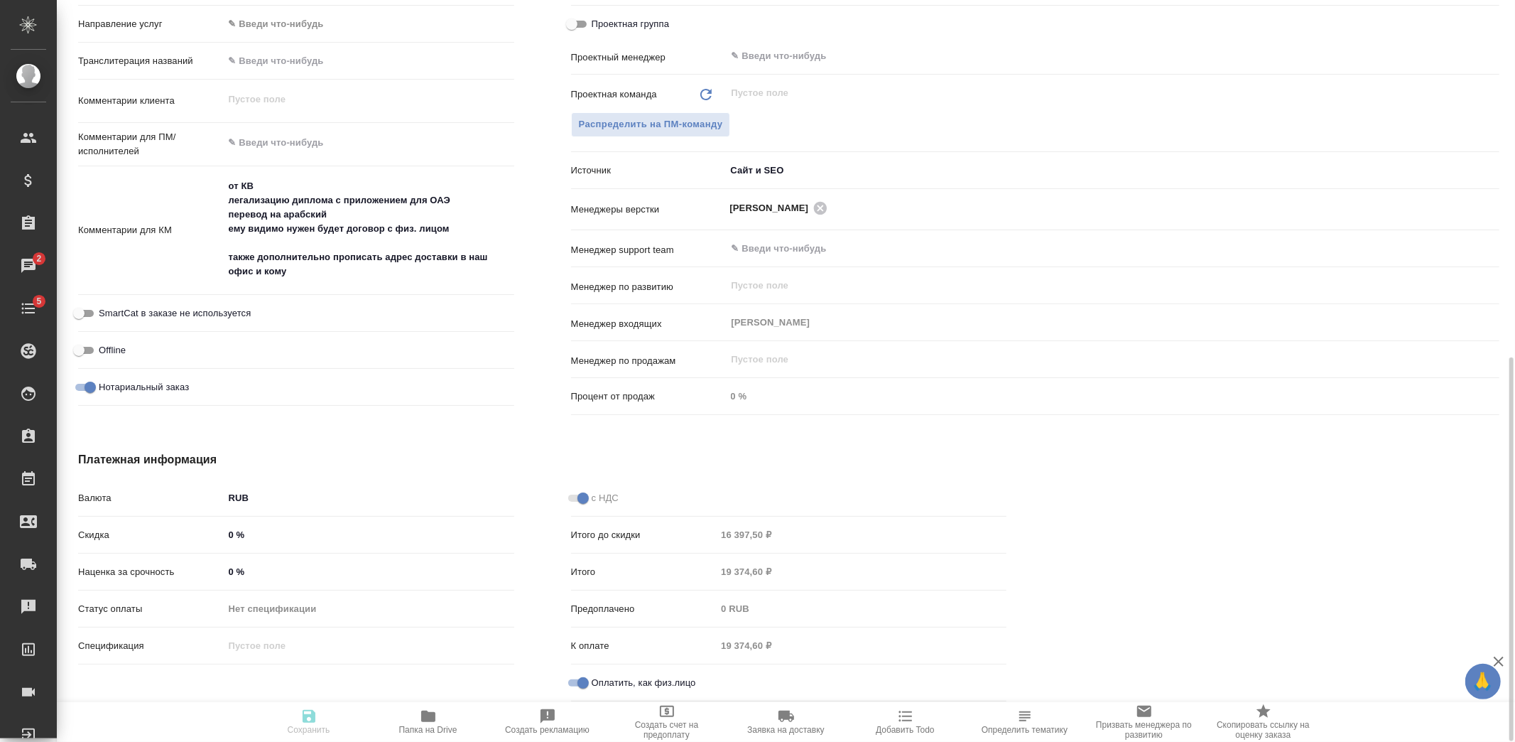
type textarea "x"
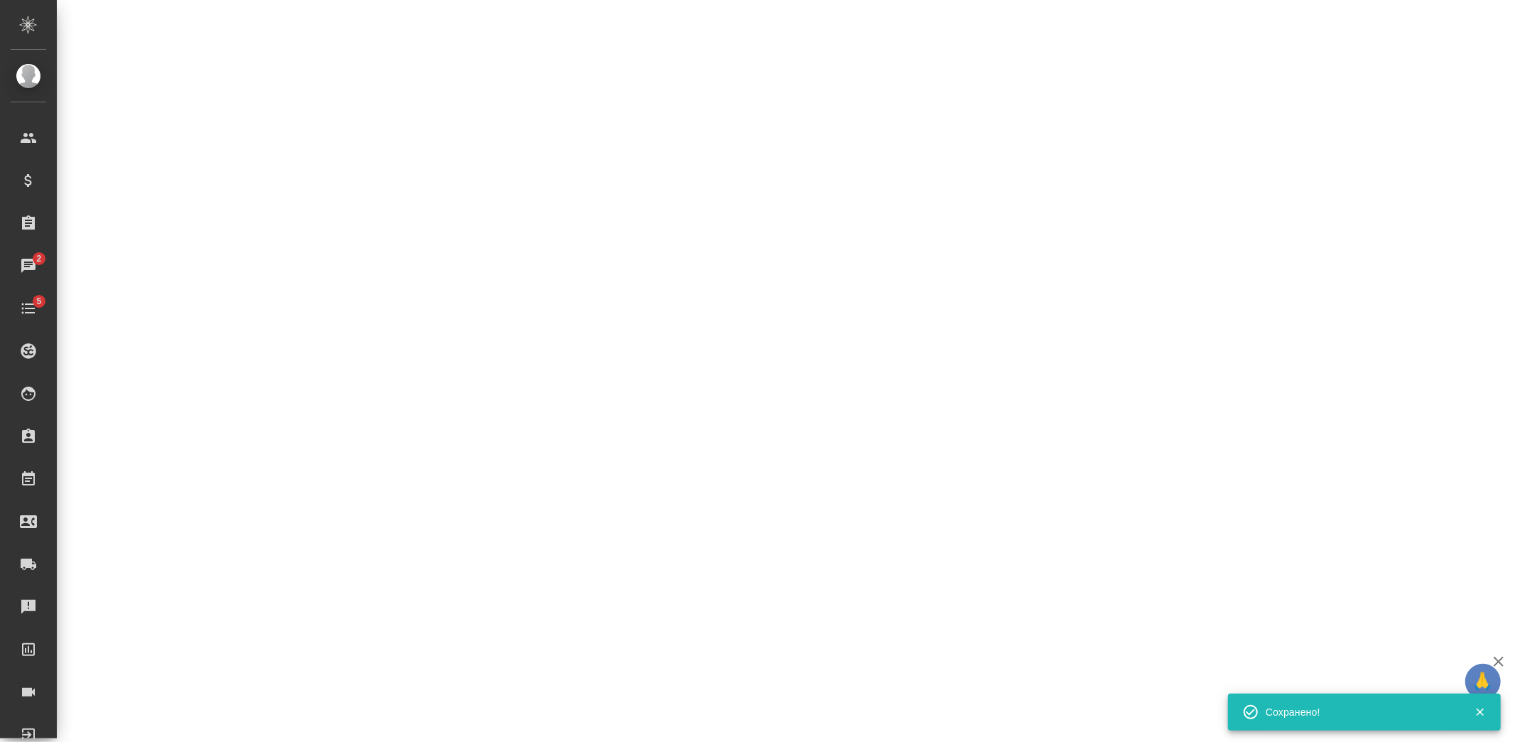
select select "RU"
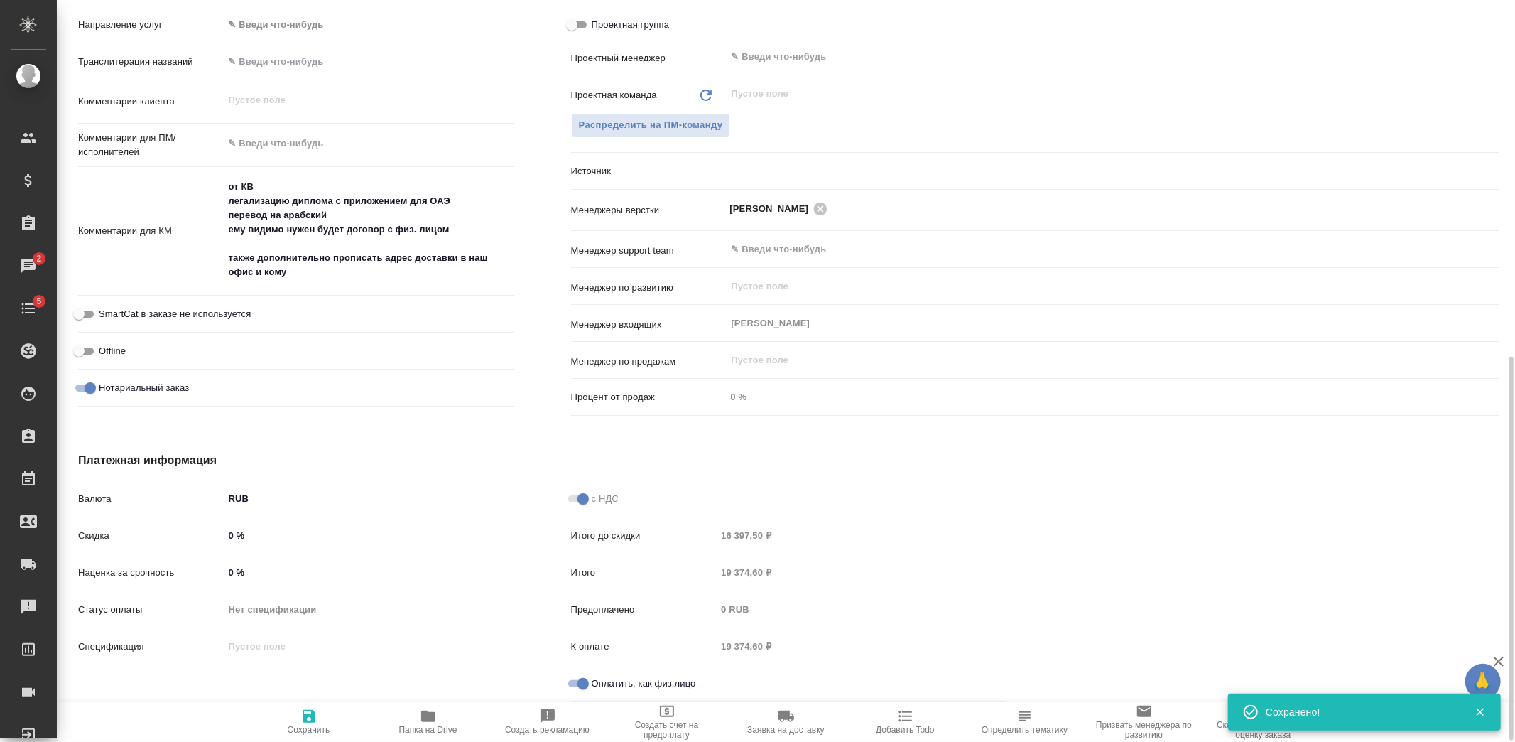
type textarea "x"
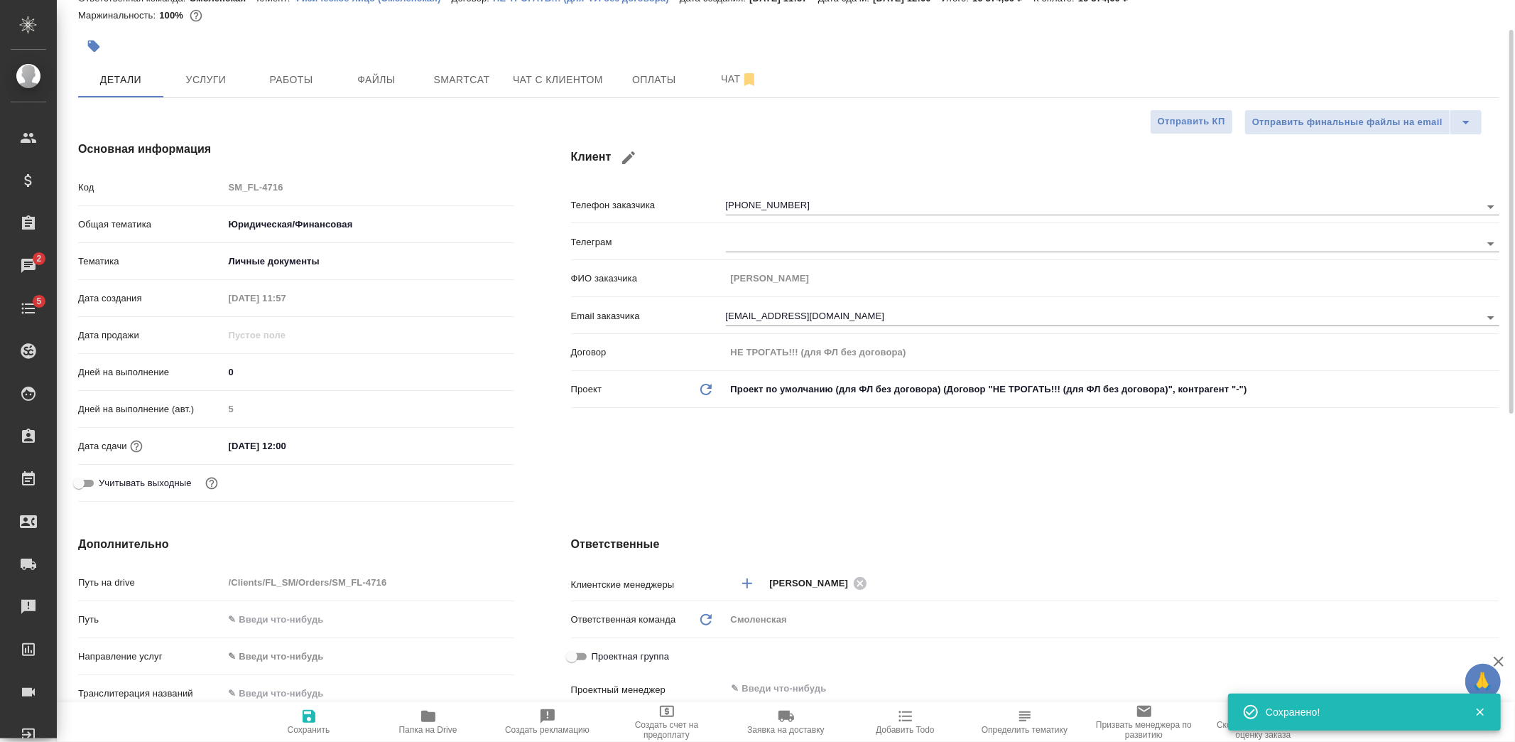
scroll to position [0, 0]
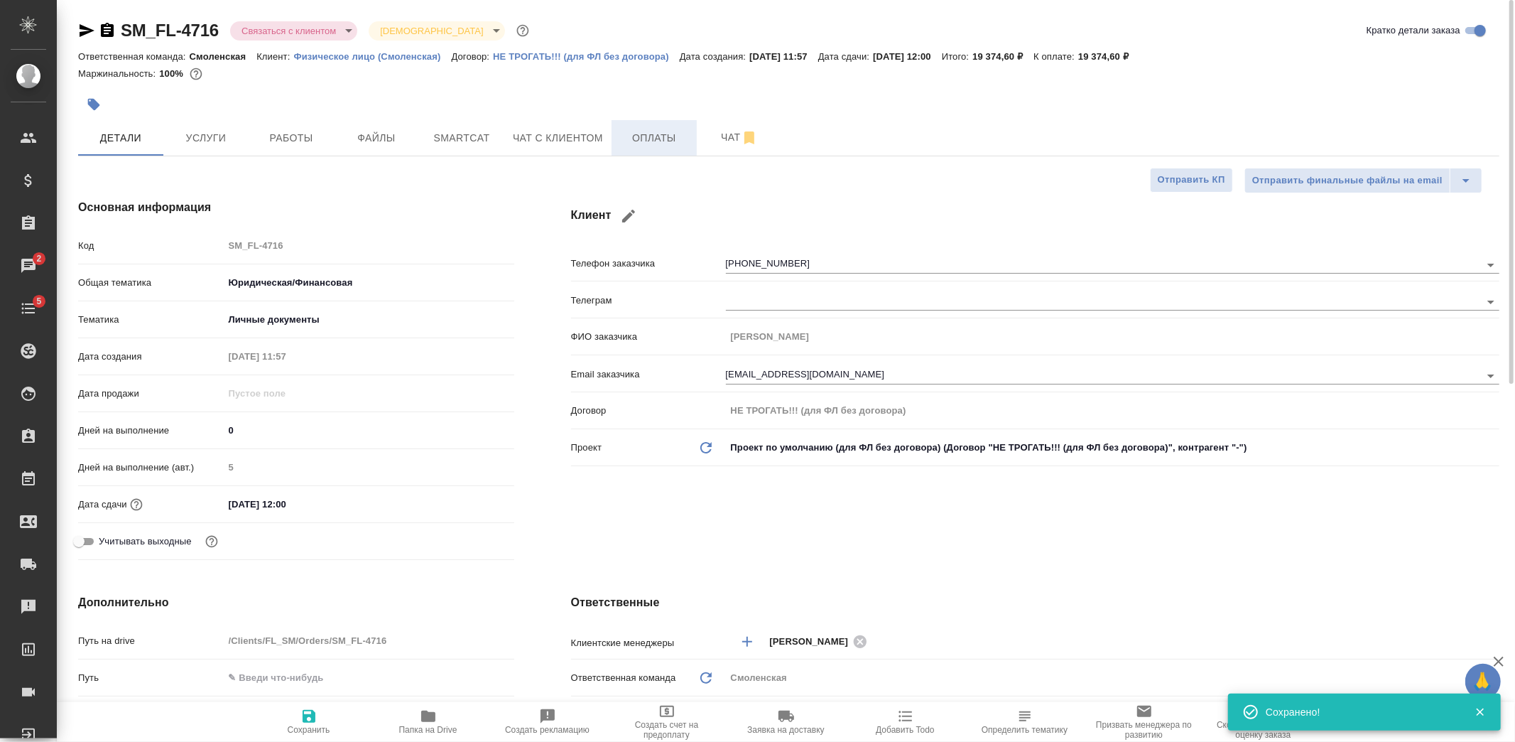
click at [637, 129] on span "Оплаты" at bounding box center [654, 138] width 68 height 18
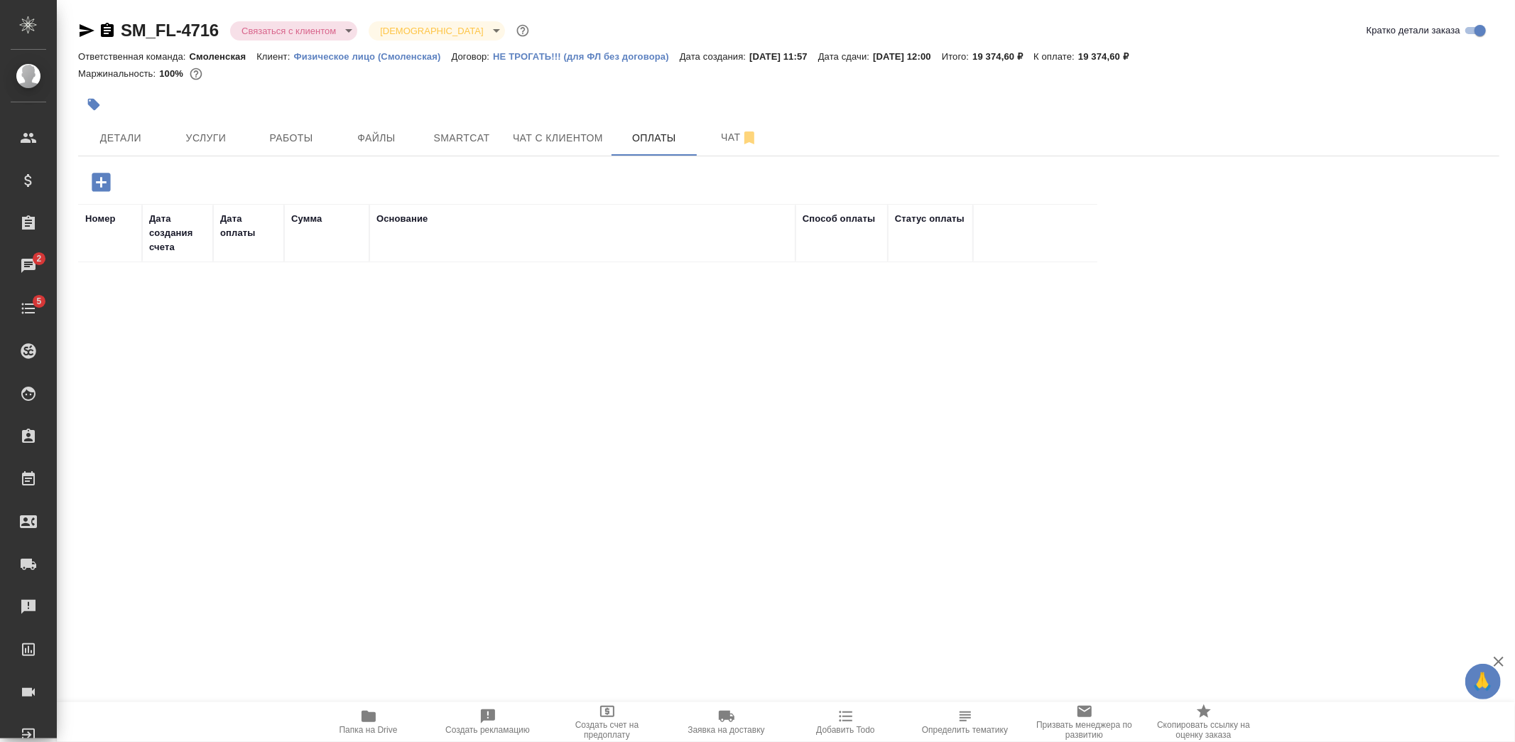
click at [112, 183] on icon "button" at bounding box center [101, 182] width 25 height 25
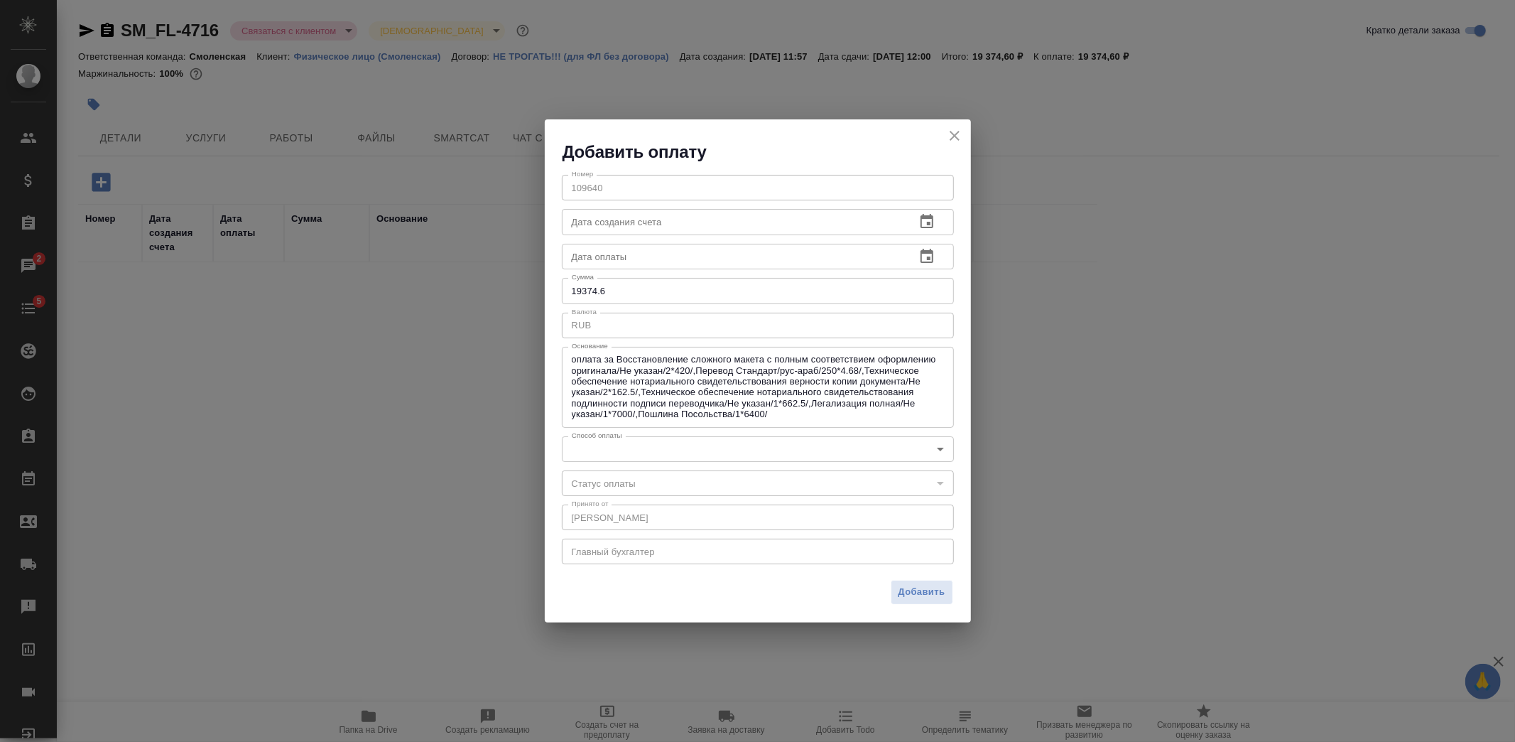
click at [644, 458] on body "🙏 .cls-1 fill:#fff; AWATERA Kozlova Mariia Клиенты Спецификации Заказы 2 Чаты 5…" at bounding box center [757, 371] width 1515 height 742
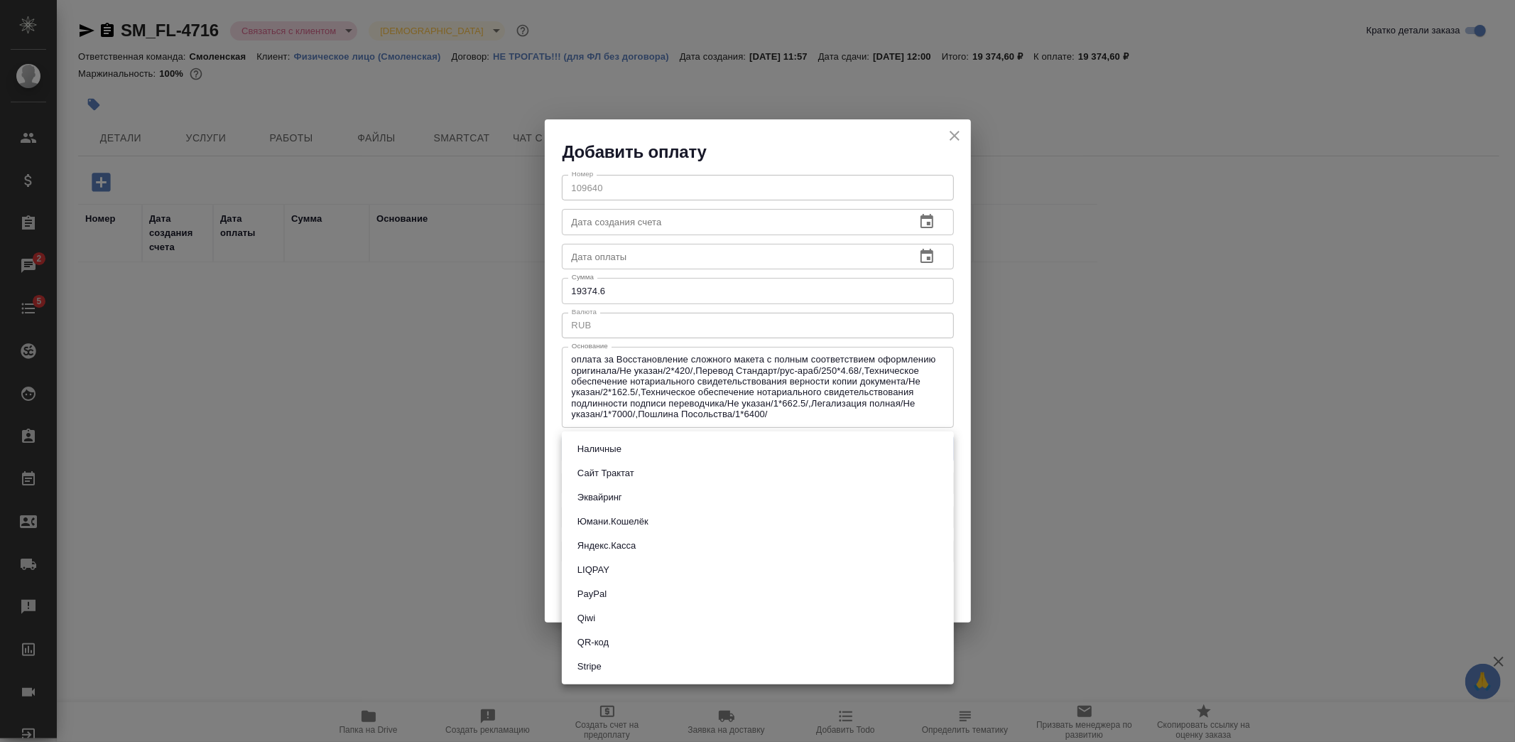
click at [631, 471] on button "Сайт Трактат" at bounding box center [605, 473] width 65 height 16
type input "site-traktat"
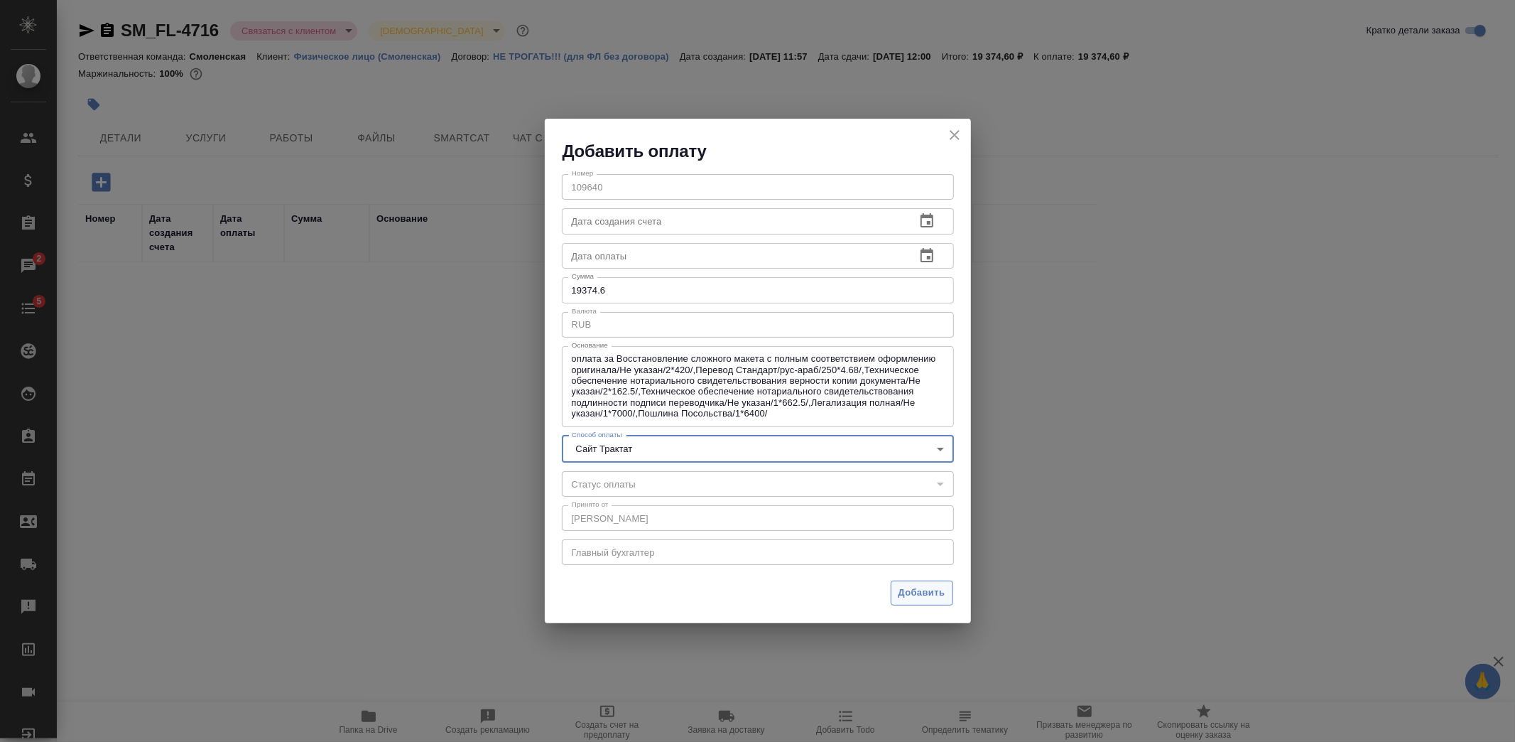
click at [931, 595] on span "Добавить" at bounding box center [922, 593] width 47 height 16
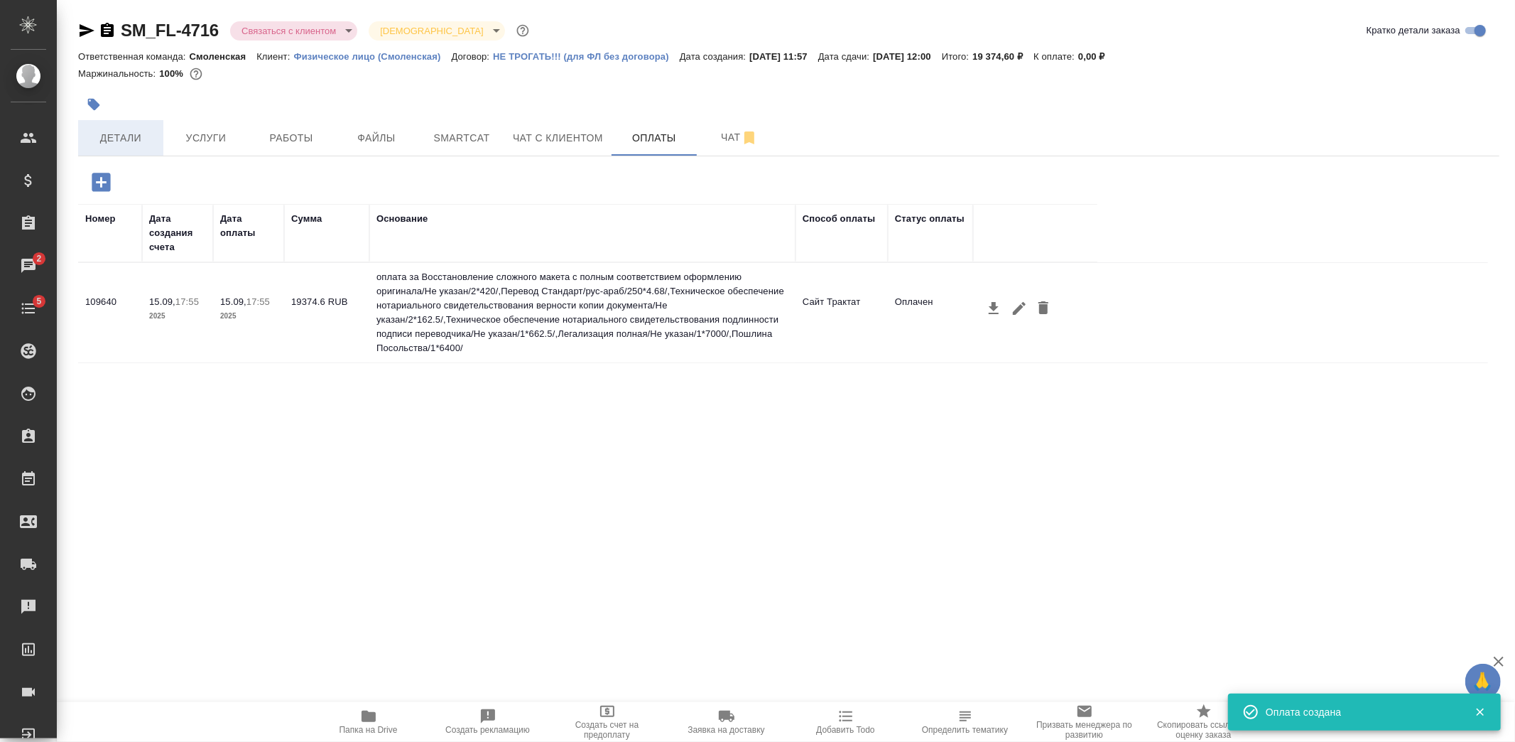
click at [161, 132] on button "Детали" at bounding box center [120, 138] width 85 height 36
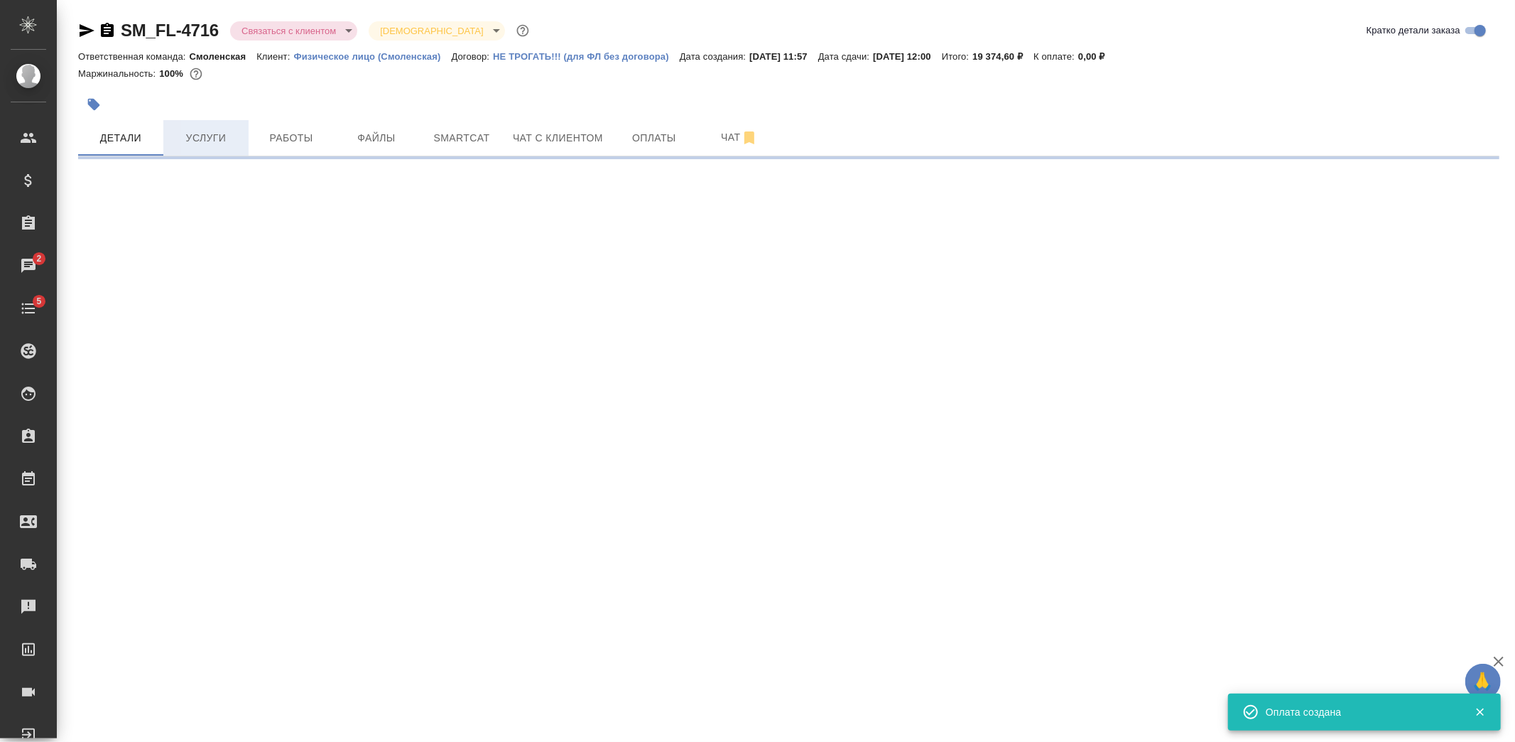
select select "RU"
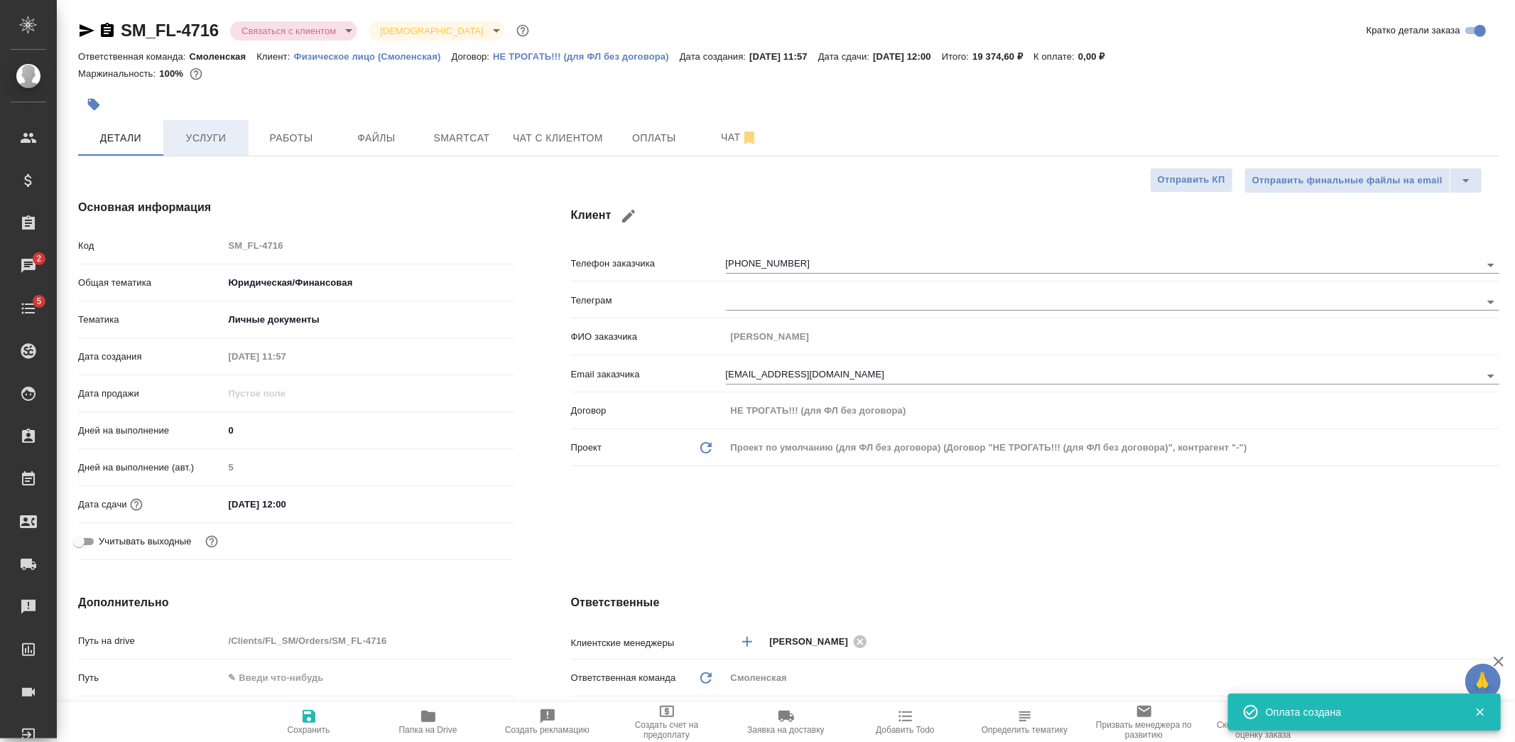
type textarea "x"
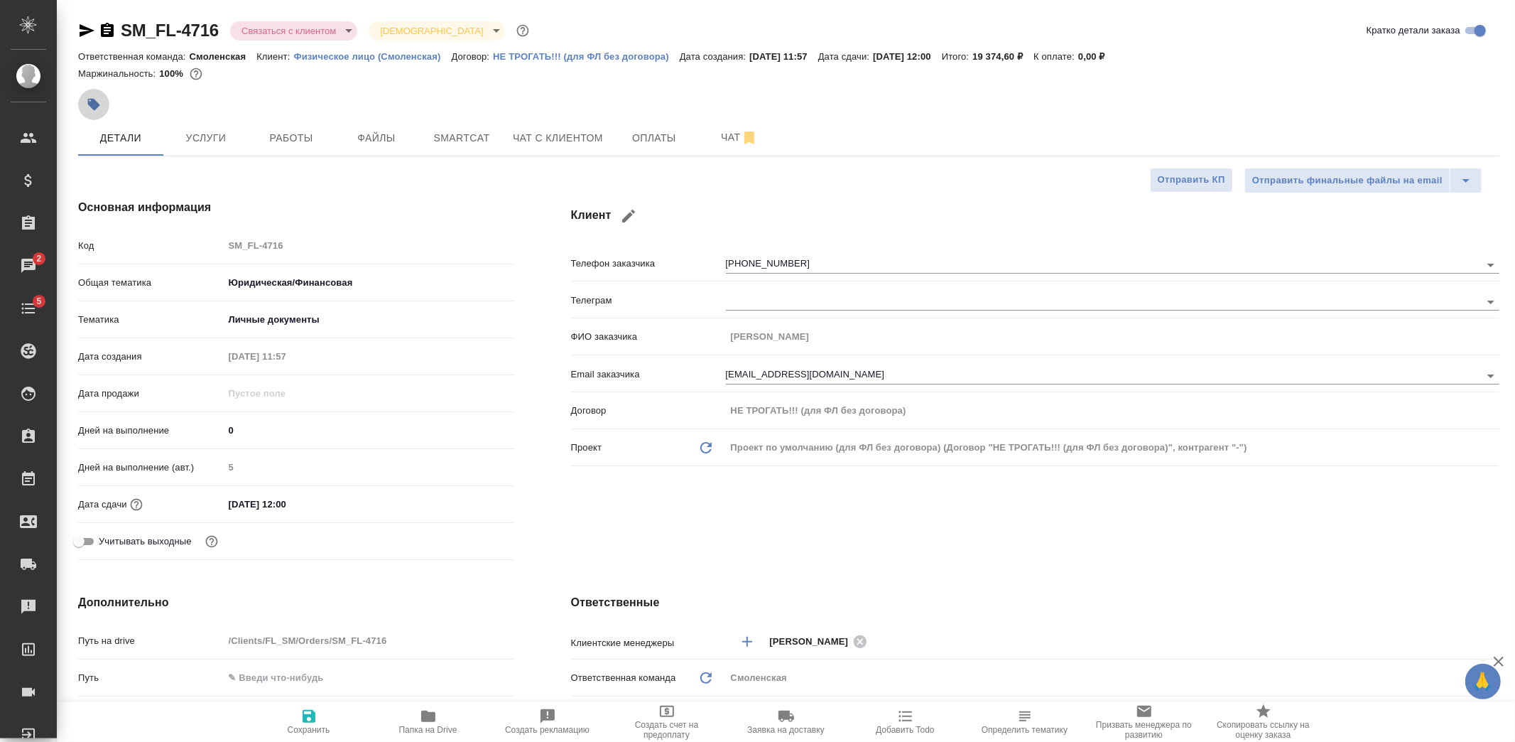
click at [99, 96] on button "button" at bounding box center [93, 104] width 31 height 31
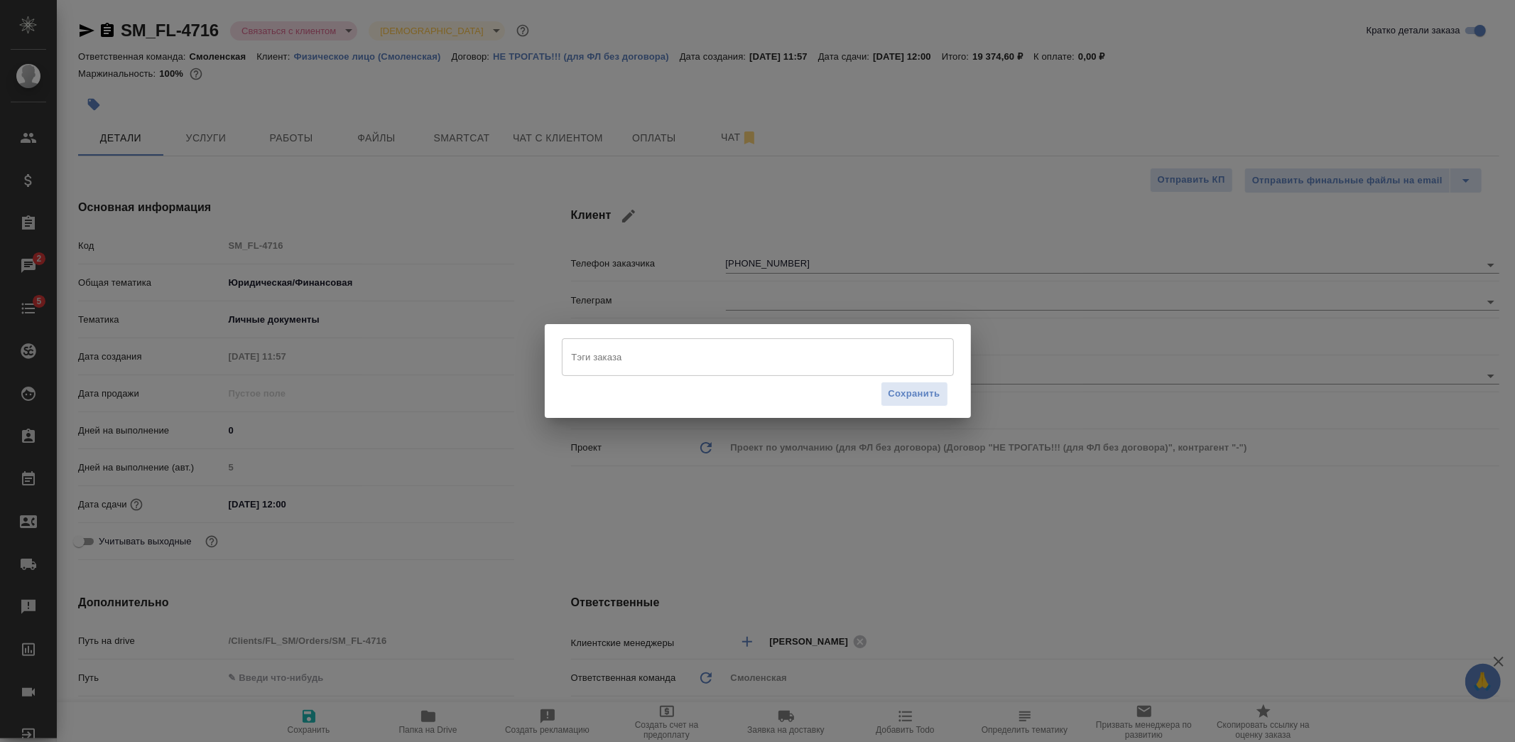
click at [698, 368] on input "Тэги заказа" at bounding box center [744, 357] width 352 height 24
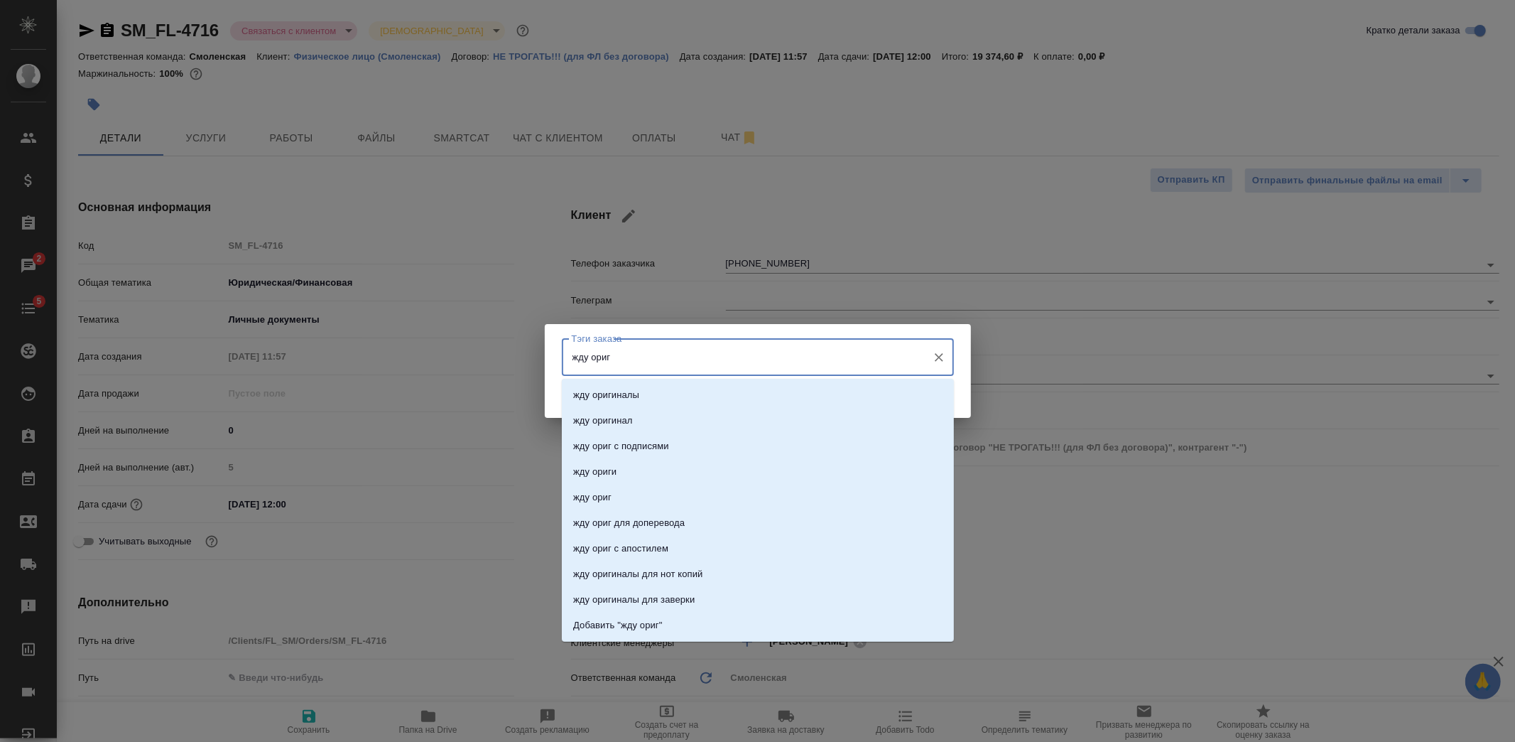
type input "жду ориги"
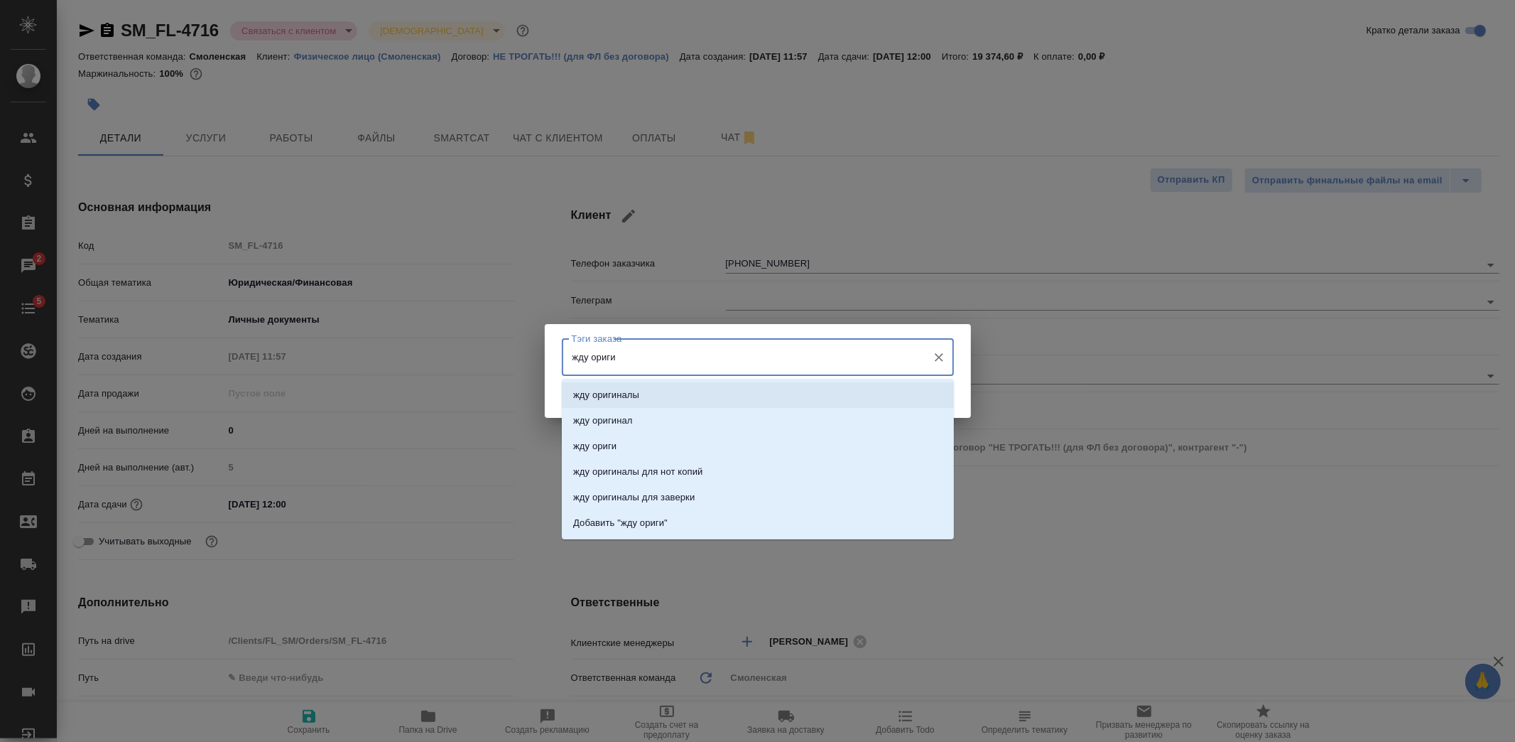
click at [634, 386] on li "жду оригиналы" at bounding box center [758, 395] width 392 height 26
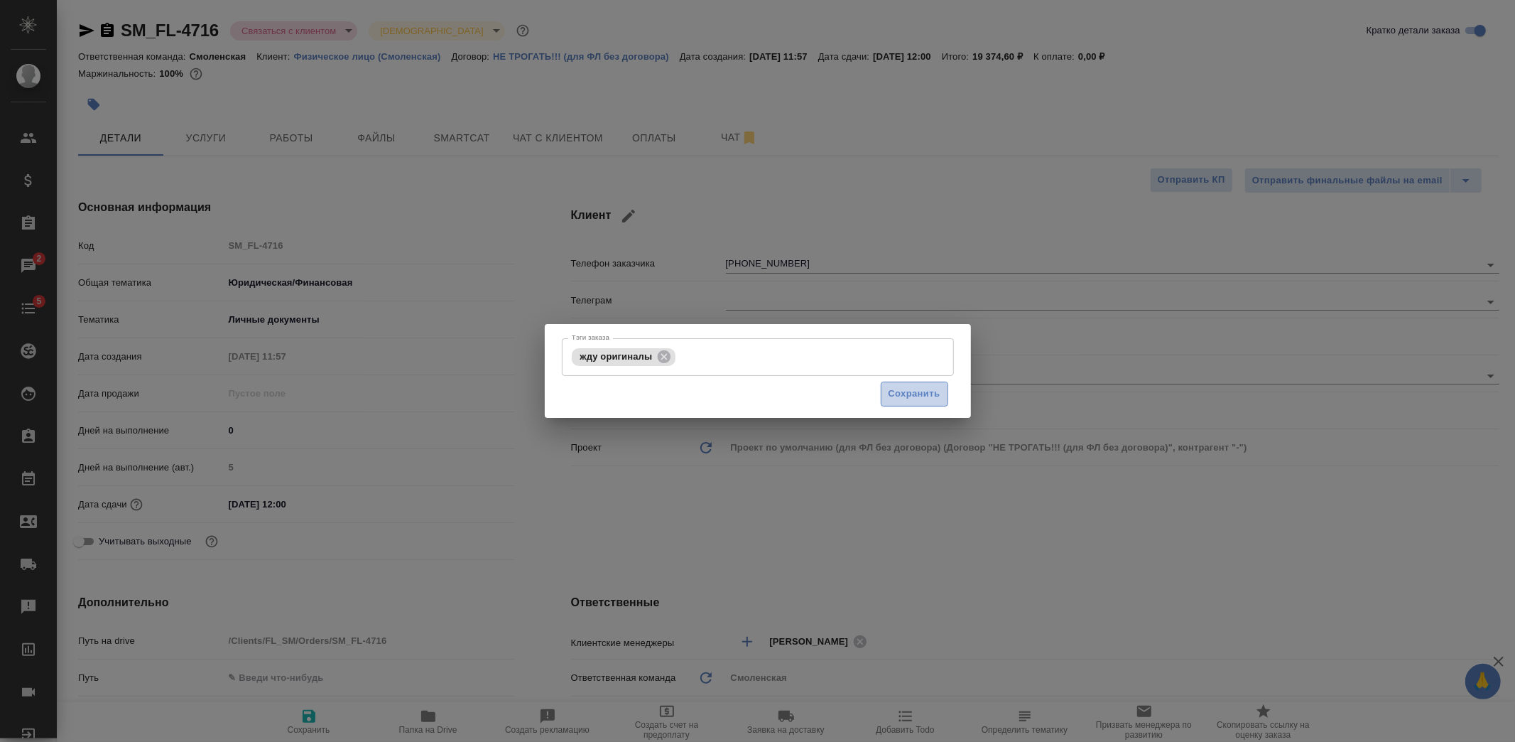
click at [884, 402] on button "Сохранить" at bounding box center [914, 393] width 67 height 25
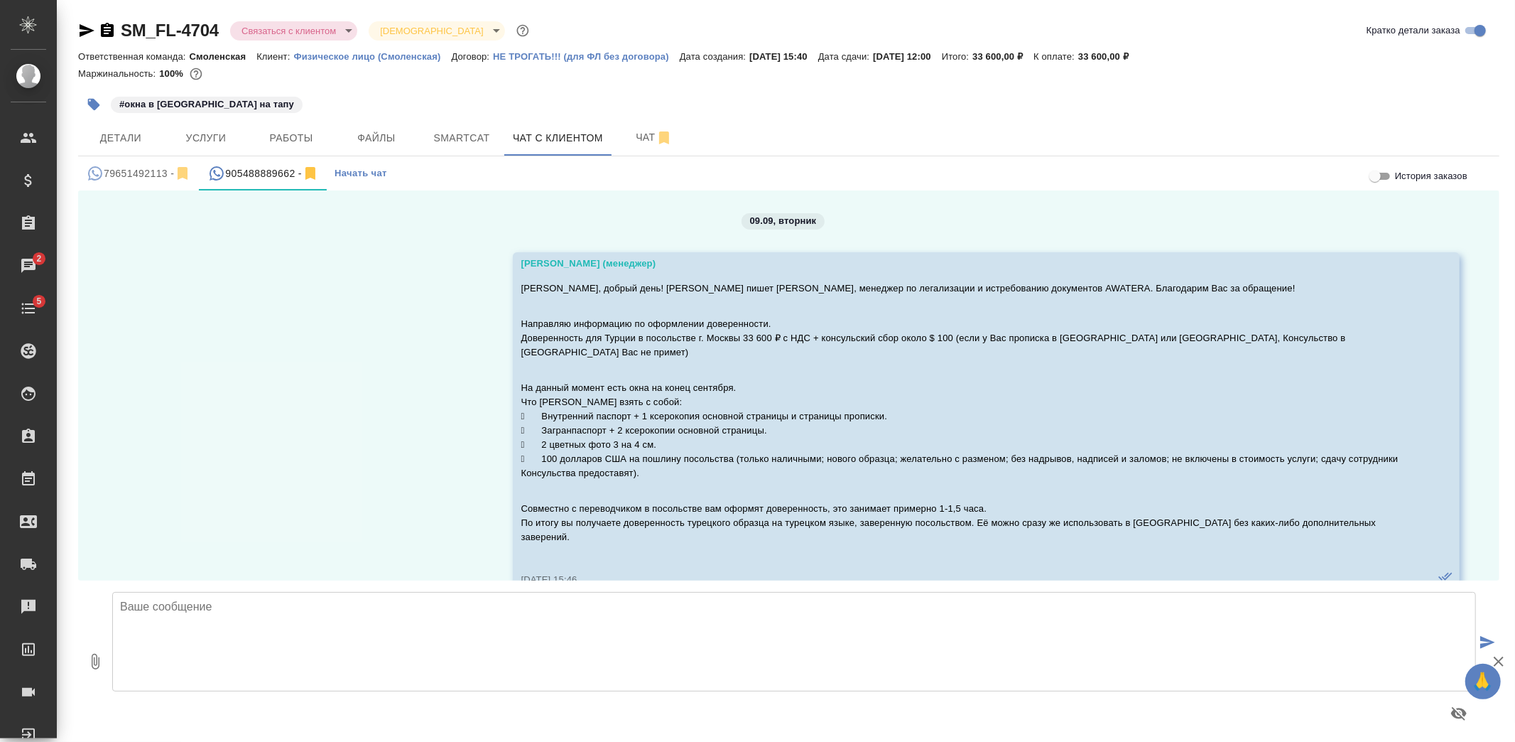
scroll to position [1144, 0]
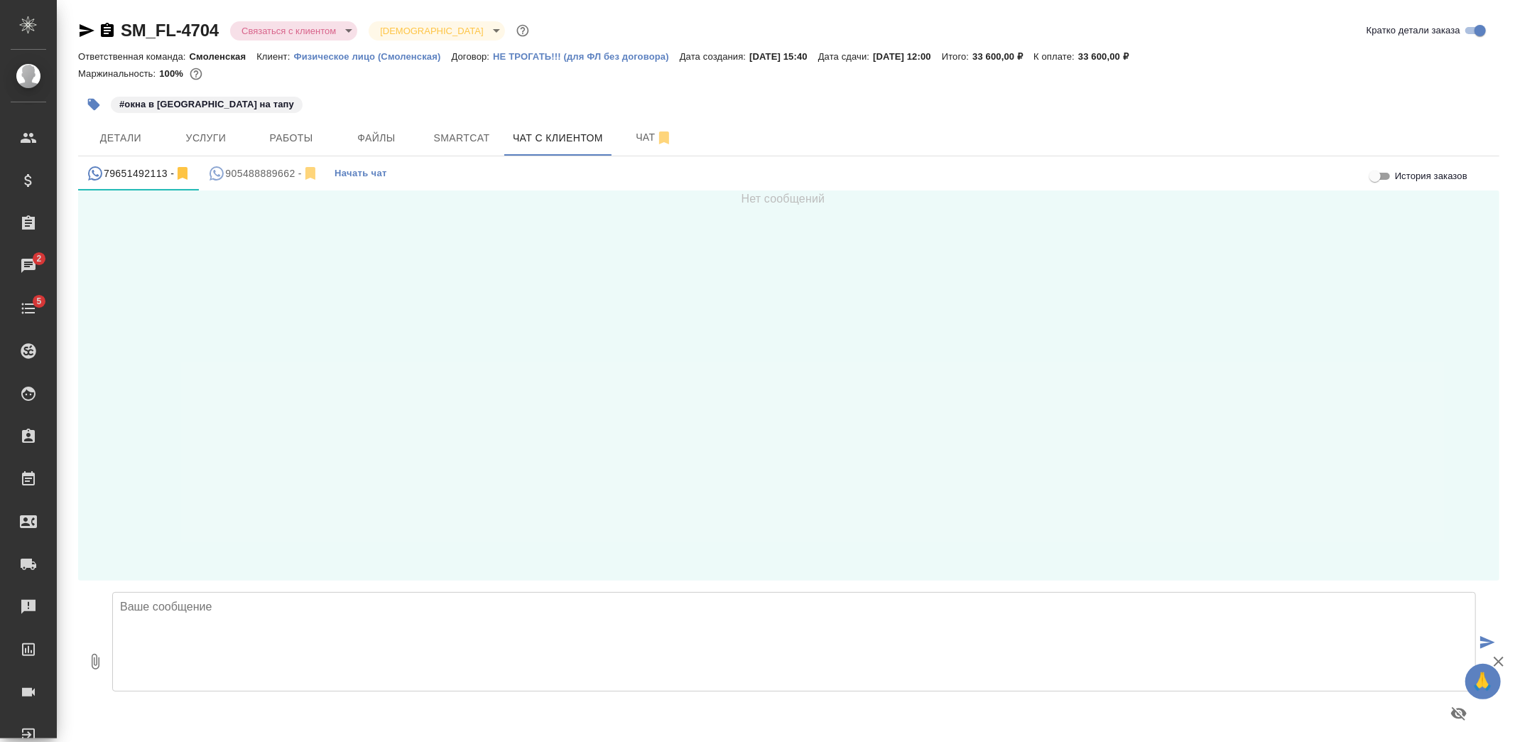
click at [268, 161] on button "905488889662 -" at bounding box center [264, 173] width 128 height 34
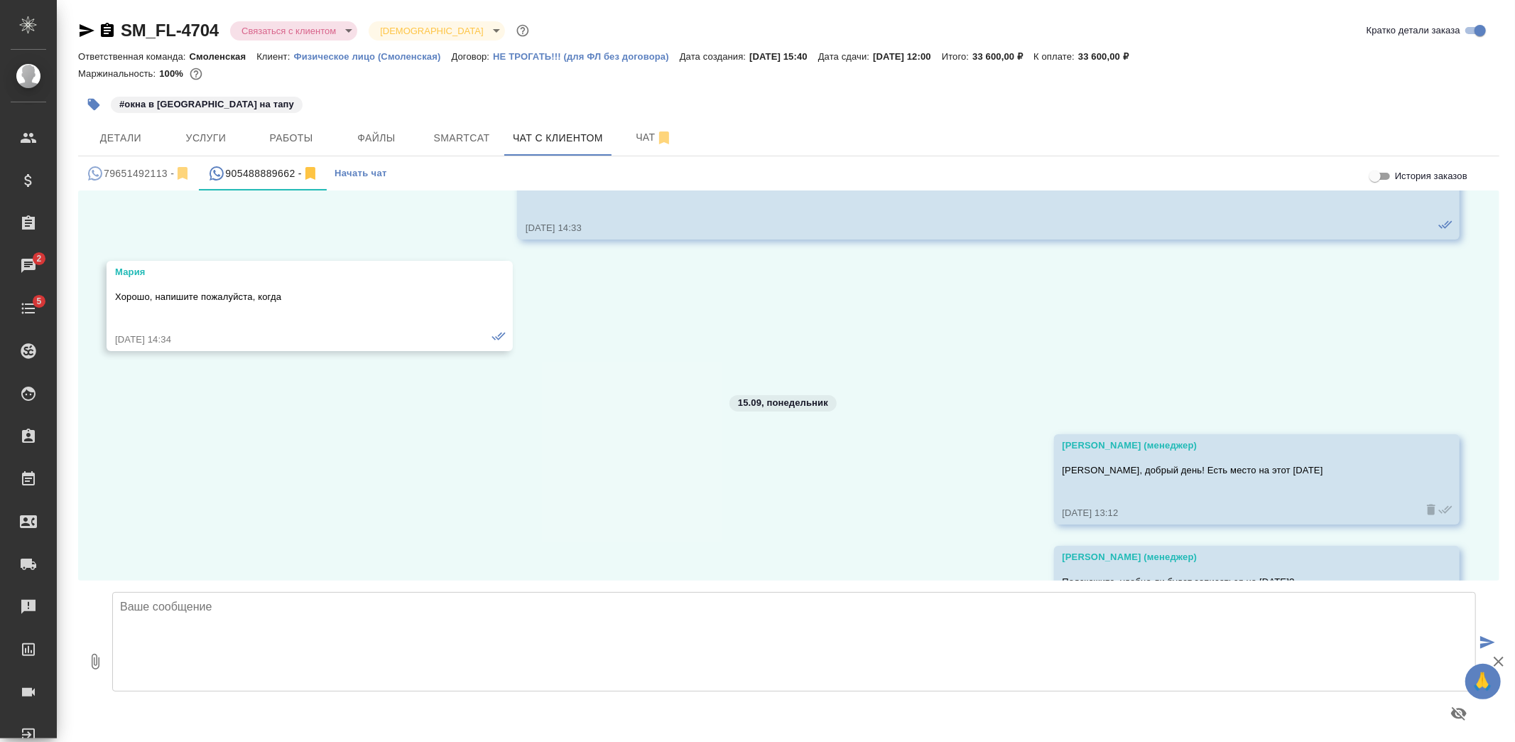
scroll to position [1144, 0]
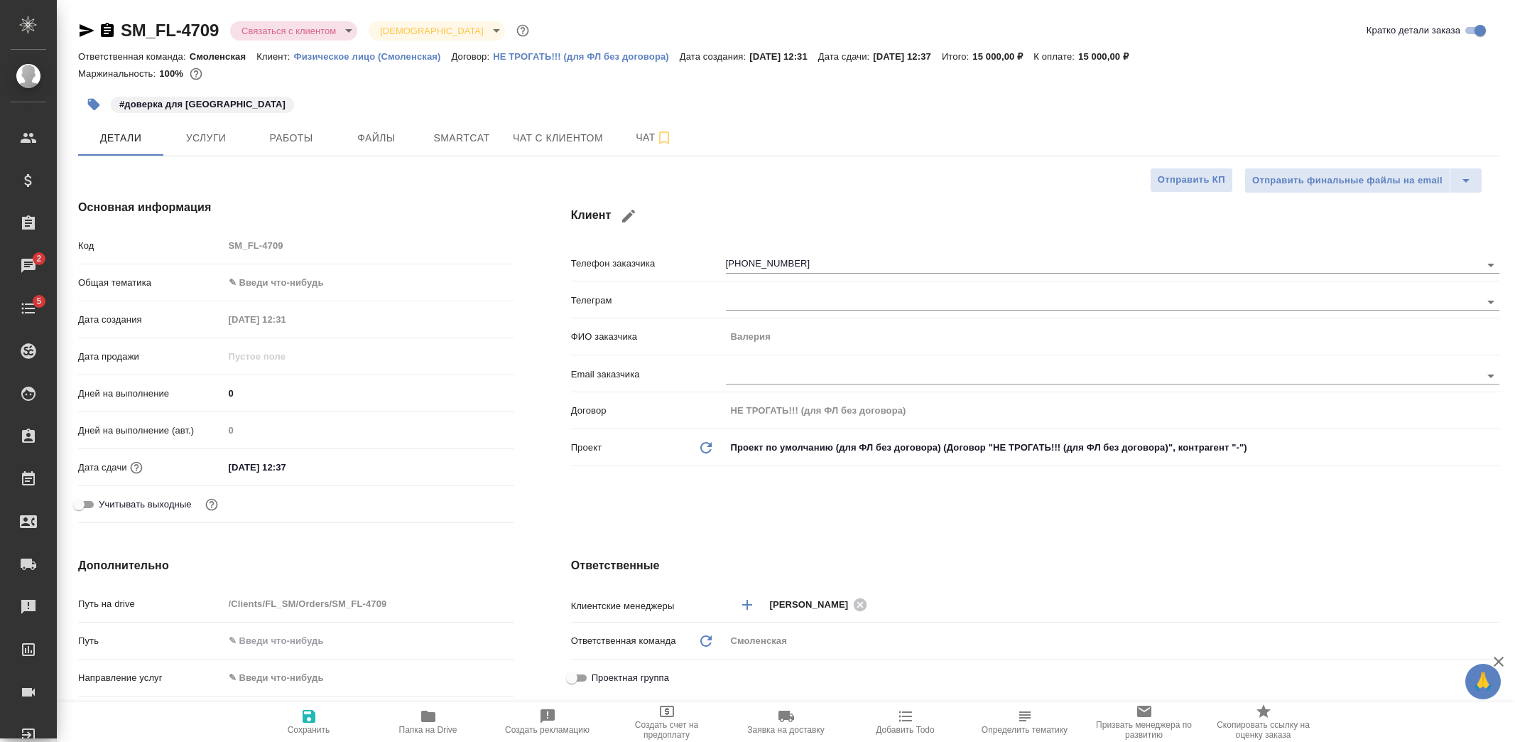
select select "RU"
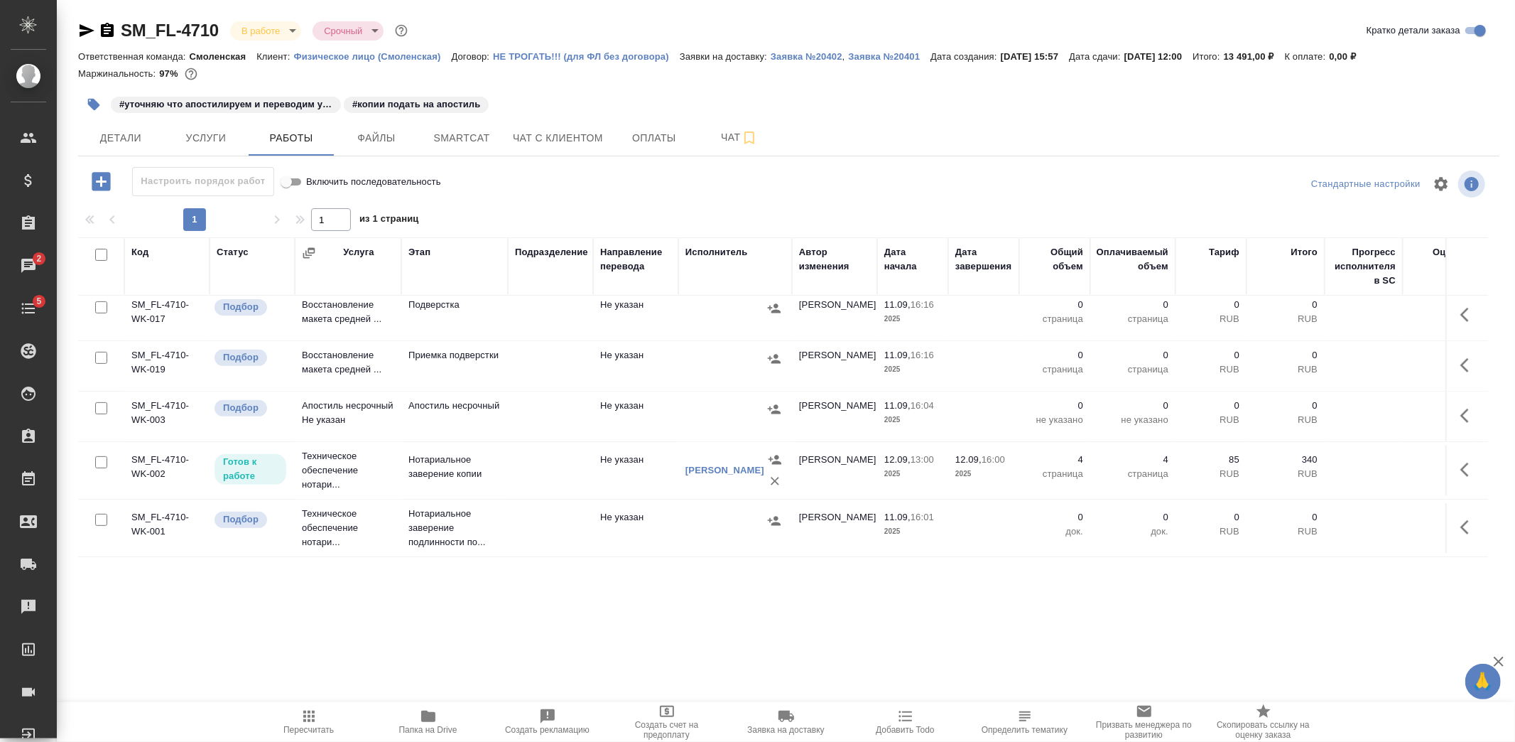
scroll to position [494, 0]
click at [379, 142] on span "Файлы" at bounding box center [376, 138] width 68 height 18
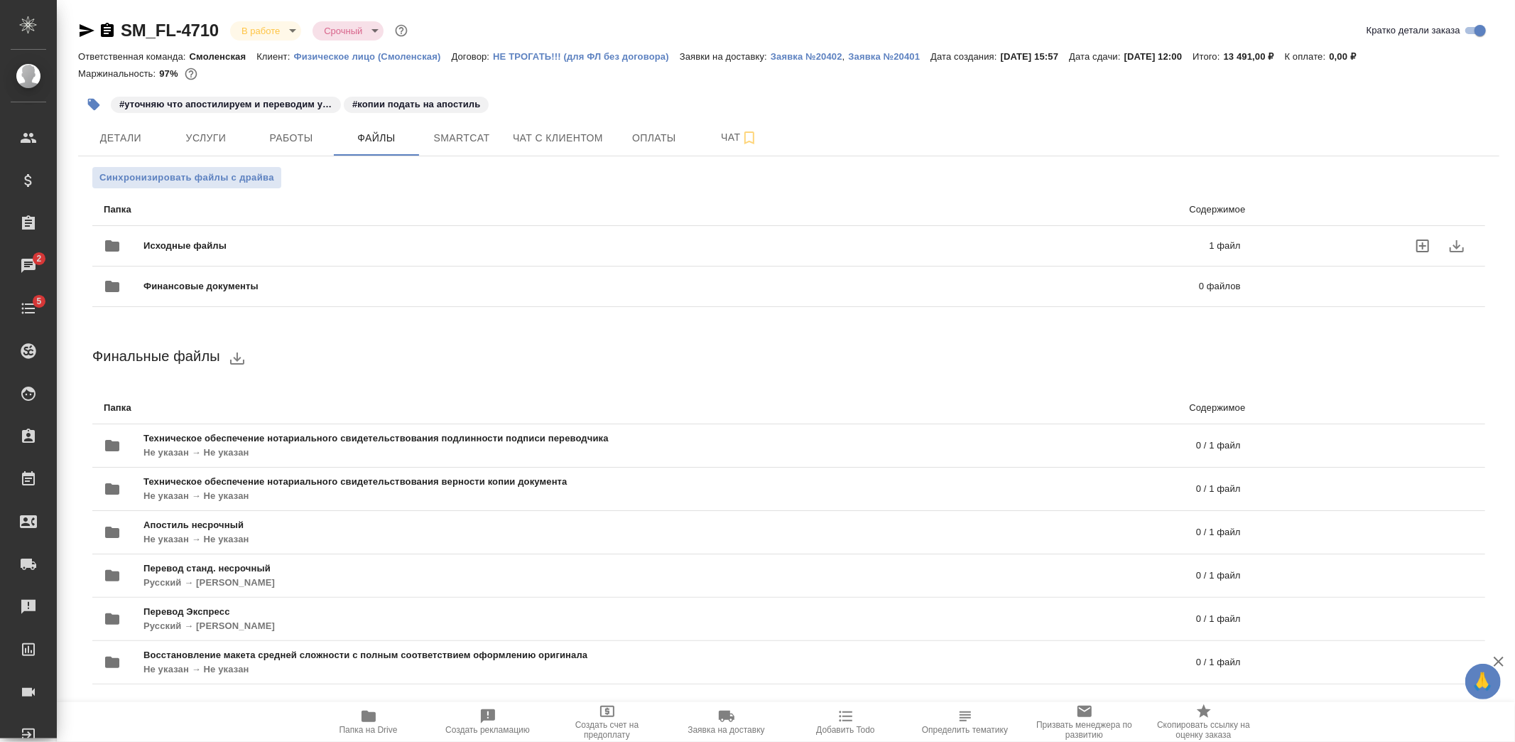
click at [223, 239] on span "Исходные файлы" at bounding box center [431, 246] width 575 height 14
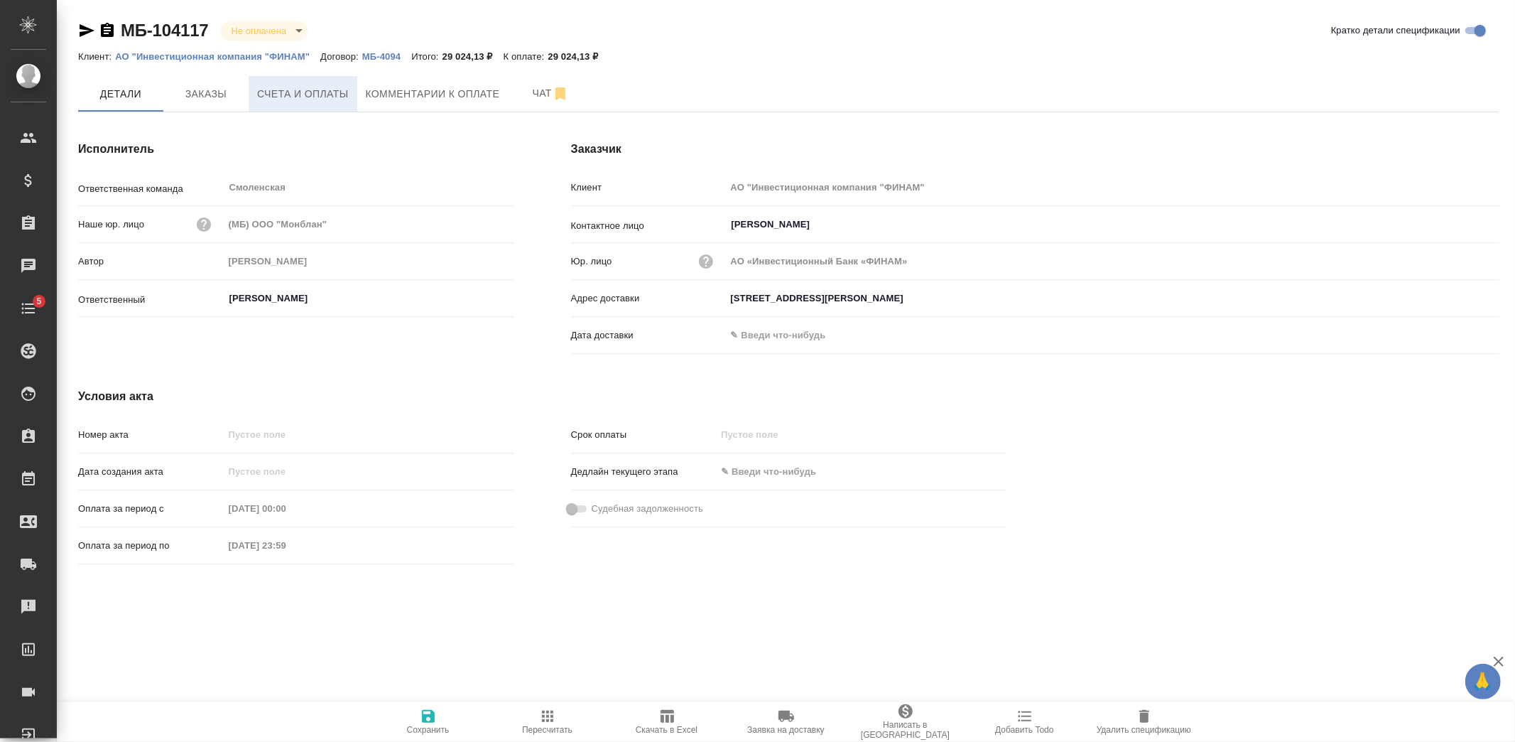
click at [343, 97] on span "Счета и оплаты" at bounding box center [303, 94] width 92 height 18
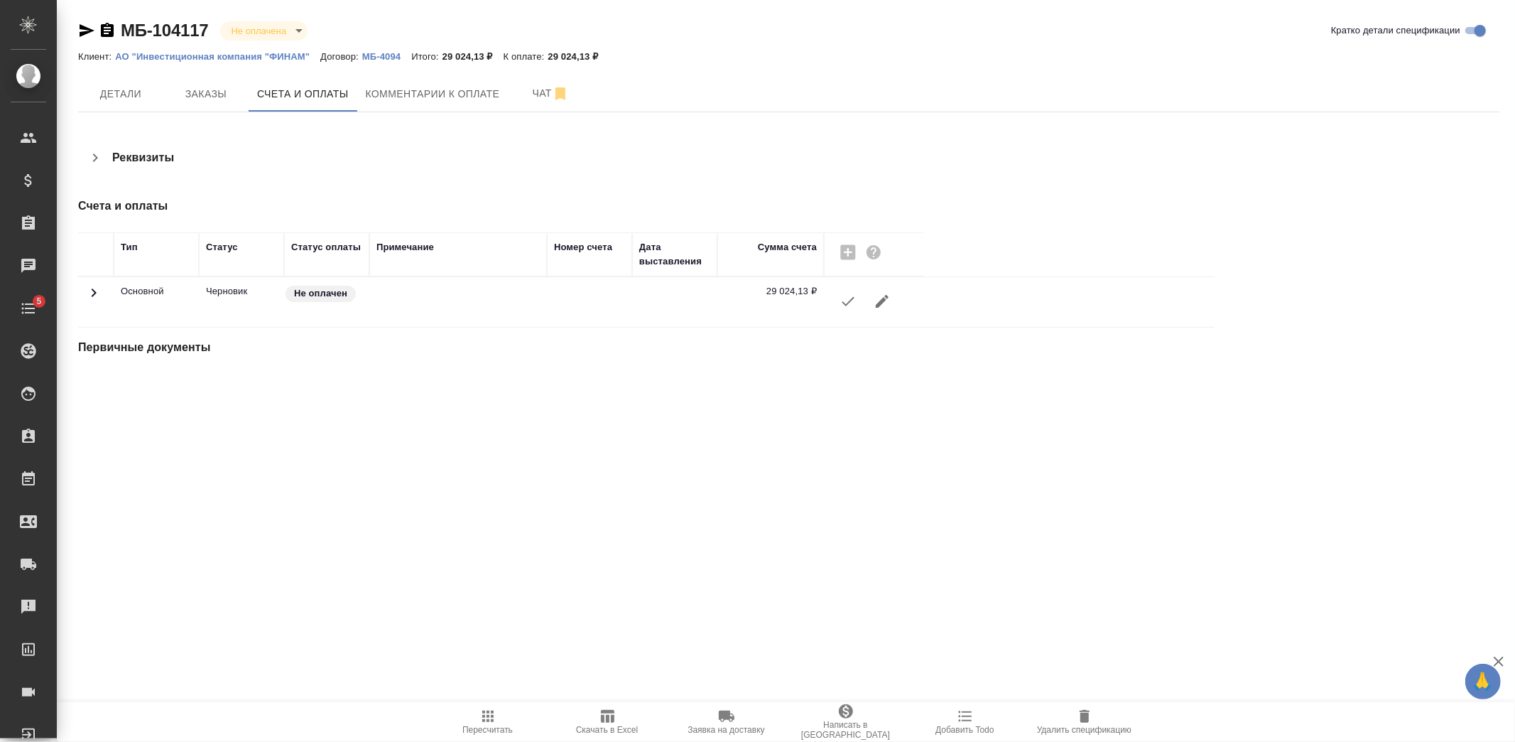
click at [840, 299] on icon "button" at bounding box center [848, 301] width 17 height 17
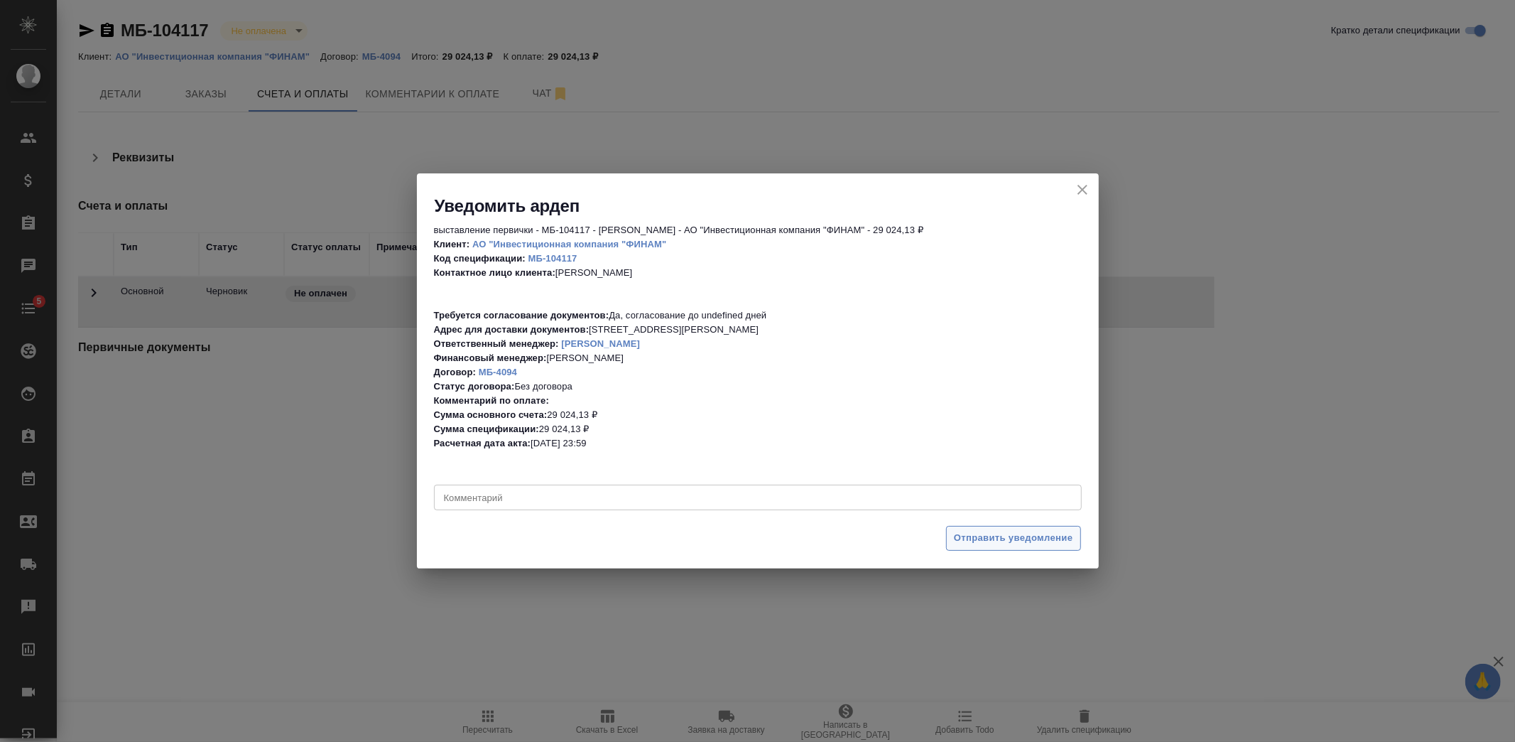
click at [999, 538] on span "Отправить уведомление" at bounding box center [1013, 538] width 119 height 16
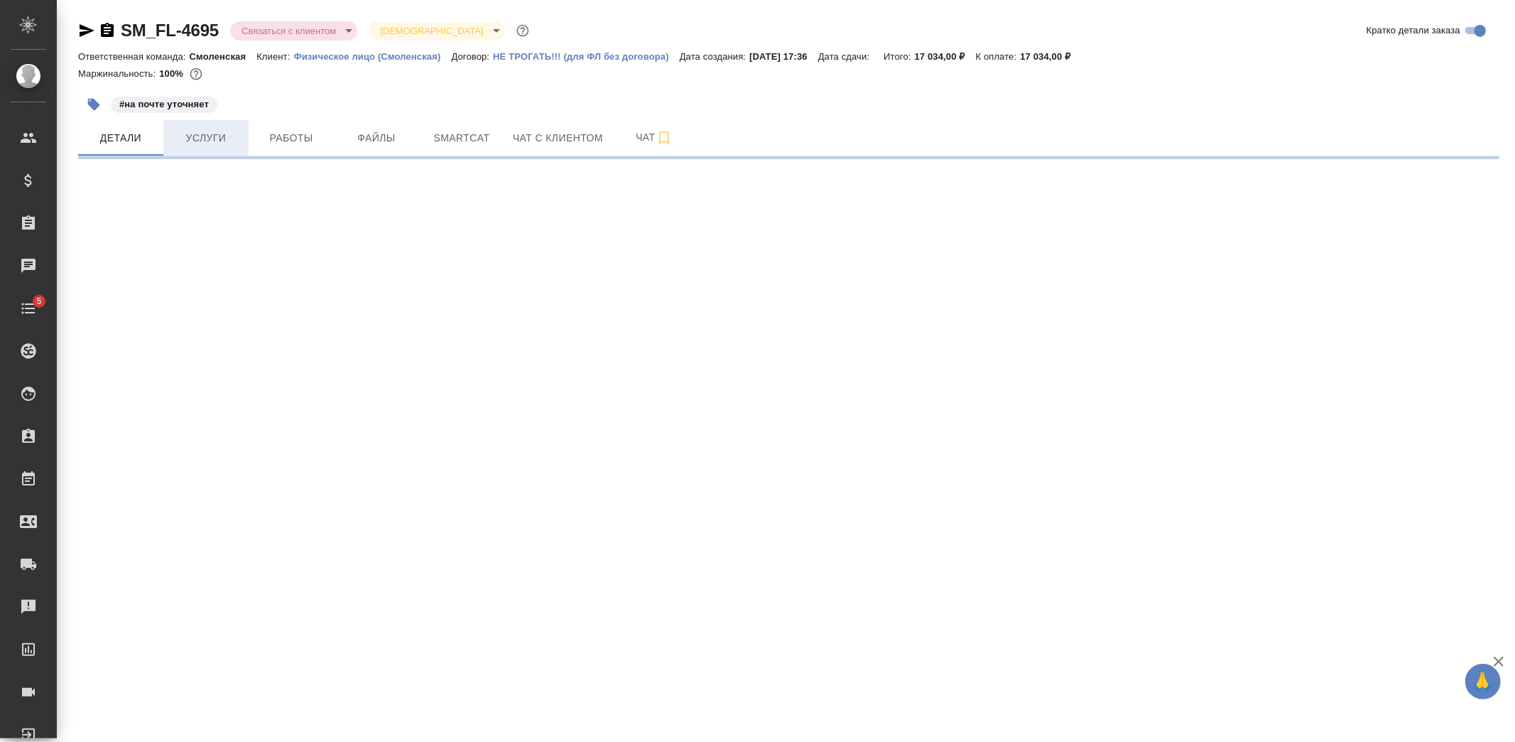
click at [229, 149] on button "Услуги" at bounding box center [205, 138] width 85 height 36
select select "RU"
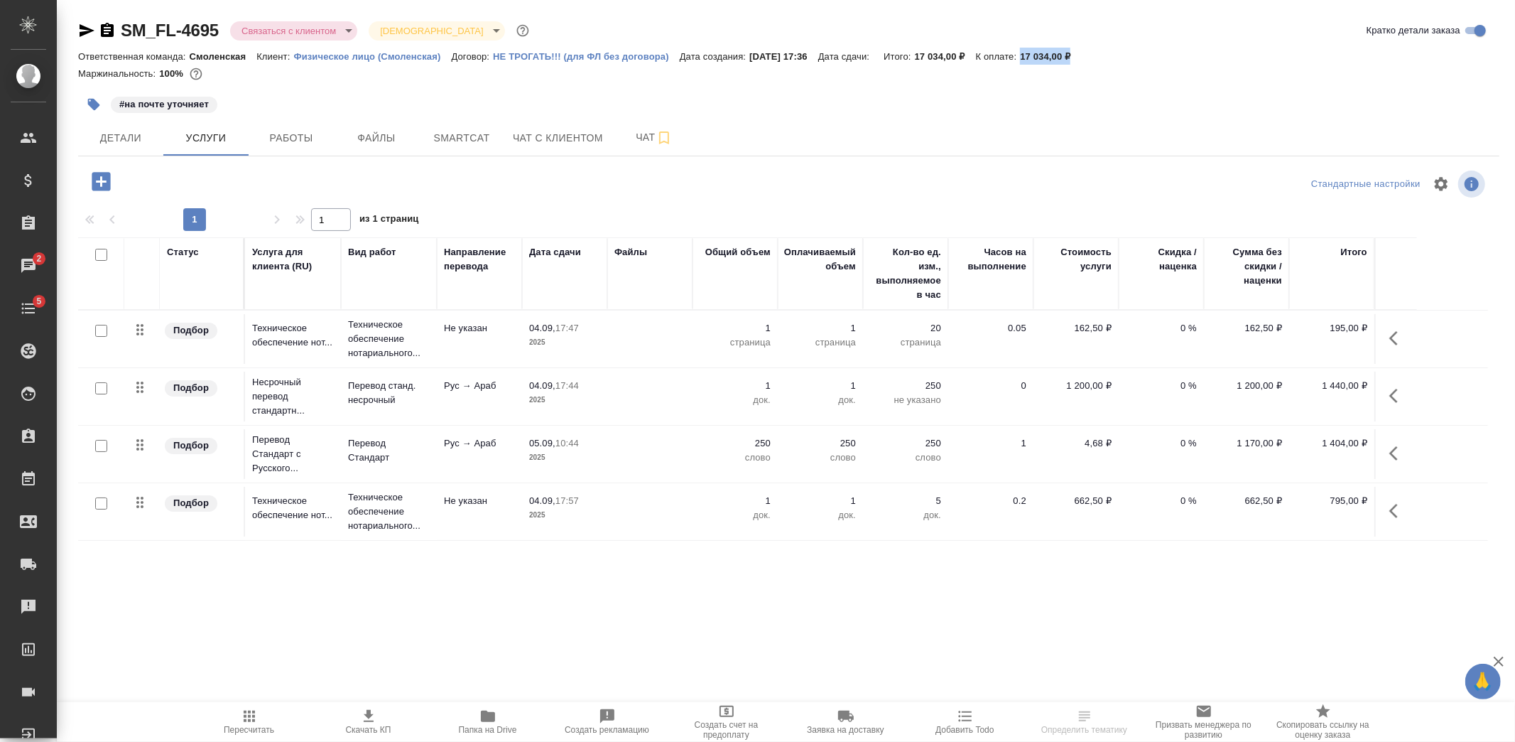
drag, startPoint x: 1038, startPoint y: 53, endPoint x: 1102, endPoint y: 53, distance: 63.9
click at [1102, 53] on div "Ответственная команда: Смоленская Клиент: Физическое лицо (Смоленская) Договор:…" at bounding box center [789, 56] width 1422 height 17
copy p "17 034,00 ₽"
drag, startPoint x: 221, startPoint y: 29, endPoint x: 126, endPoint y: 32, distance: 95.2
click at [126, 32] on div "SM_FL-4695 Связаться с клиентом contactTheClient Святая троица holyTrinity" at bounding box center [305, 30] width 454 height 23
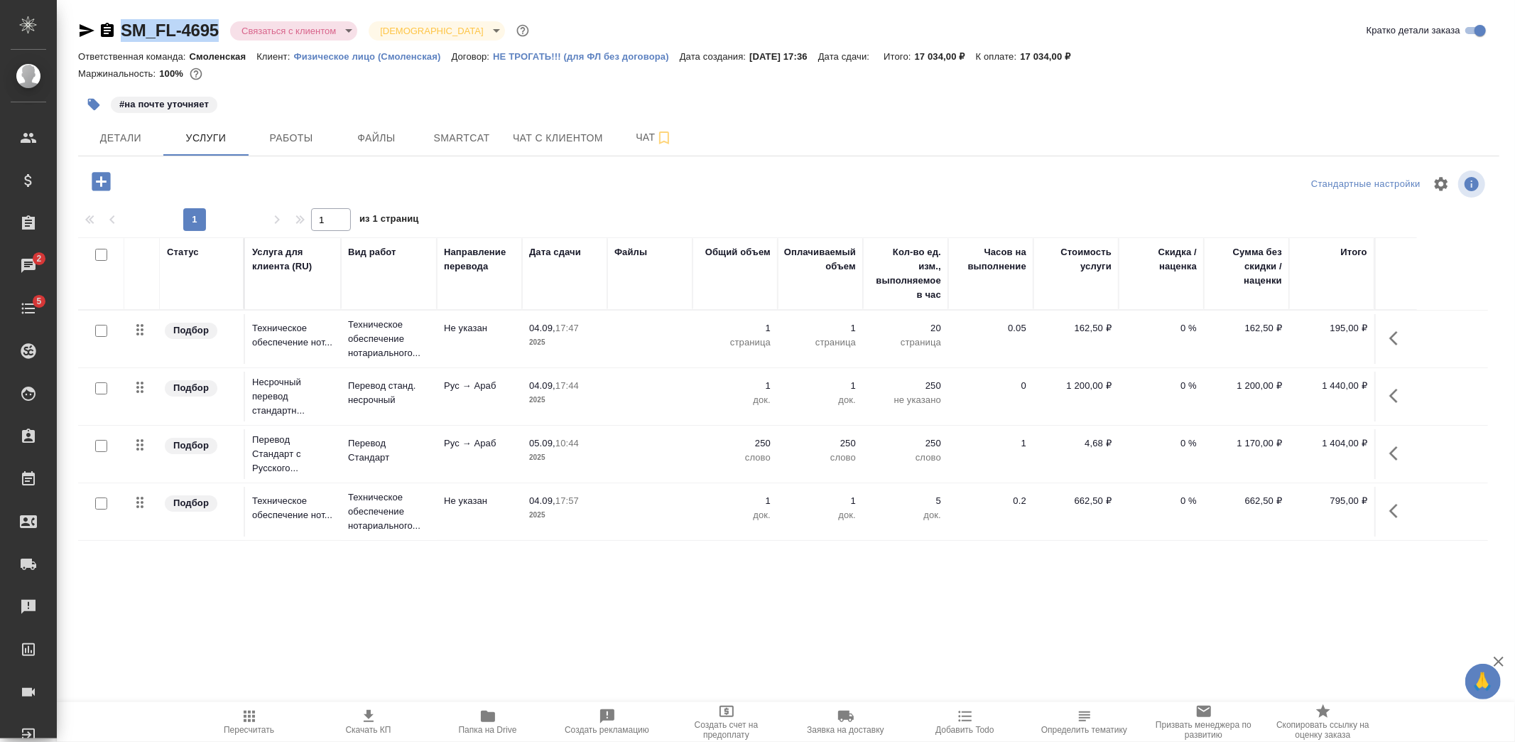
copy link "SM_FL-4695"
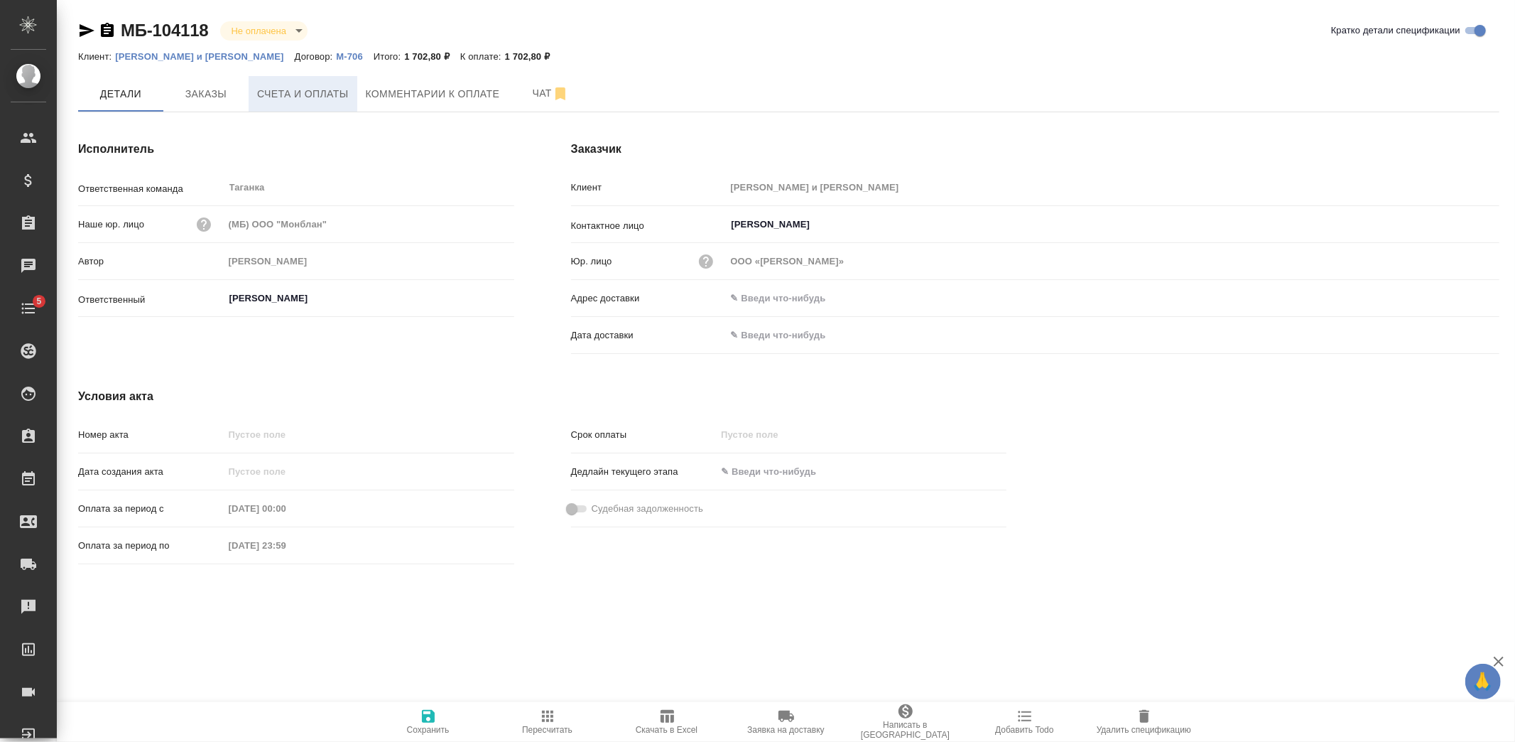
click at [284, 92] on span "Счета и оплаты" at bounding box center [303, 94] width 92 height 18
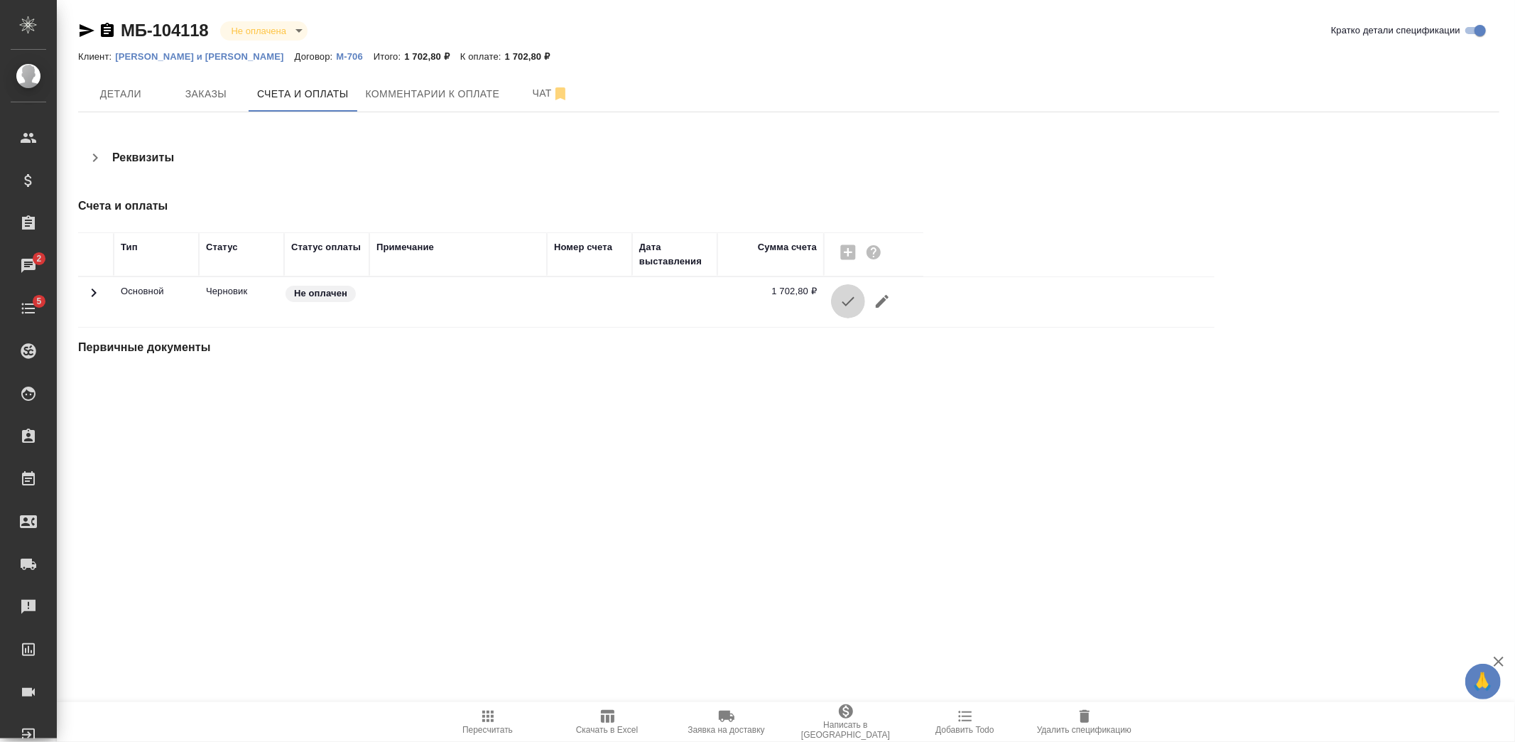
click at [853, 304] on icon "button" at bounding box center [848, 301] width 17 height 17
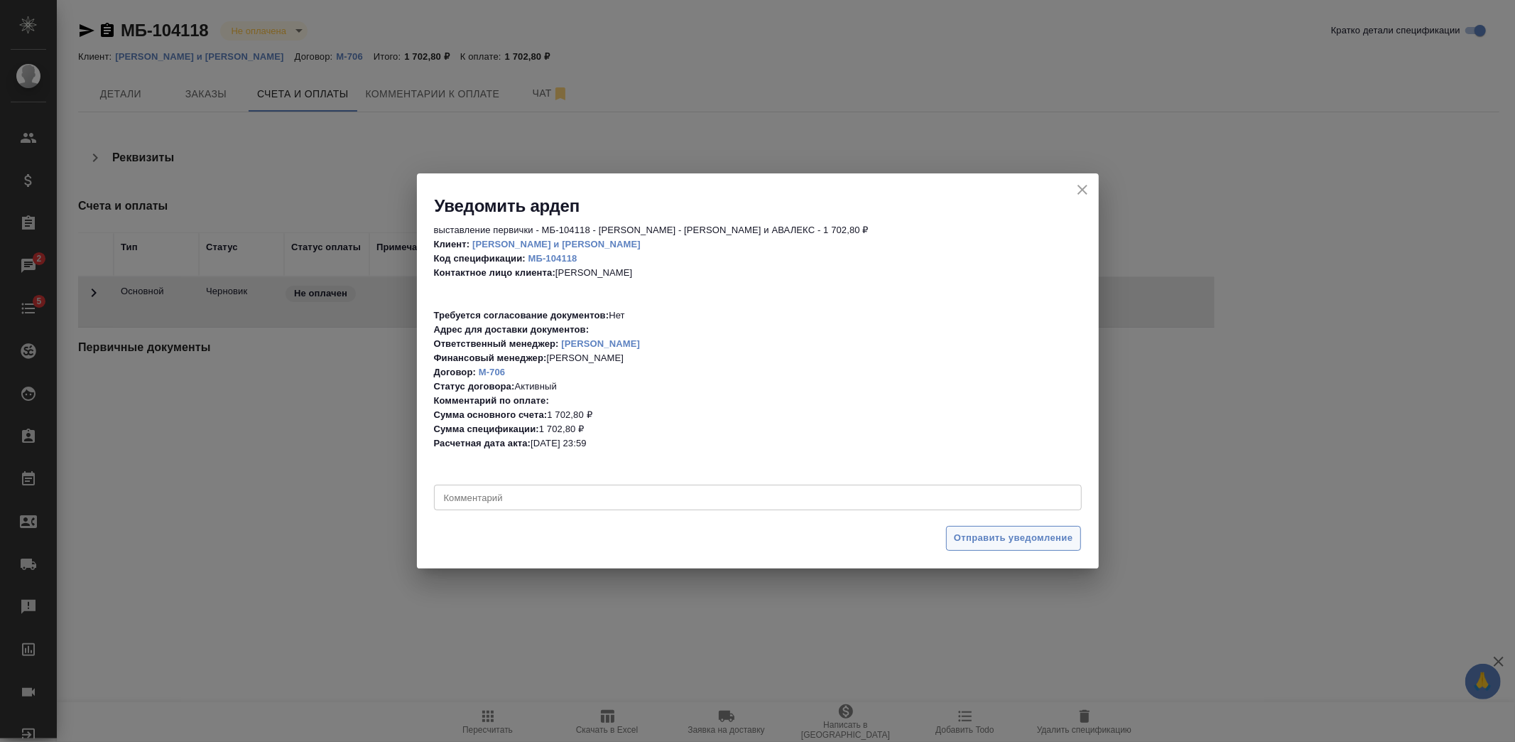
click at [1028, 541] on span "Отправить уведомление" at bounding box center [1013, 538] width 119 height 16
